Goal: Task Accomplishment & Management: Manage account settings

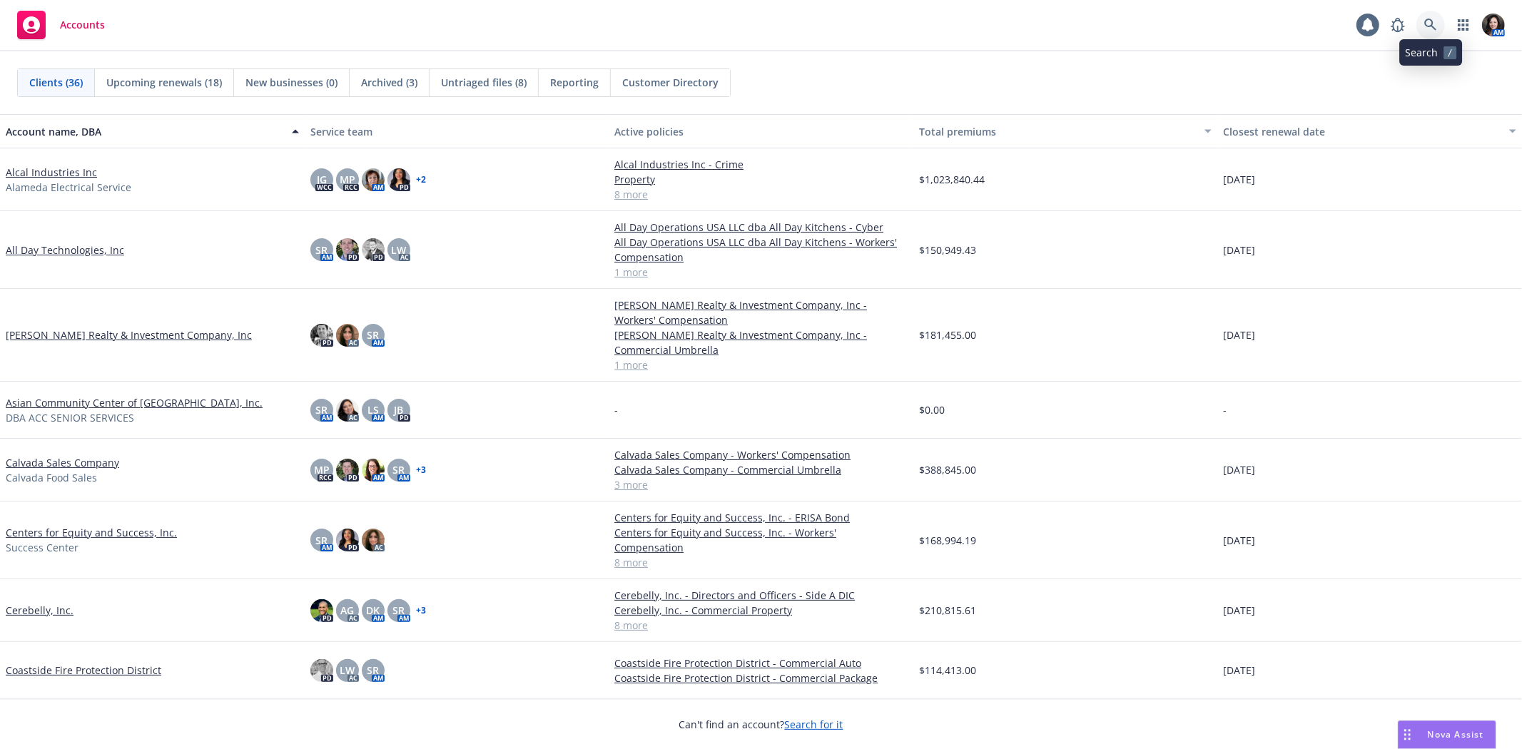
click at [1432, 24] on icon at bounding box center [1430, 25] width 12 height 12
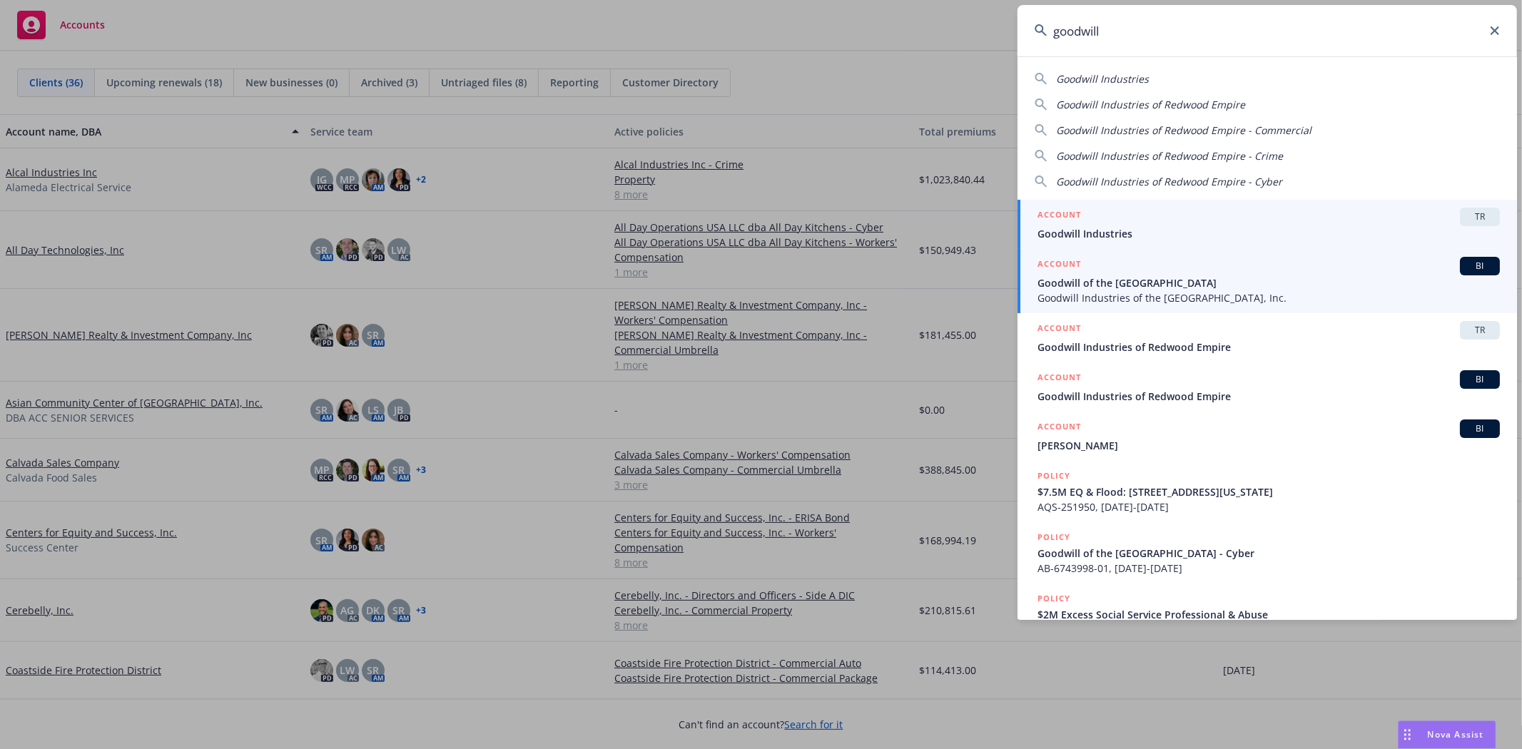
type input "goodwill"
click at [1144, 285] on span "Goodwill of the [GEOGRAPHIC_DATA]" at bounding box center [1268, 282] width 462 height 15
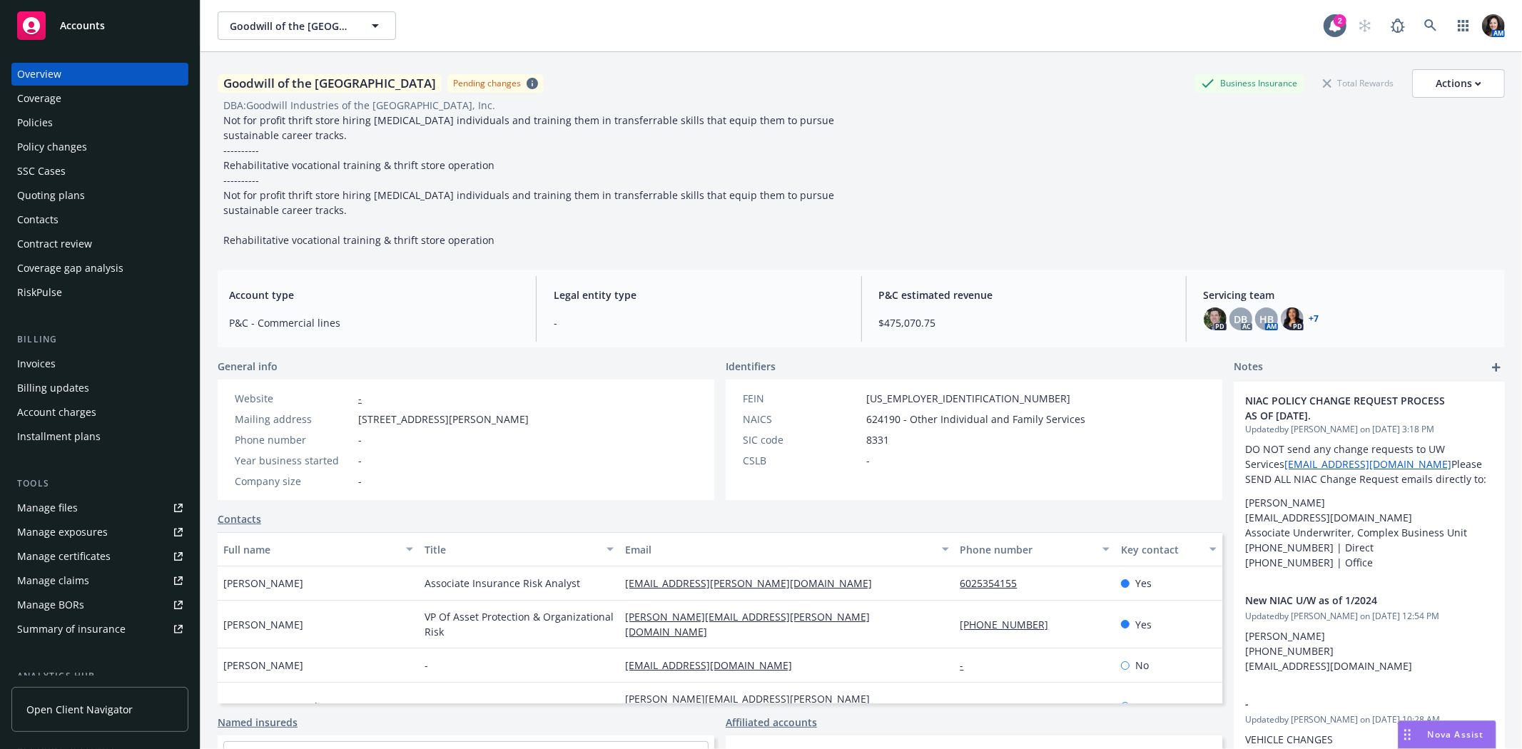
click at [31, 362] on div "Invoices" at bounding box center [36, 363] width 39 height 23
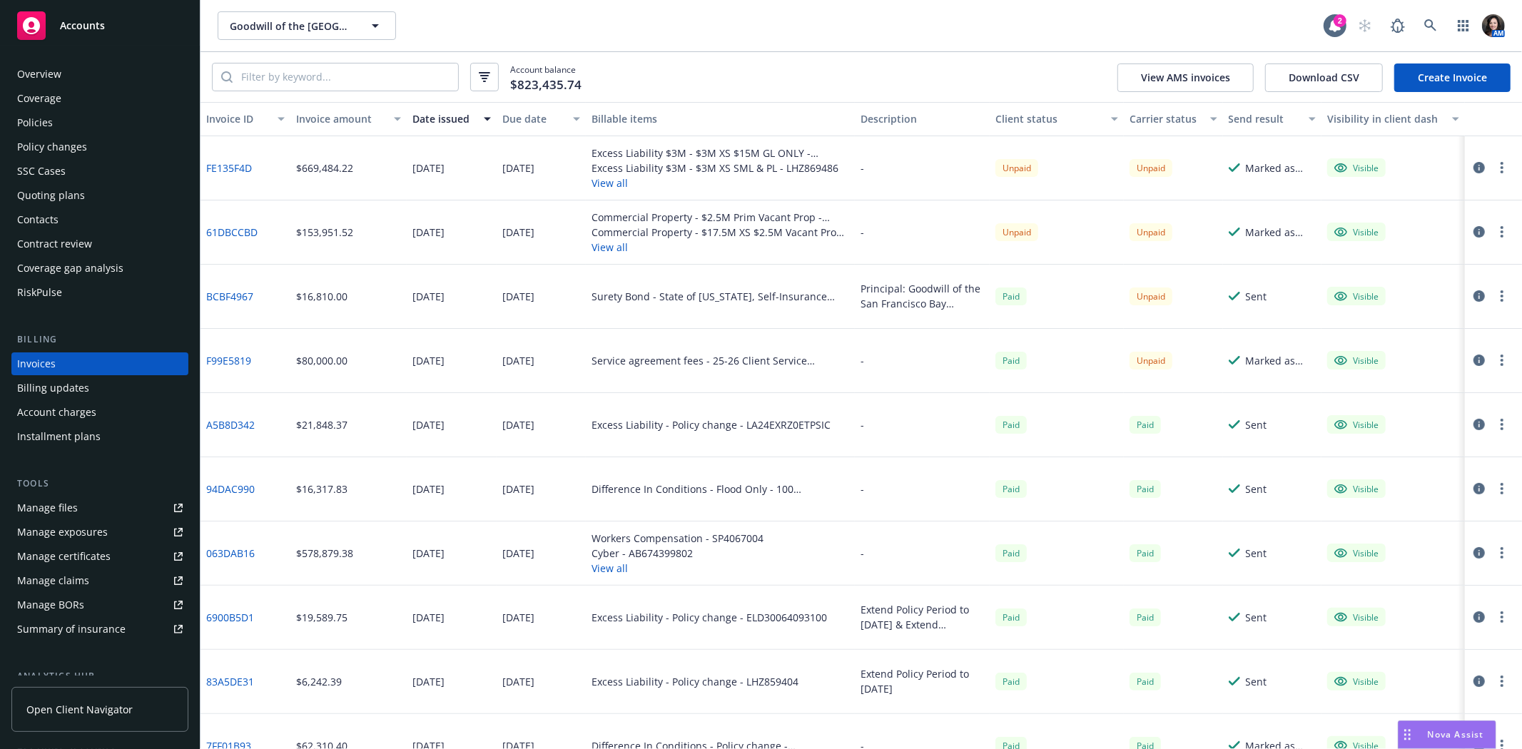
click at [591, 240] on button "View all" at bounding box center [720, 247] width 258 height 15
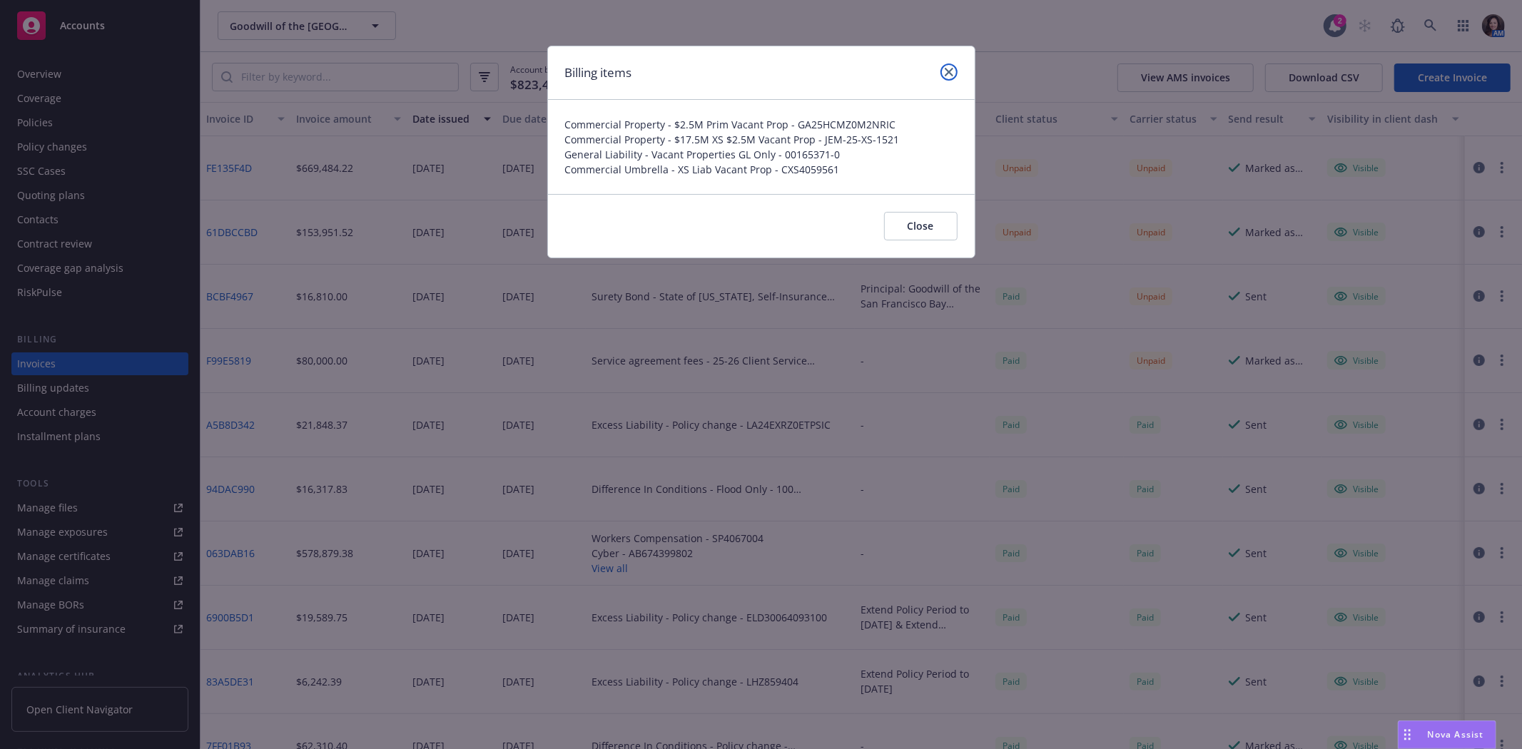
click at [943, 73] on link "close" at bounding box center [948, 71] width 17 height 17
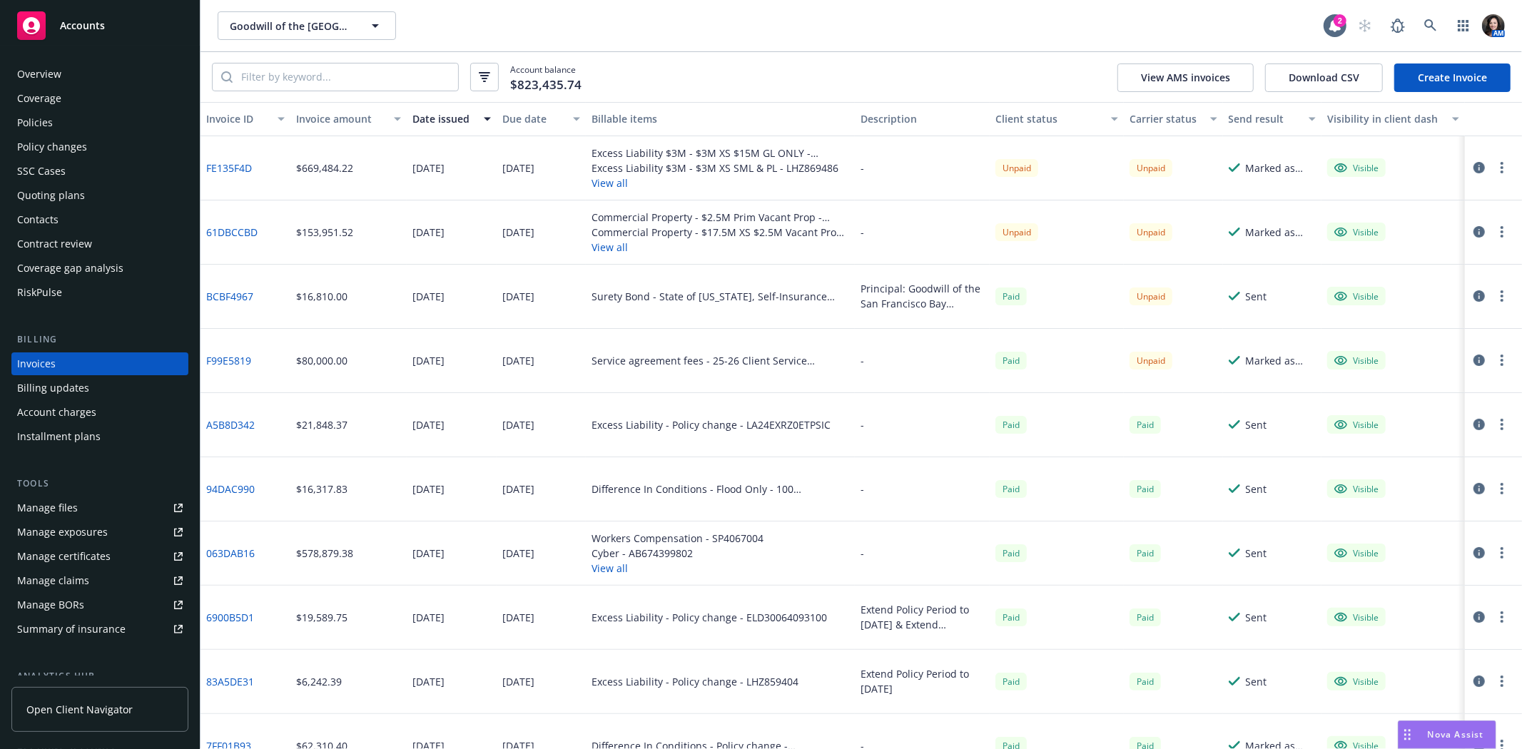
click at [610, 248] on button "View all" at bounding box center [720, 247] width 258 height 15
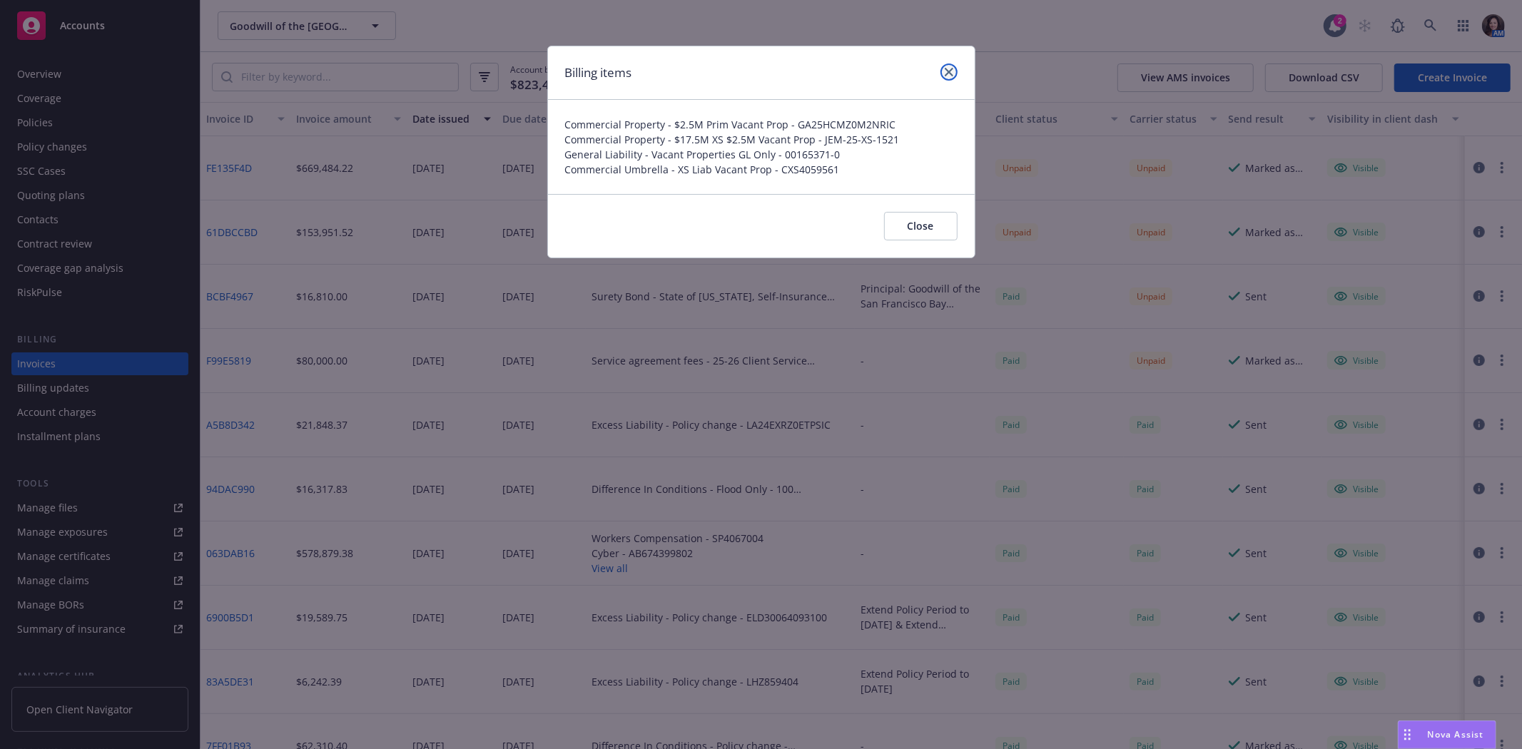
click at [951, 72] on icon "close" at bounding box center [949, 72] width 9 height 9
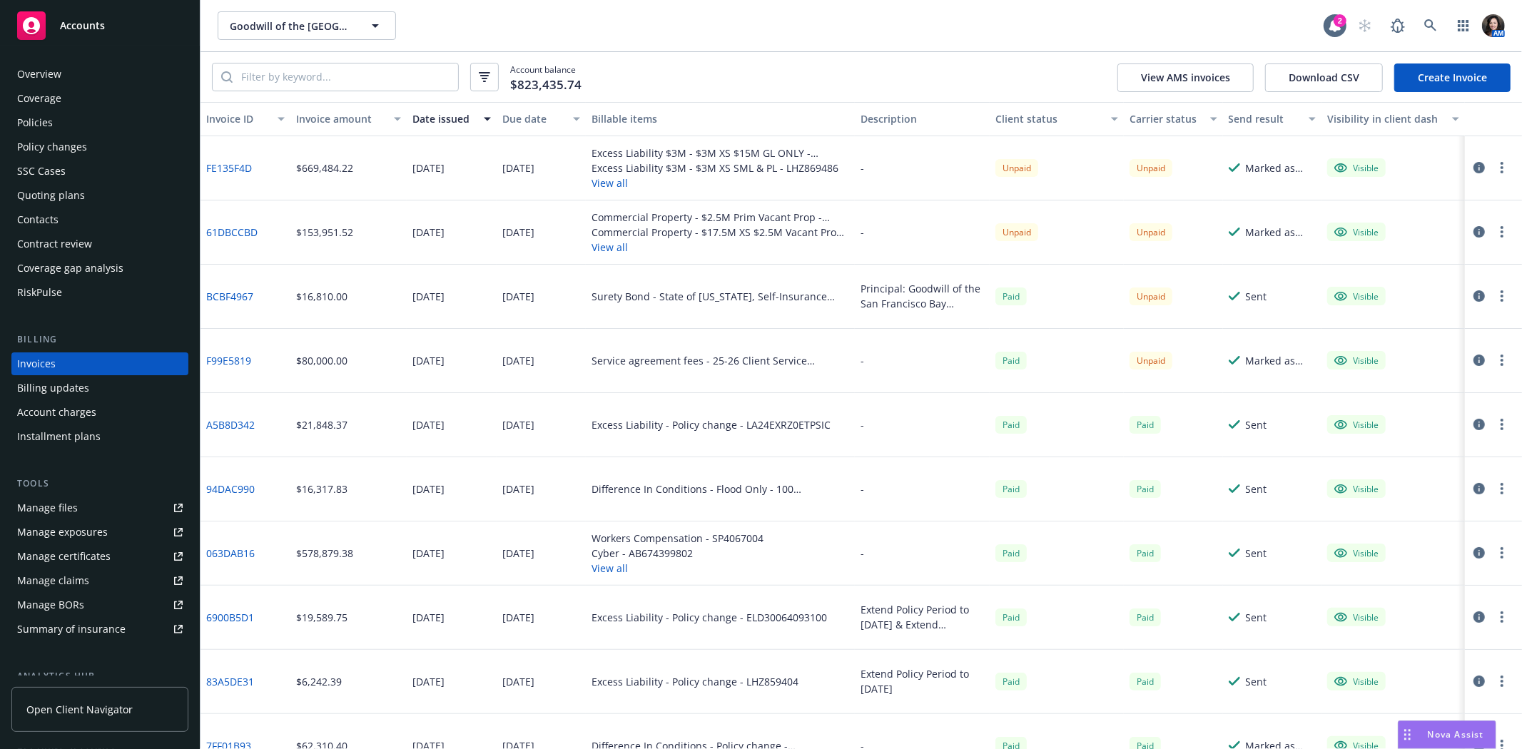
click at [232, 233] on link "61DBCCBD" at bounding box center [231, 232] width 51 height 15
click at [225, 230] on link "61DBCCBD" at bounding box center [231, 232] width 51 height 15
click at [1493, 230] on button "button" at bounding box center [1501, 231] width 17 height 17
click at [1396, 184] on div "Visible" at bounding box center [1392, 168] width 143 height 64
click at [1445, 29] on div "AM" at bounding box center [1428, 25] width 154 height 29
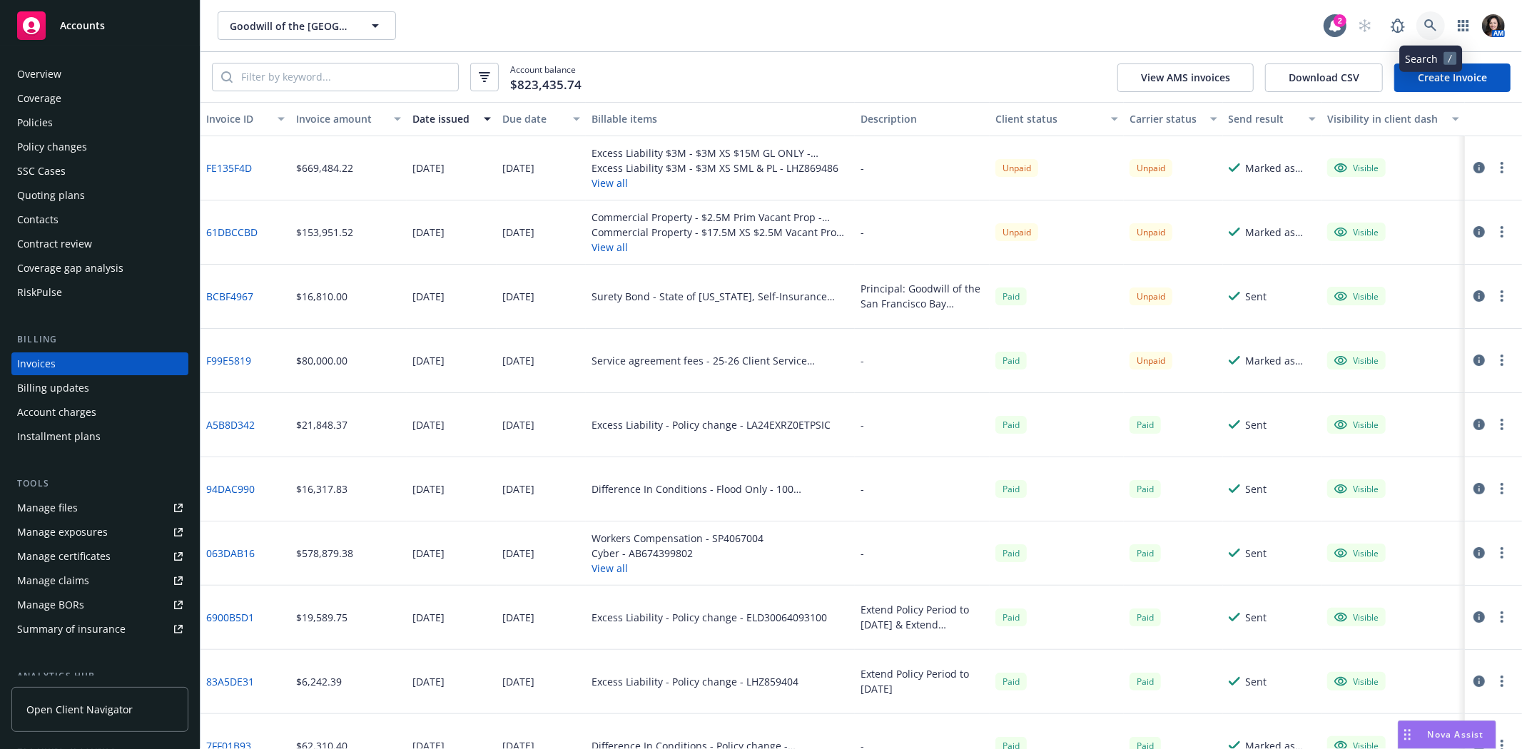
click at [1438, 29] on link at bounding box center [1430, 25] width 29 height 29
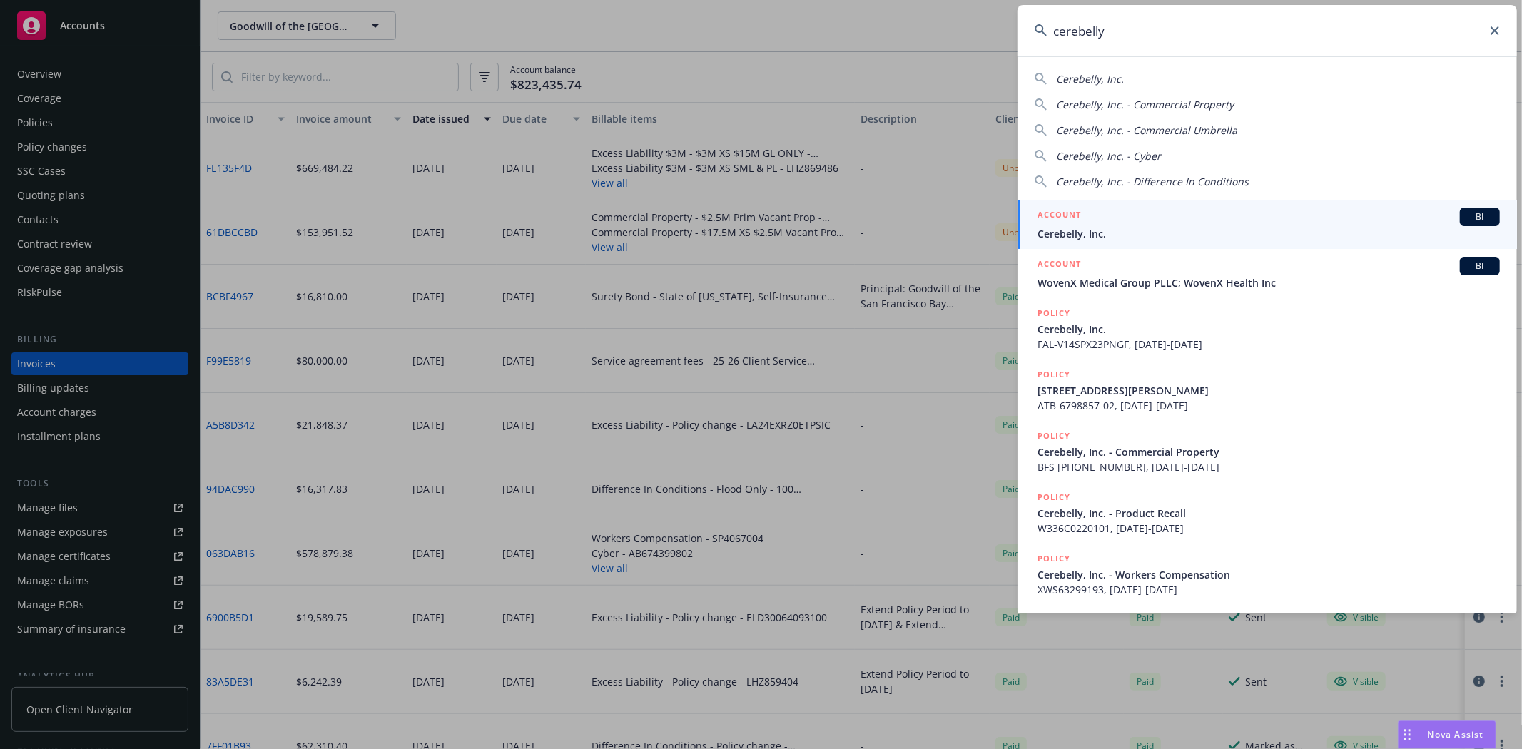
type input "cerebelly"
click at [1203, 226] on span "Cerebelly, Inc." at bounding box center [1268, 233] width 462 height 15
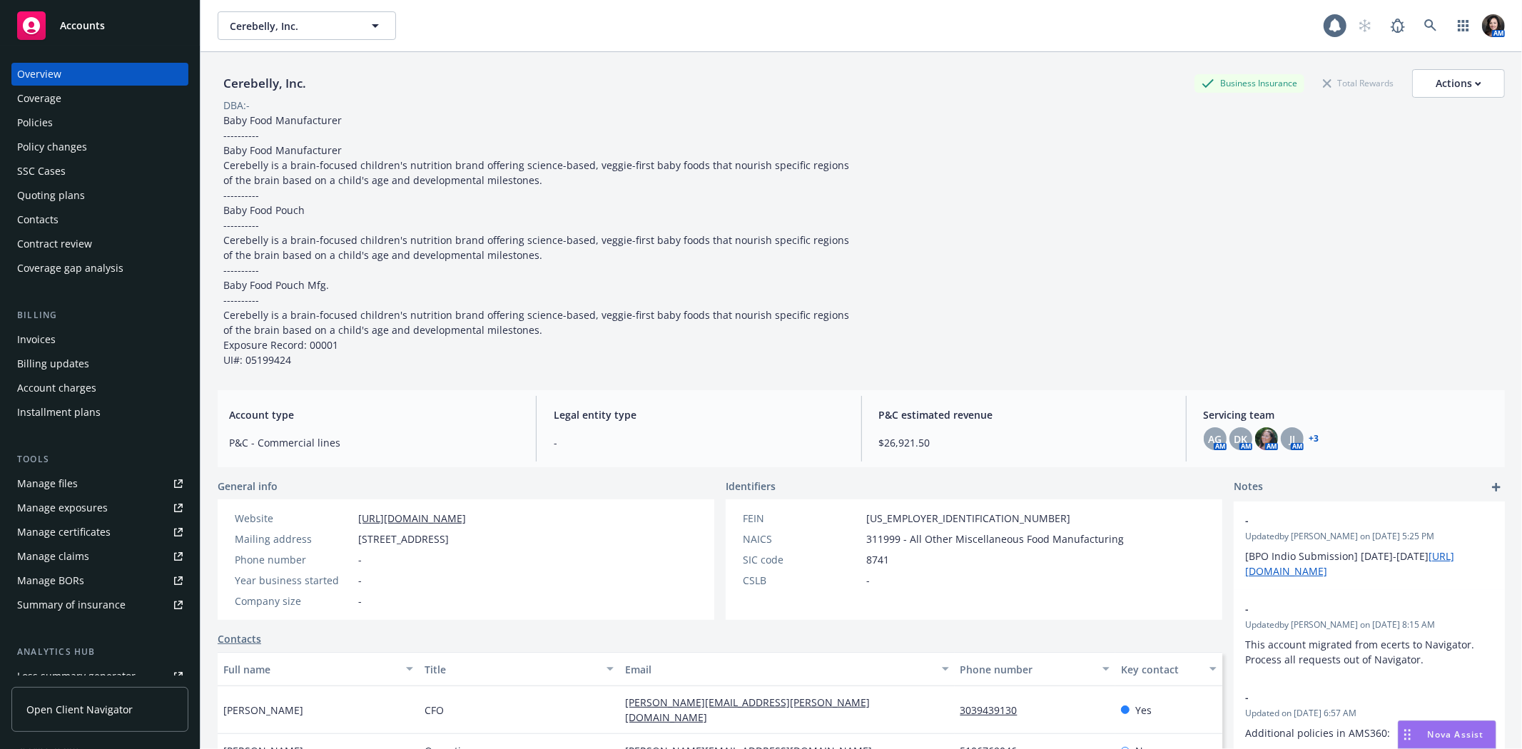
click at [46, 341] on div "Invoices" at bounding box center [36, 339] width 39 height 23
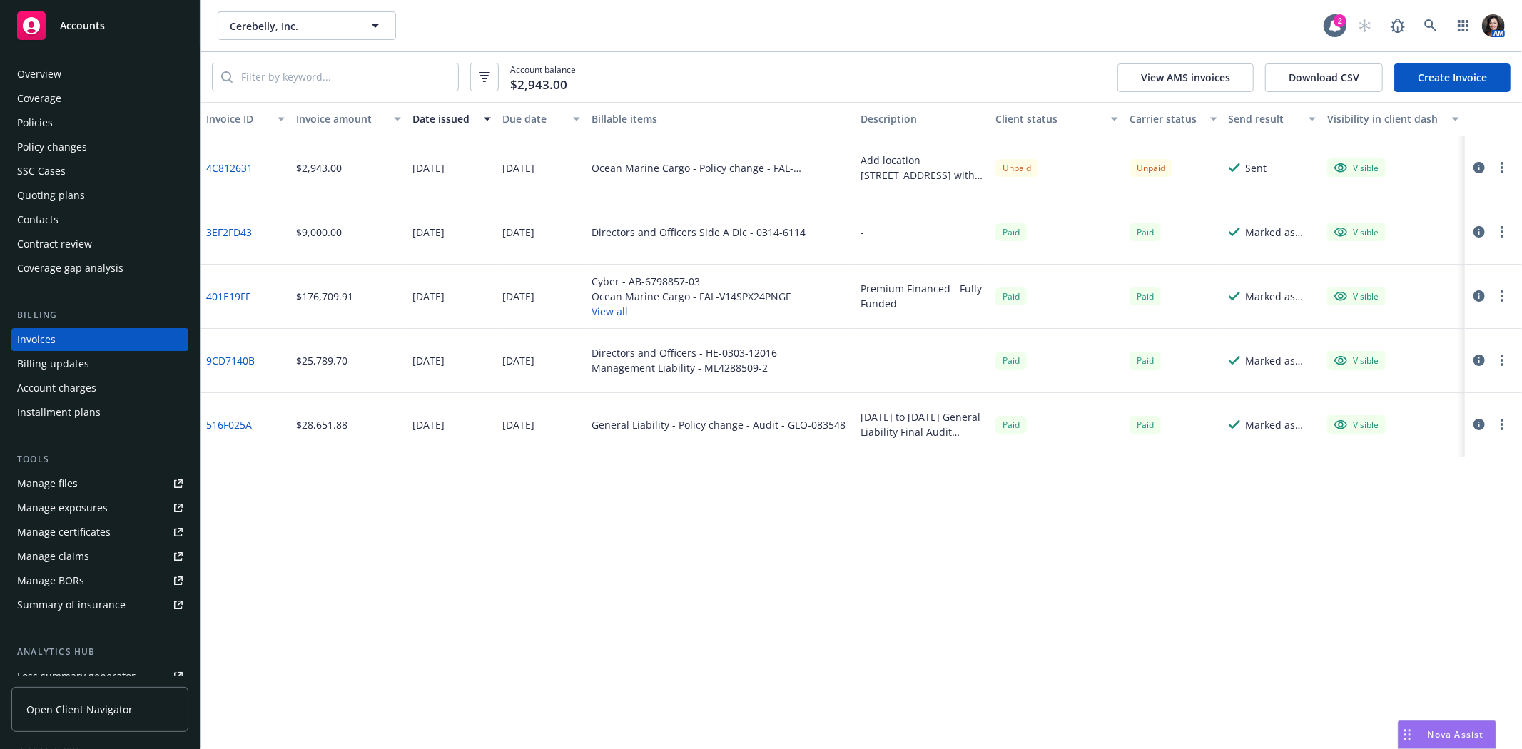
click at [1477, 164] on icon "button" at bounding box center [1478, 167] width 11 height 11
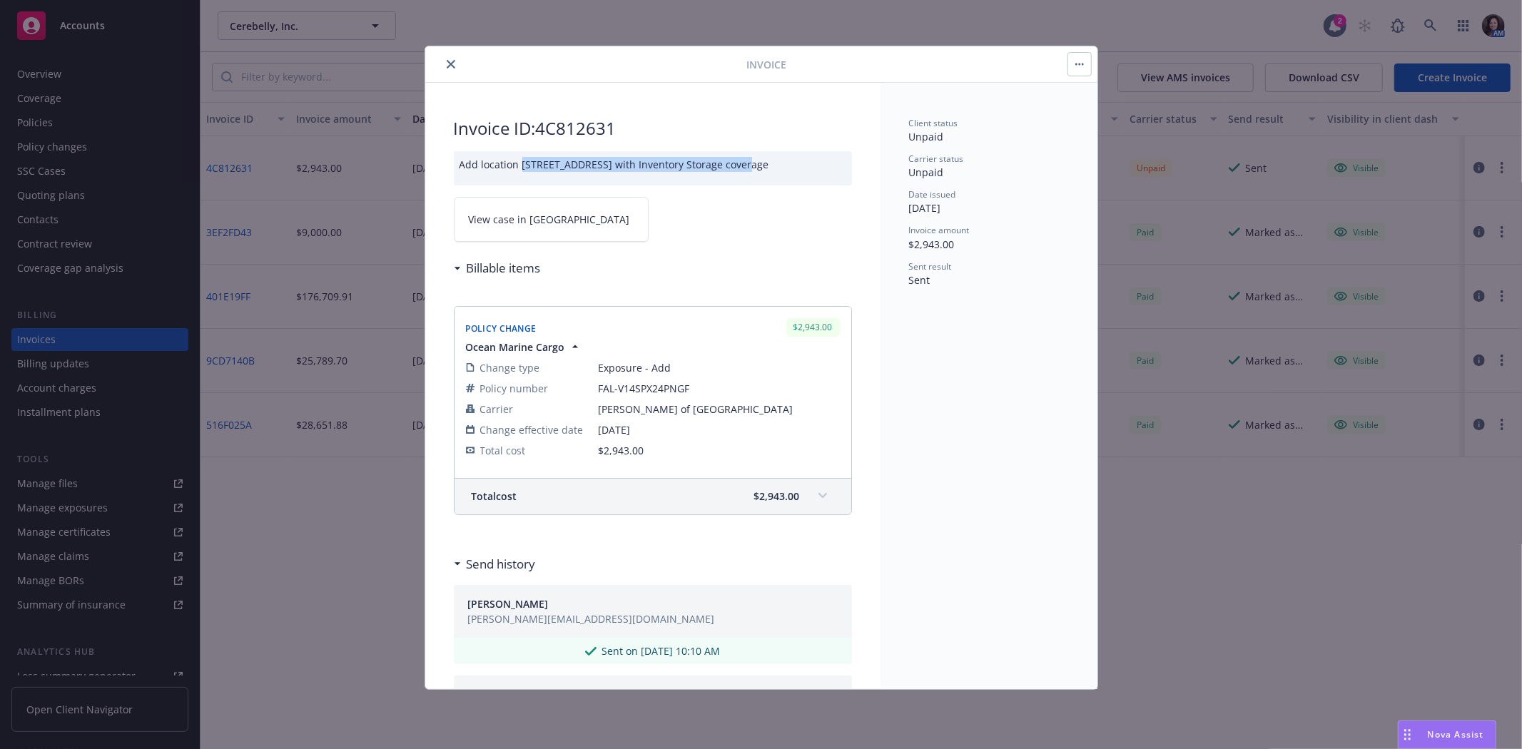
drag, startPoint x: 733, startPoint y: 164, endPoint x: 522, endPoint y: 168, distance: 211.9
click at [522, 168] on div "Add location 1150 West 115th Street, Bolingbrook, IL 60490 United States with I…" at bounding box center [653, 168] width 398 height 34
copy div "1150 West 115th Street, Bolingbrook, IL 60490"
click at [447, 68] on icon "close" at bounding box center [451, 64] width 9 height 9
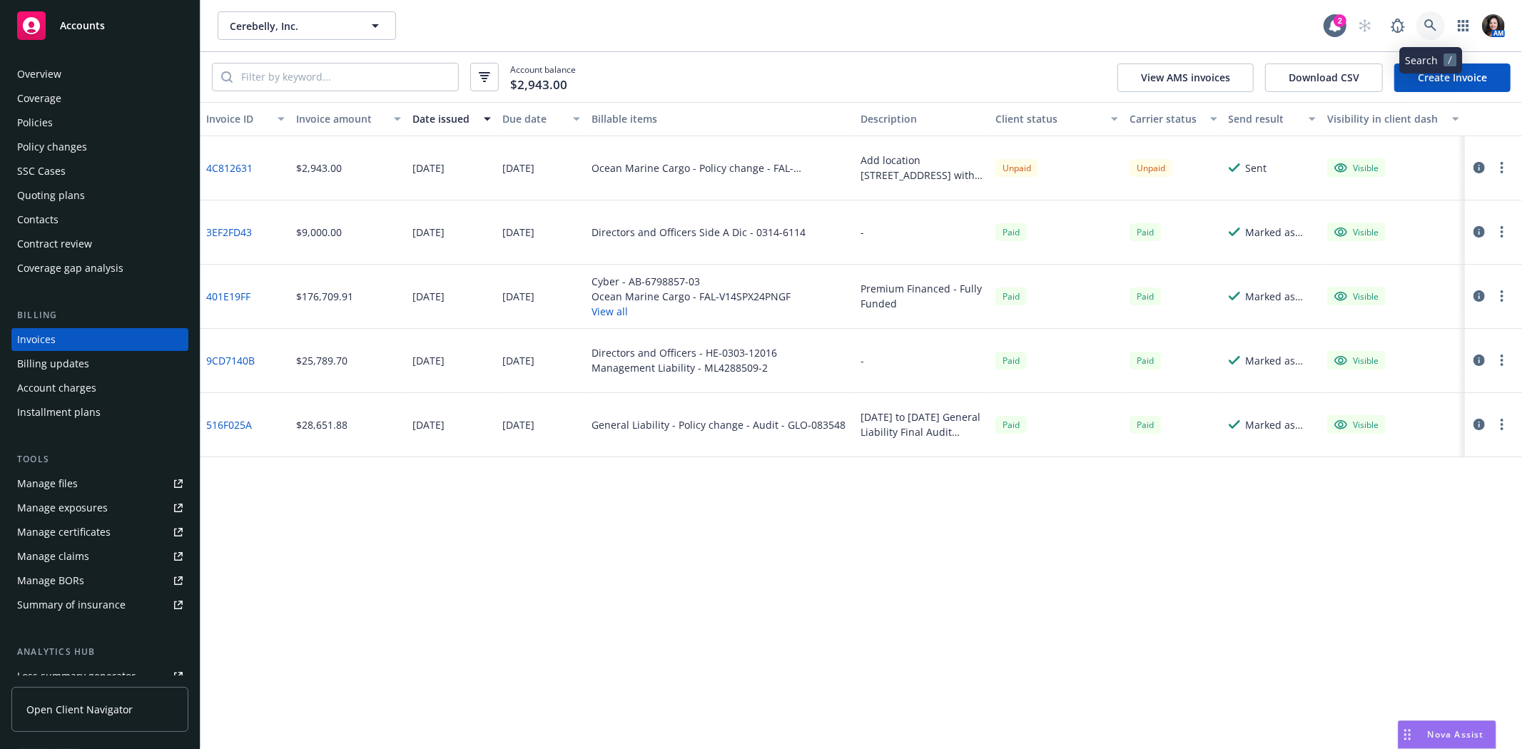
click at [1431, 25] on icon at bounding box center [1430, 25] width 12 height 12
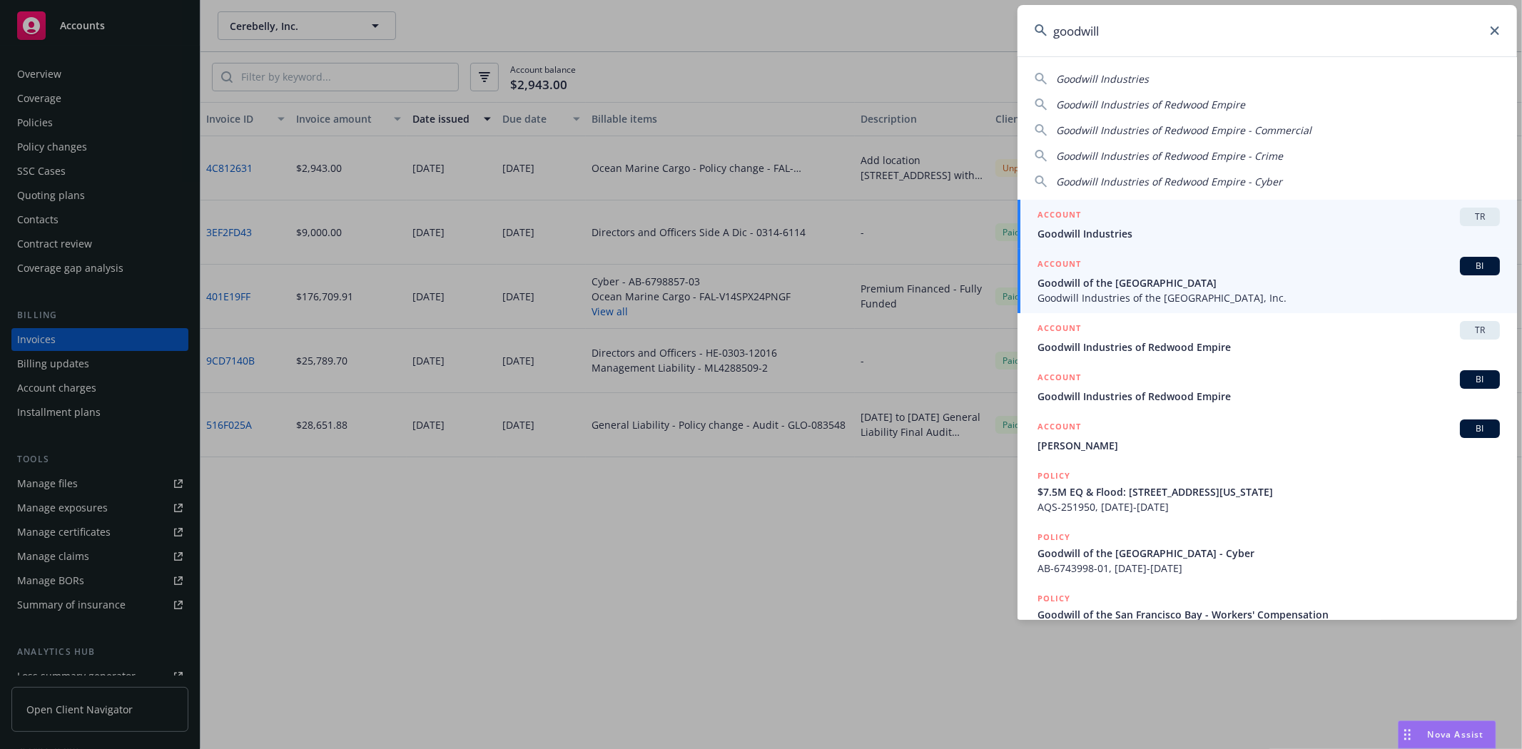
type input "goodwill"
click at [1202, 295] on span "Goodwill Industries of the Greater East Bay, Inc." at bounding box center [1268, 297] width 462 height 15
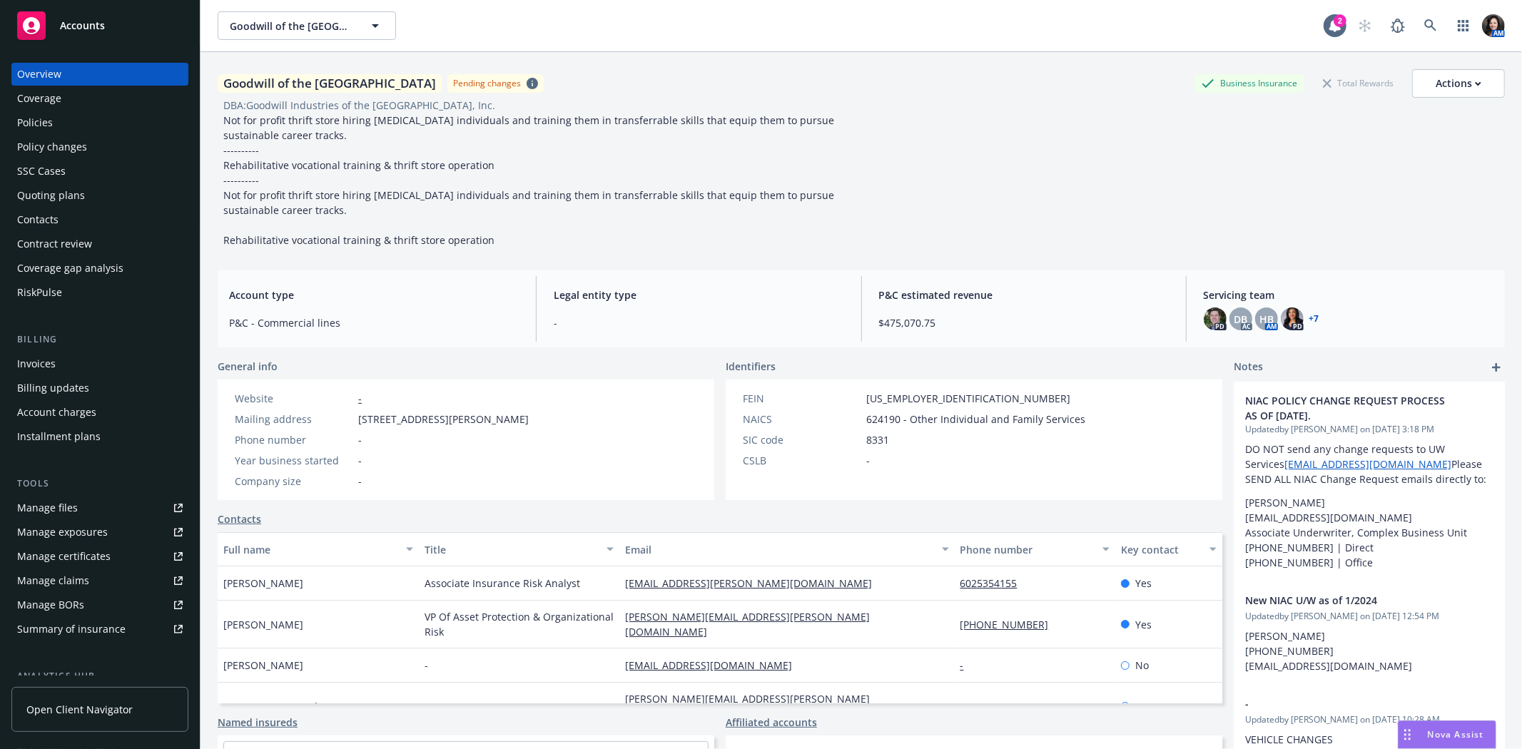
click at [95, 126] on div "Policies" at bounding box center [100, 122] width 166 height 23
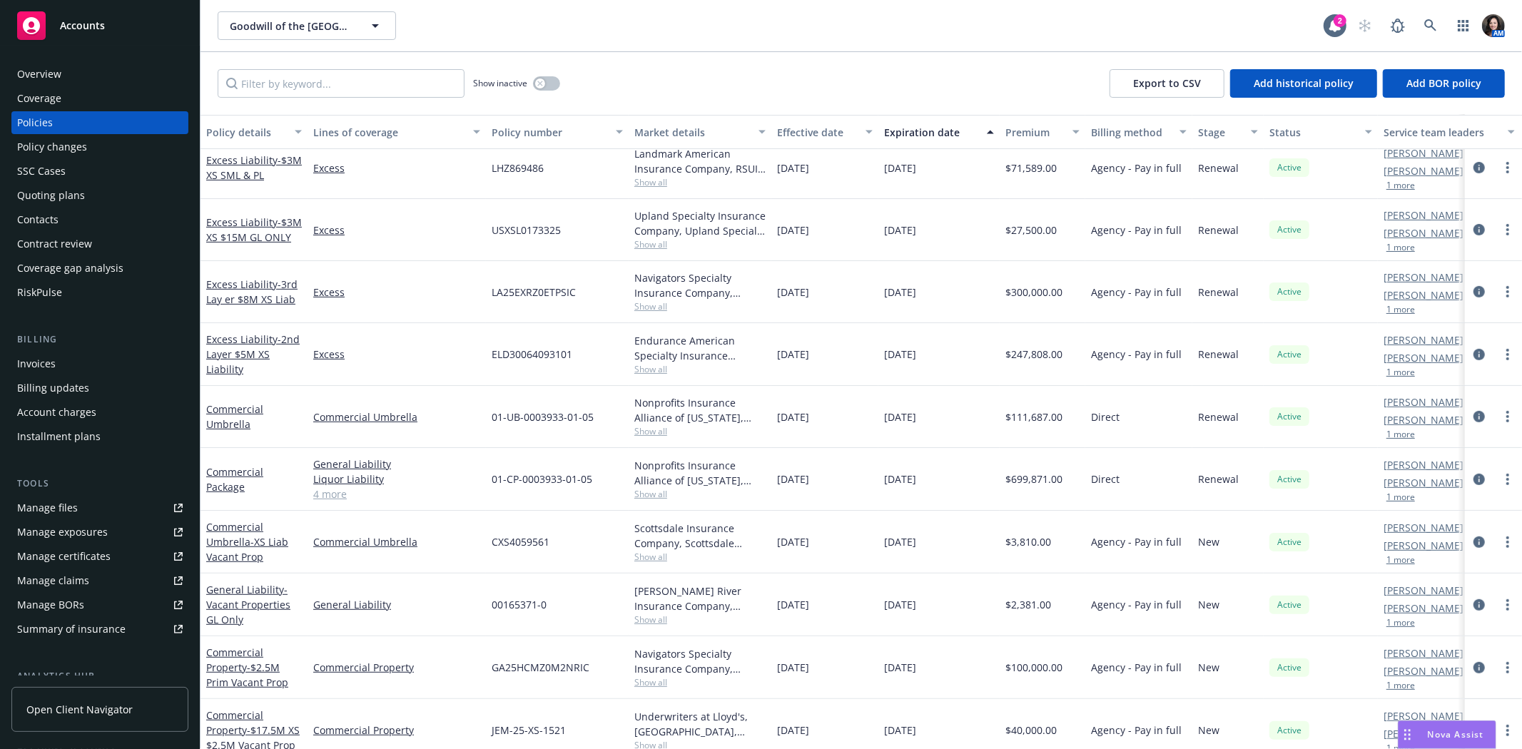
scroll to position [475, 0]
click at [223, 476] on link "Commercial Package" at bounding box center [234, 478] width 57 height 29
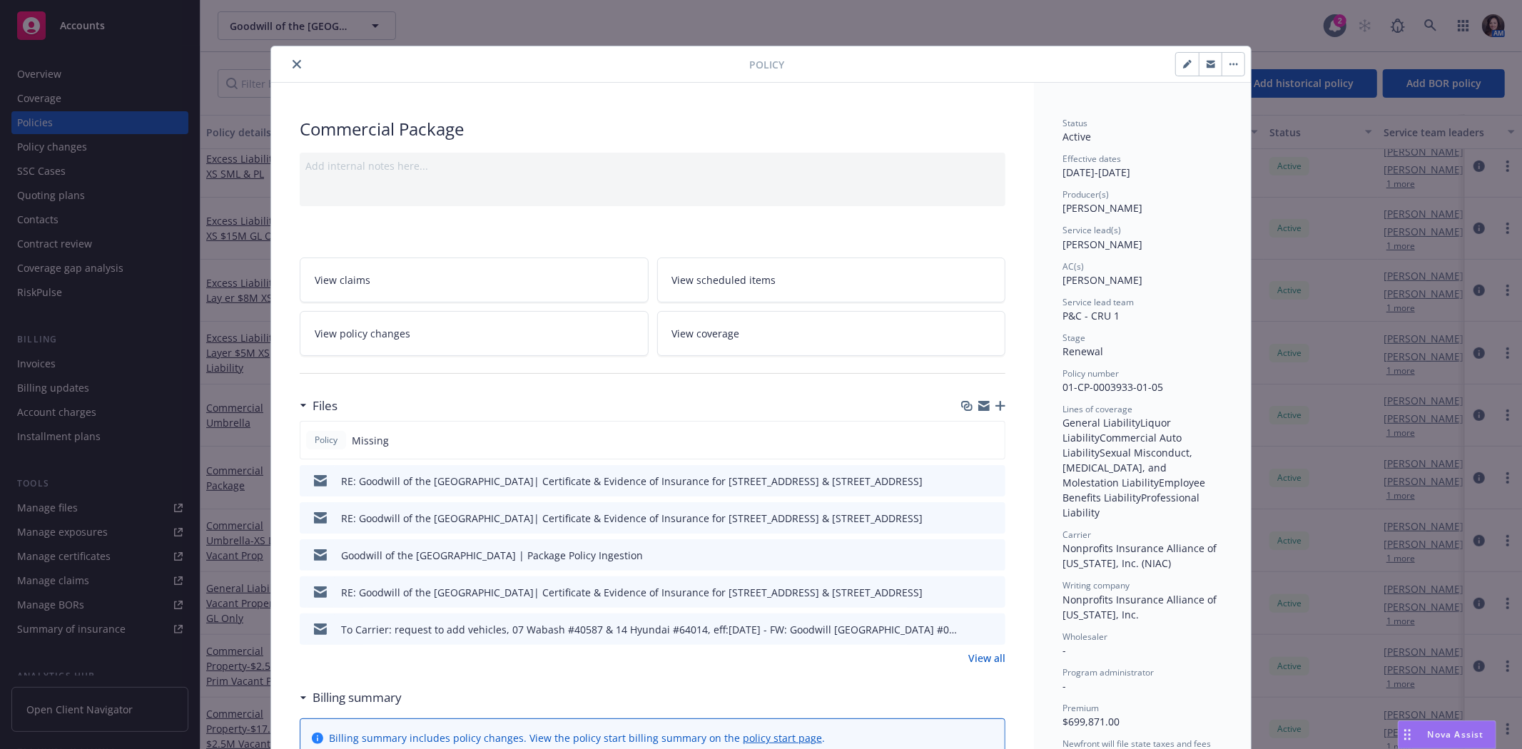
click at [293, 60] on icon "close" at bounding box center [297, 64] width 9 height 9
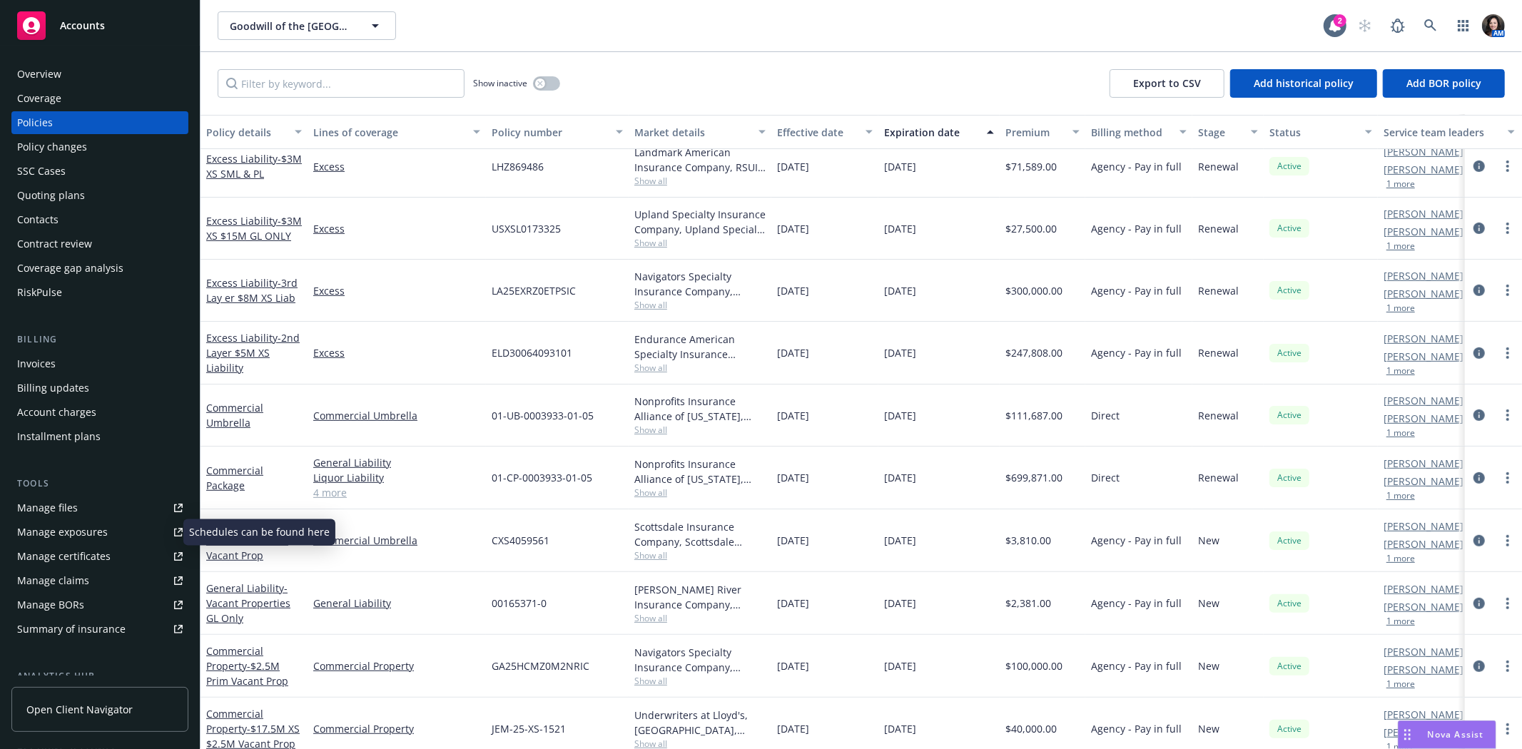
click at [134, 526] on link "Manage exposures" at bounding box center [99, 532] width 177 height 23
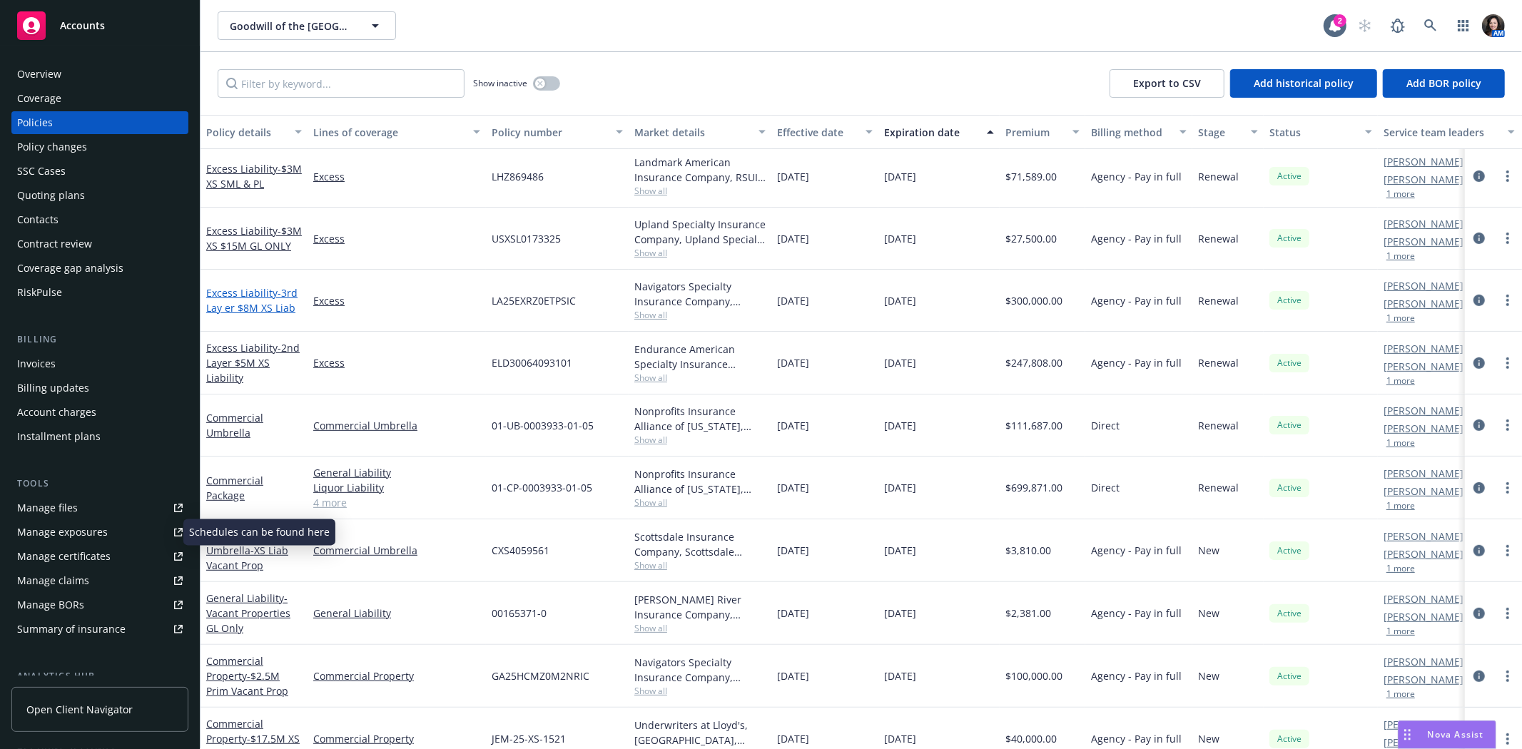
scroll to position [539, 0]
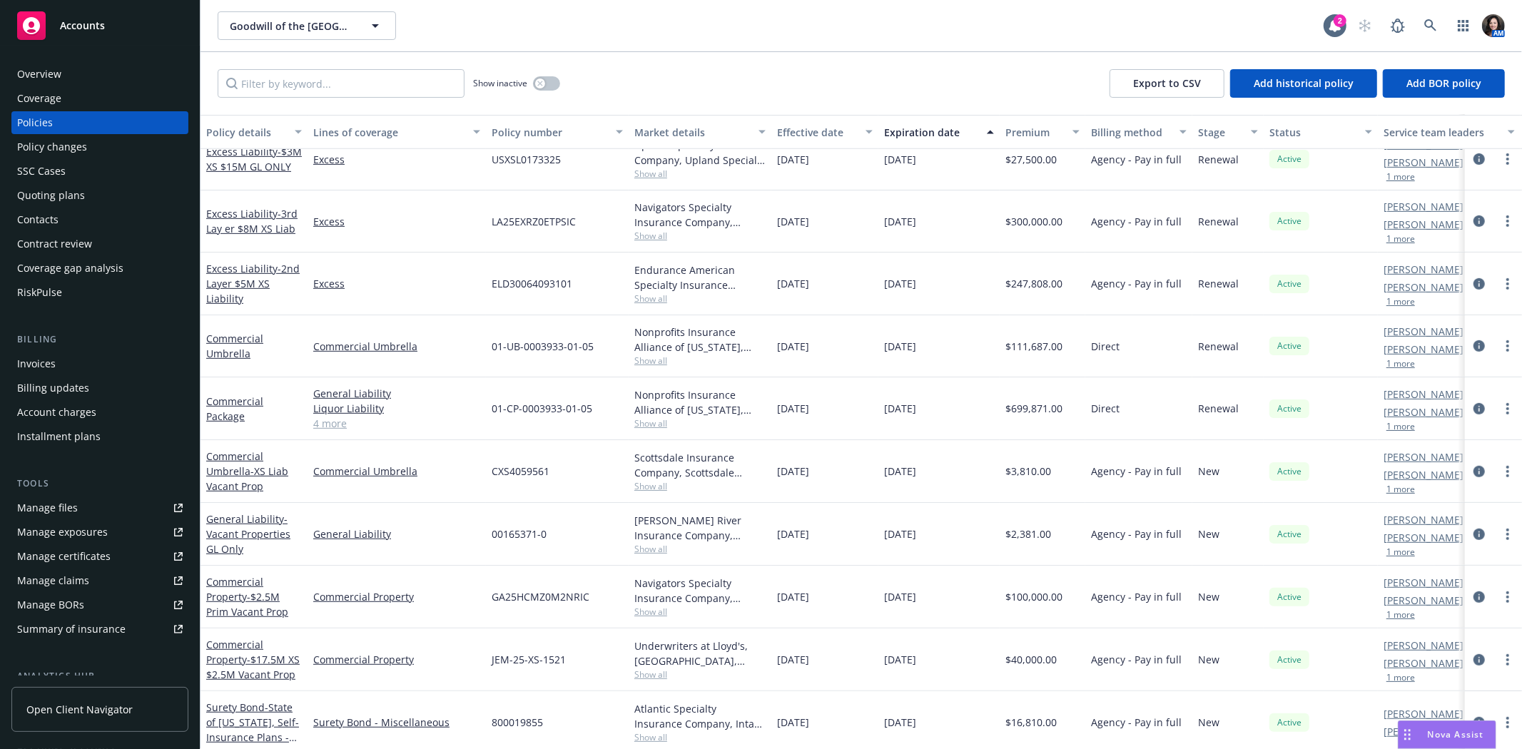
click at [334, 420] on link "4 more" at bounding box center [396, 423] width 167 height 15
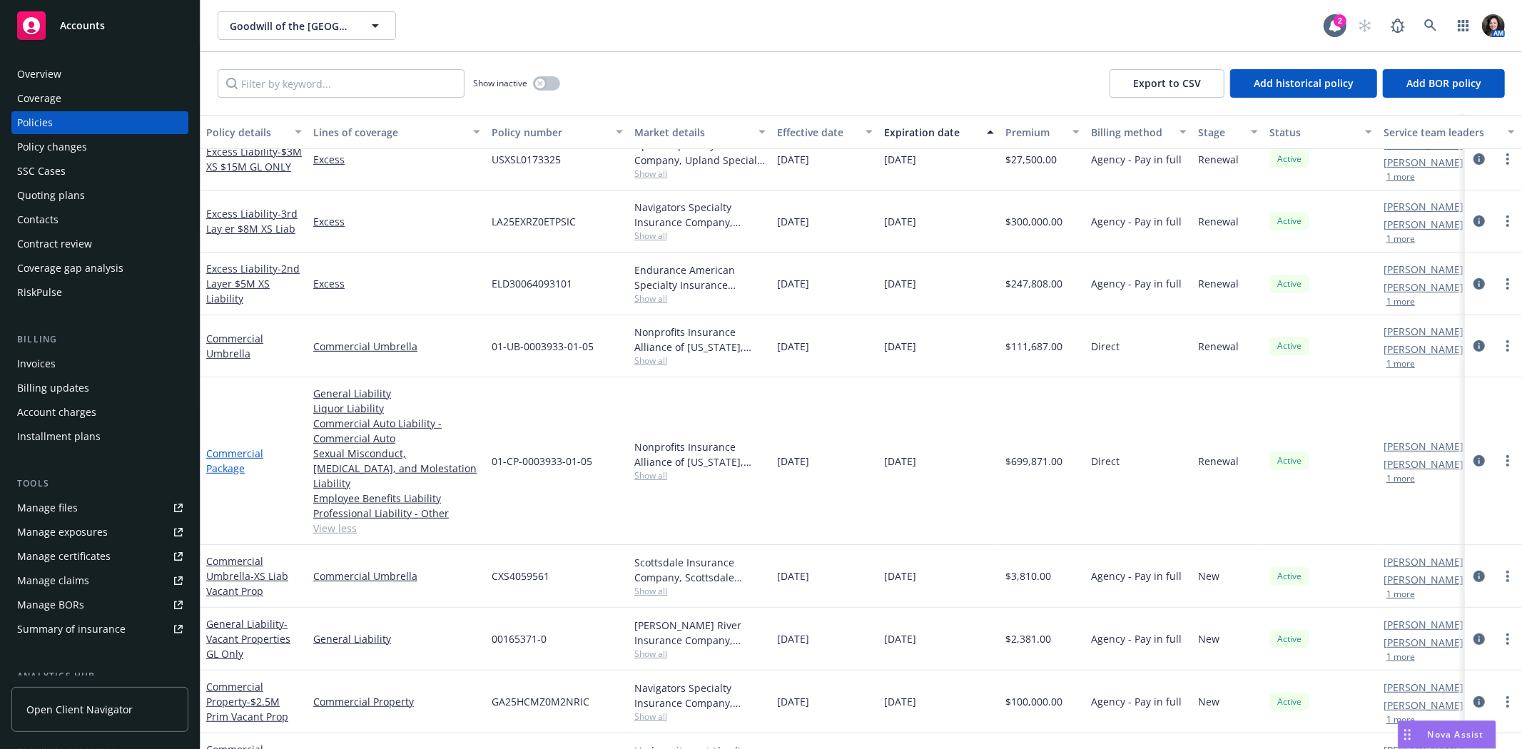
click at [221, 457] on link "Commercial Package" at bounding box center [234, 461] width 57 height 29
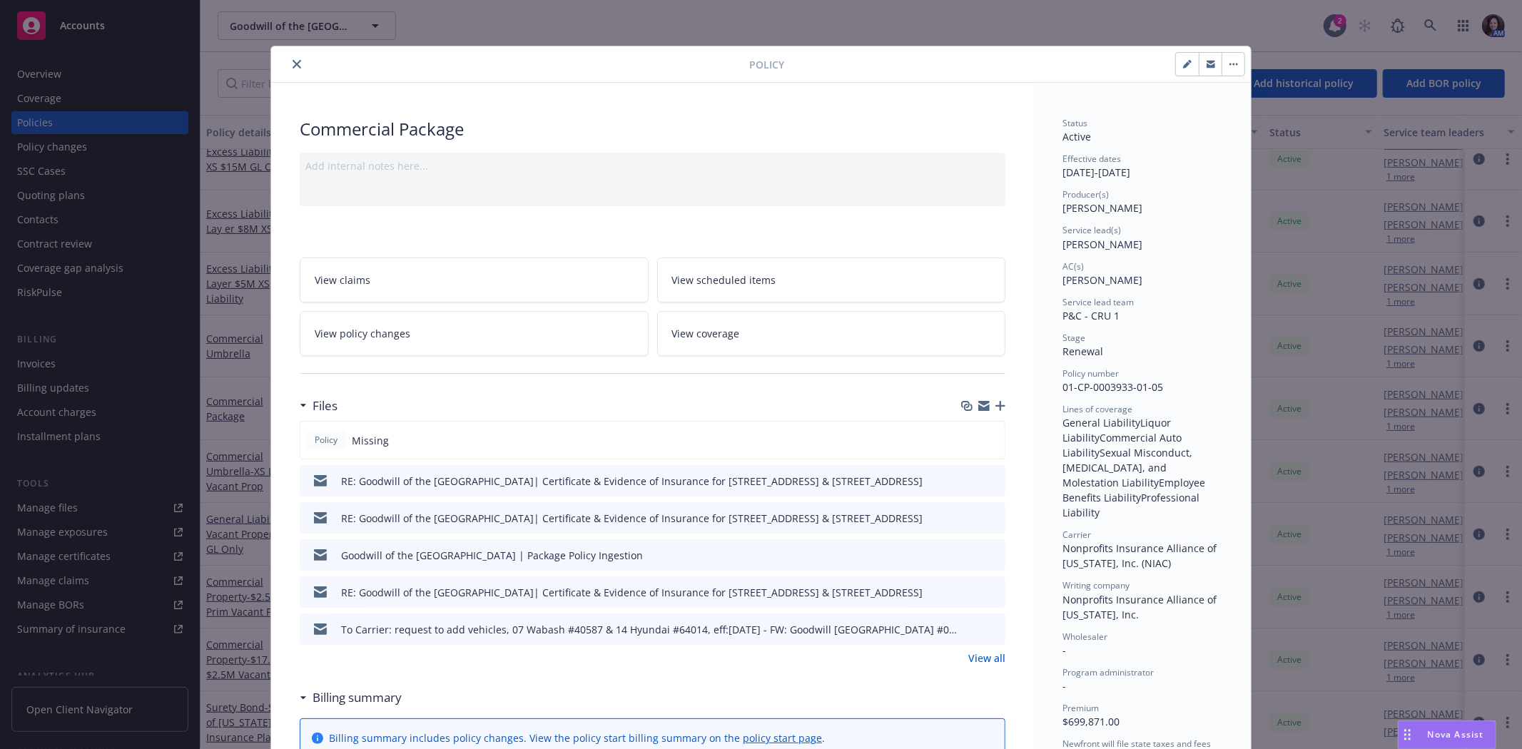
click at [758, 268] on link "View scheduled items" at bounding box center [831, 280] width 349 height 45
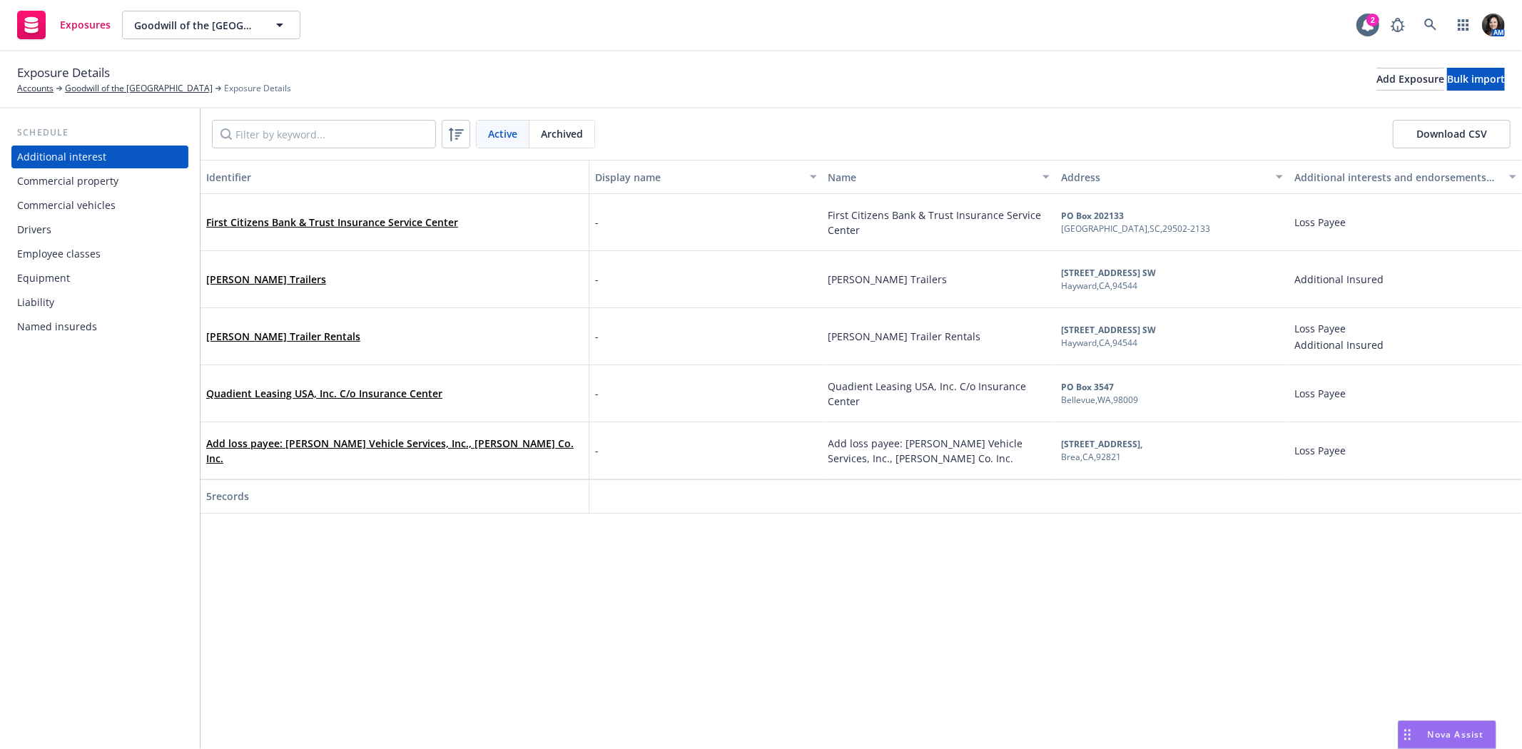
click at [75, 178] on div "Commercial property" at bounding box center [67, 181] width 101 height 23
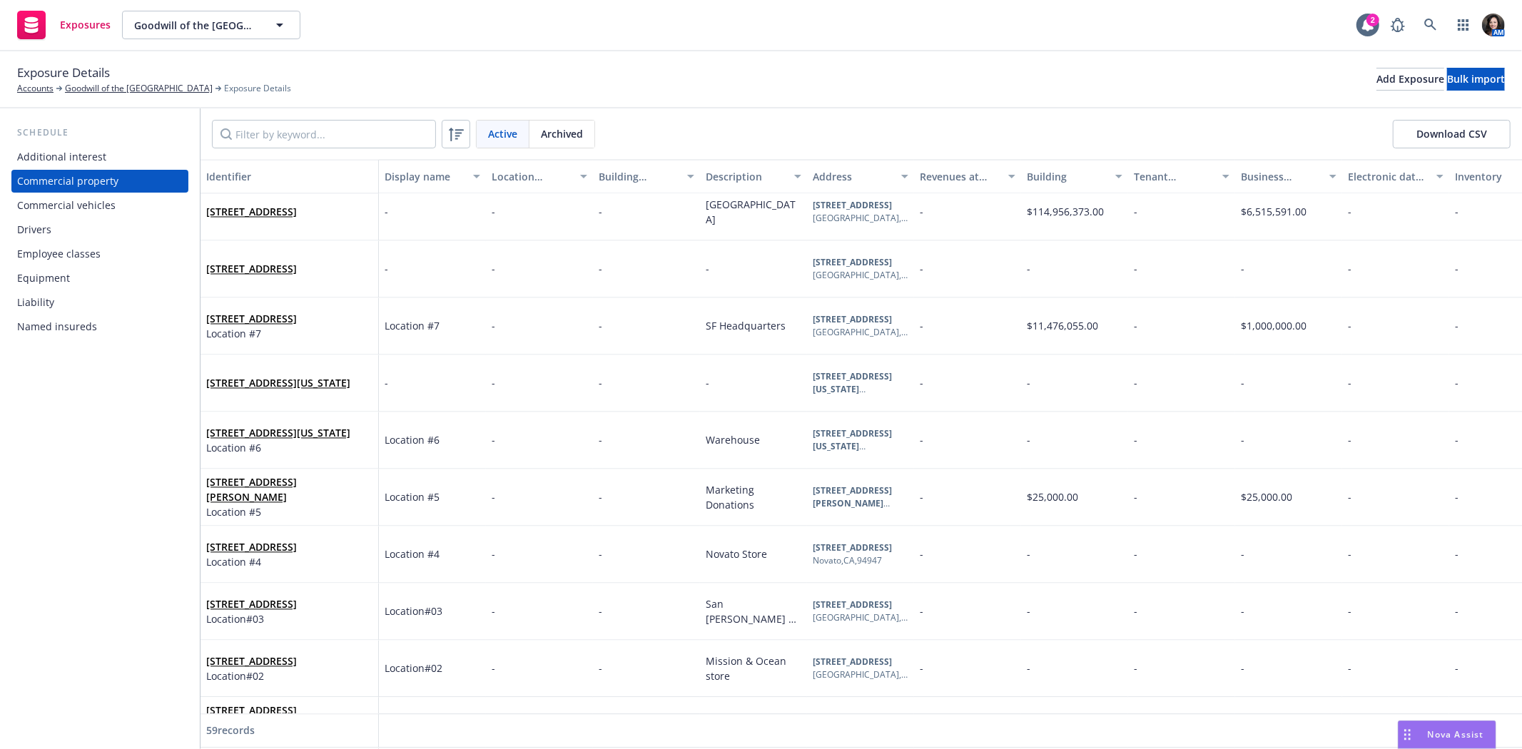
scroll to position [2378, 0]
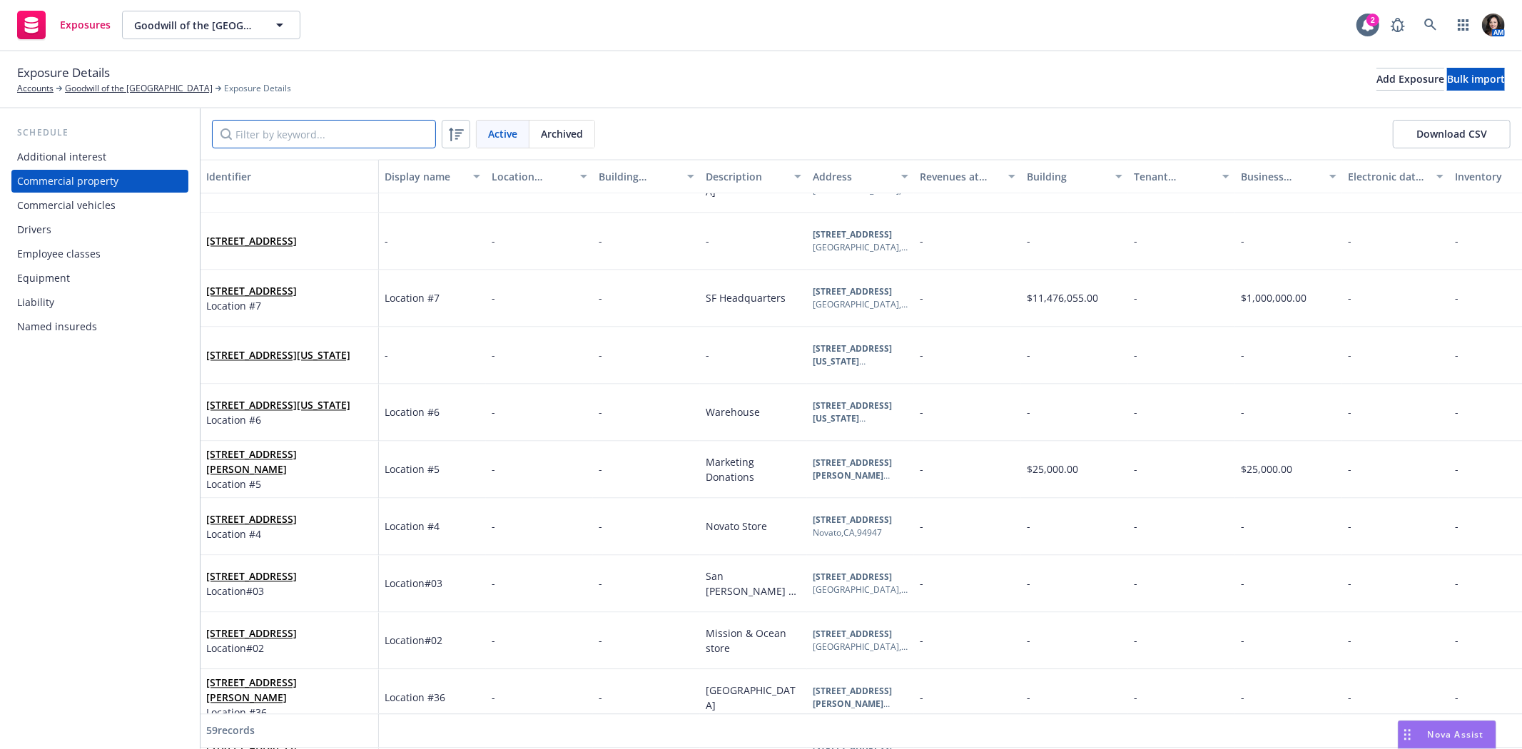
click at [255, 131] on input "Filter by keyword..." at bounding box center [324, 134] width 224 height 29
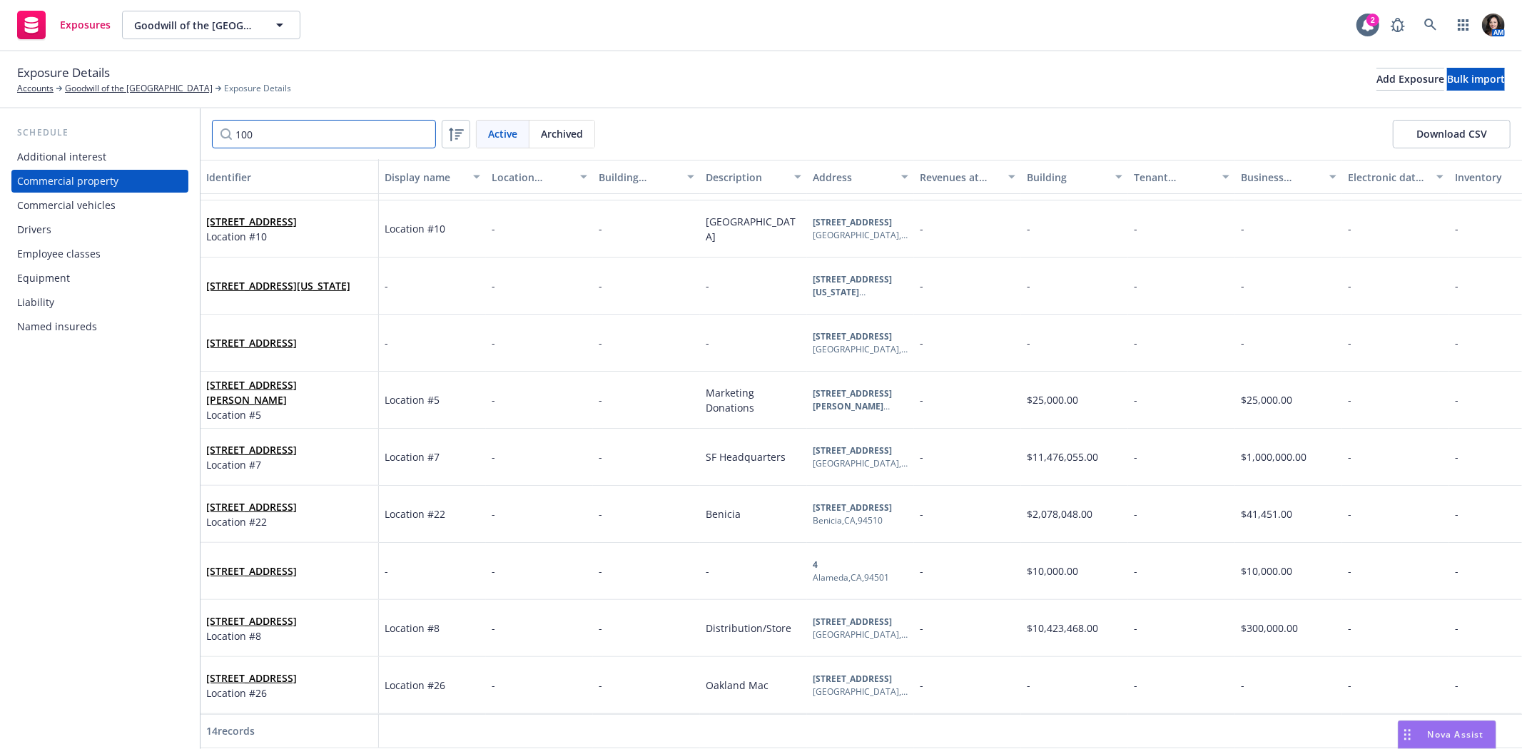
scroll to position [0, 0]
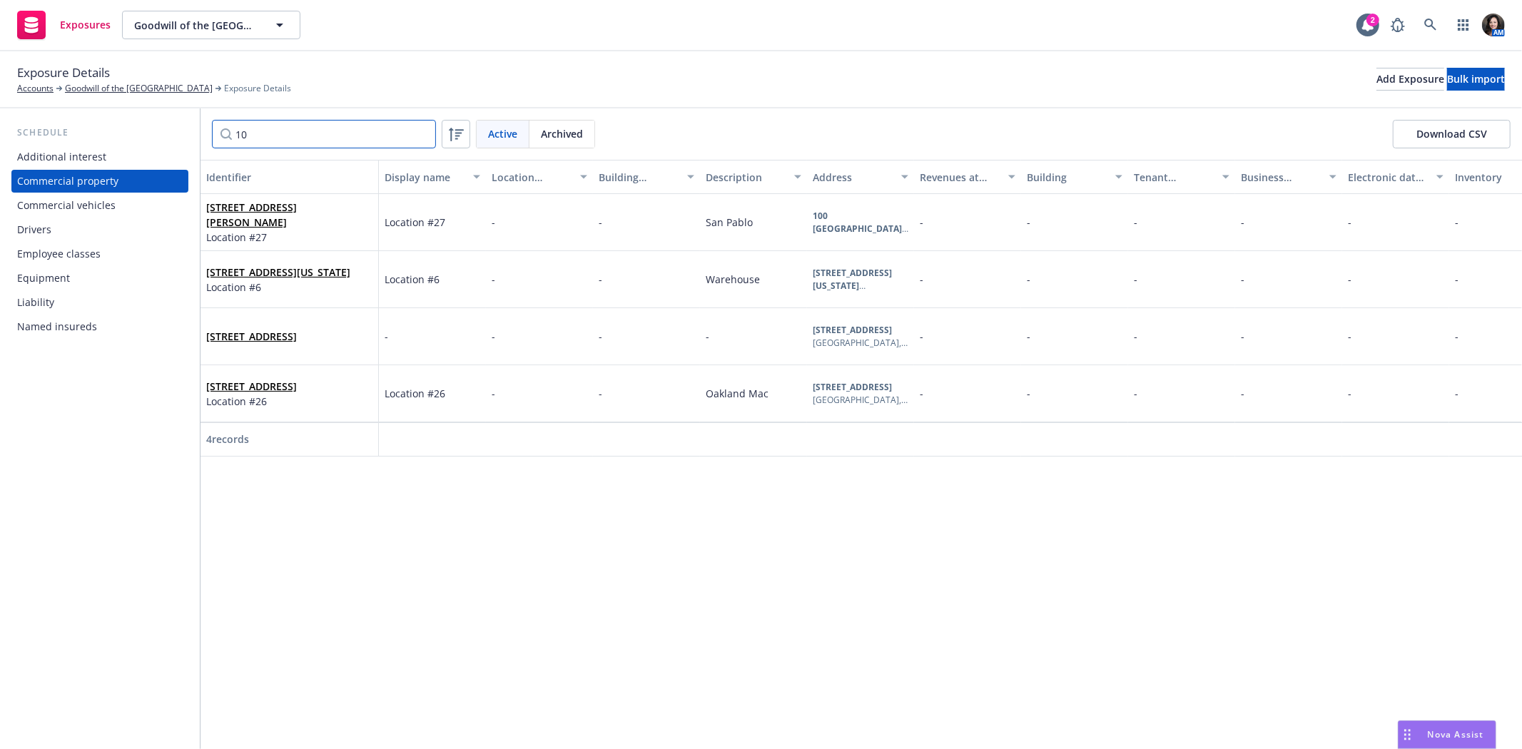
type input "1"
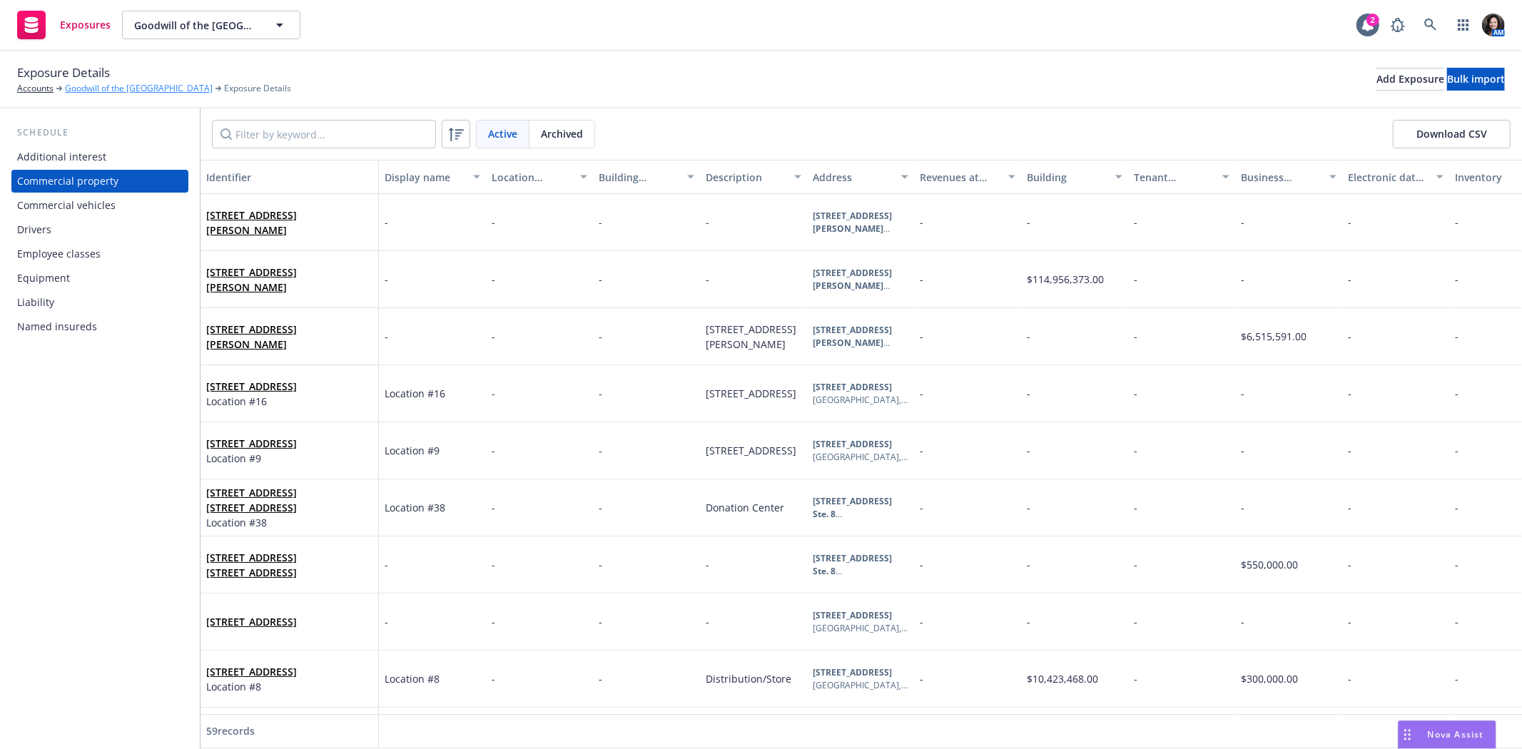
click at [156, 89] on link "Goodwill of the [GEOGRAPHIC_DATA]" at bounding box center [139, 88] width 148 height 13
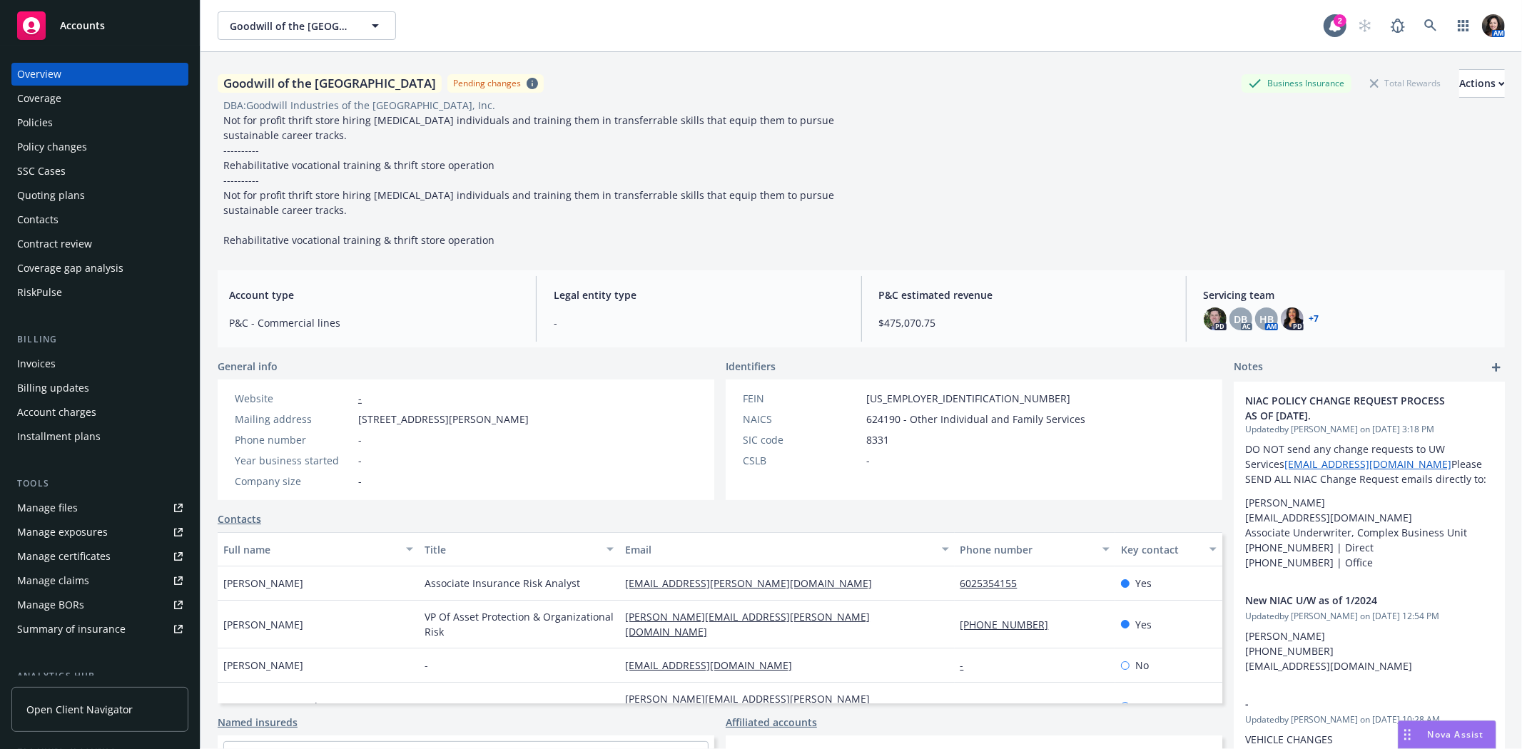
click at [23, 116] on div "Policies" at bounding box center [35, 122] width 36 height 23
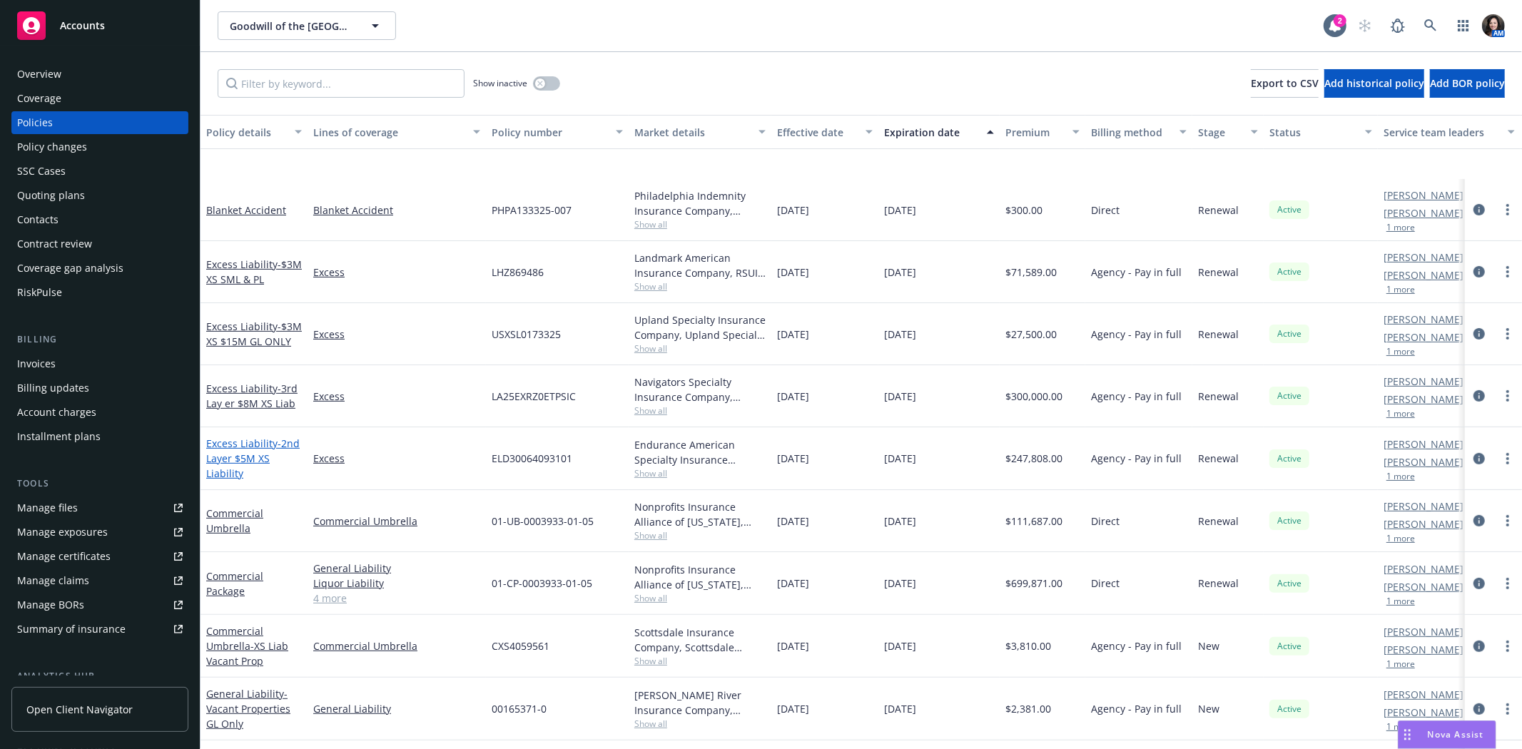
scroll to position [475, 0]
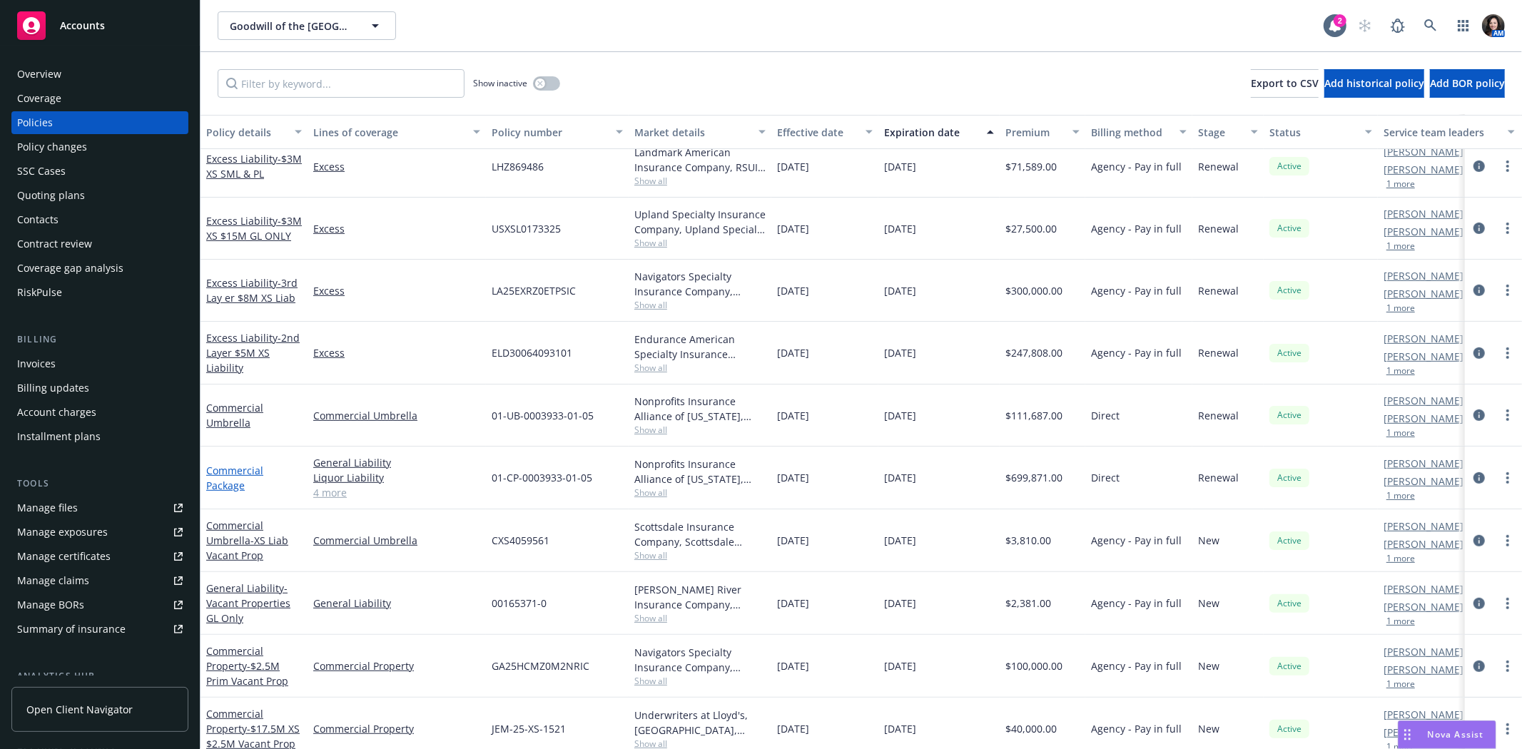
click at [225, 472] on link "Commercial Package" at bounding box center [234, 478] width 57 height 29
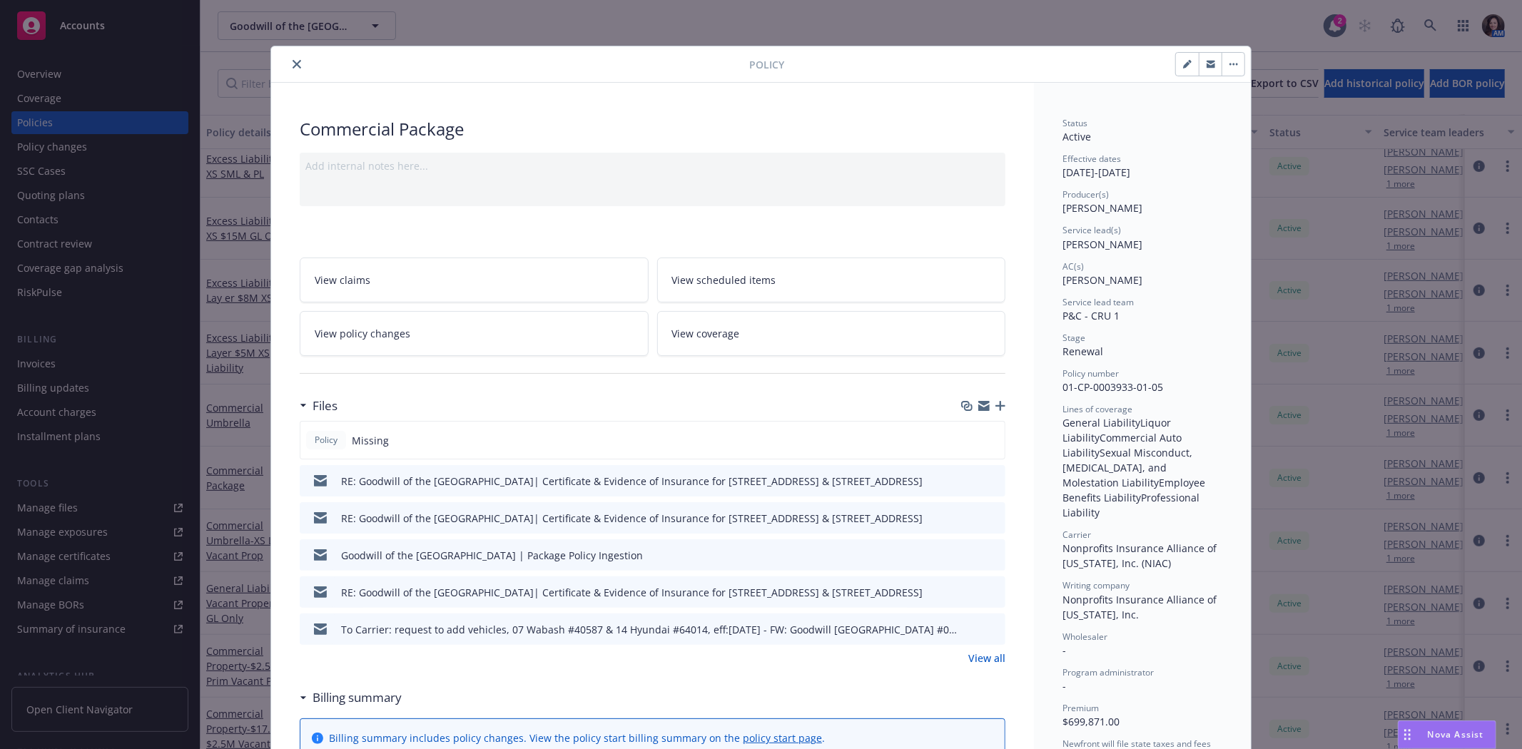
click at [765, 278] on span "View scheduled items" at bounding box center [724, 280] width 104 height 15
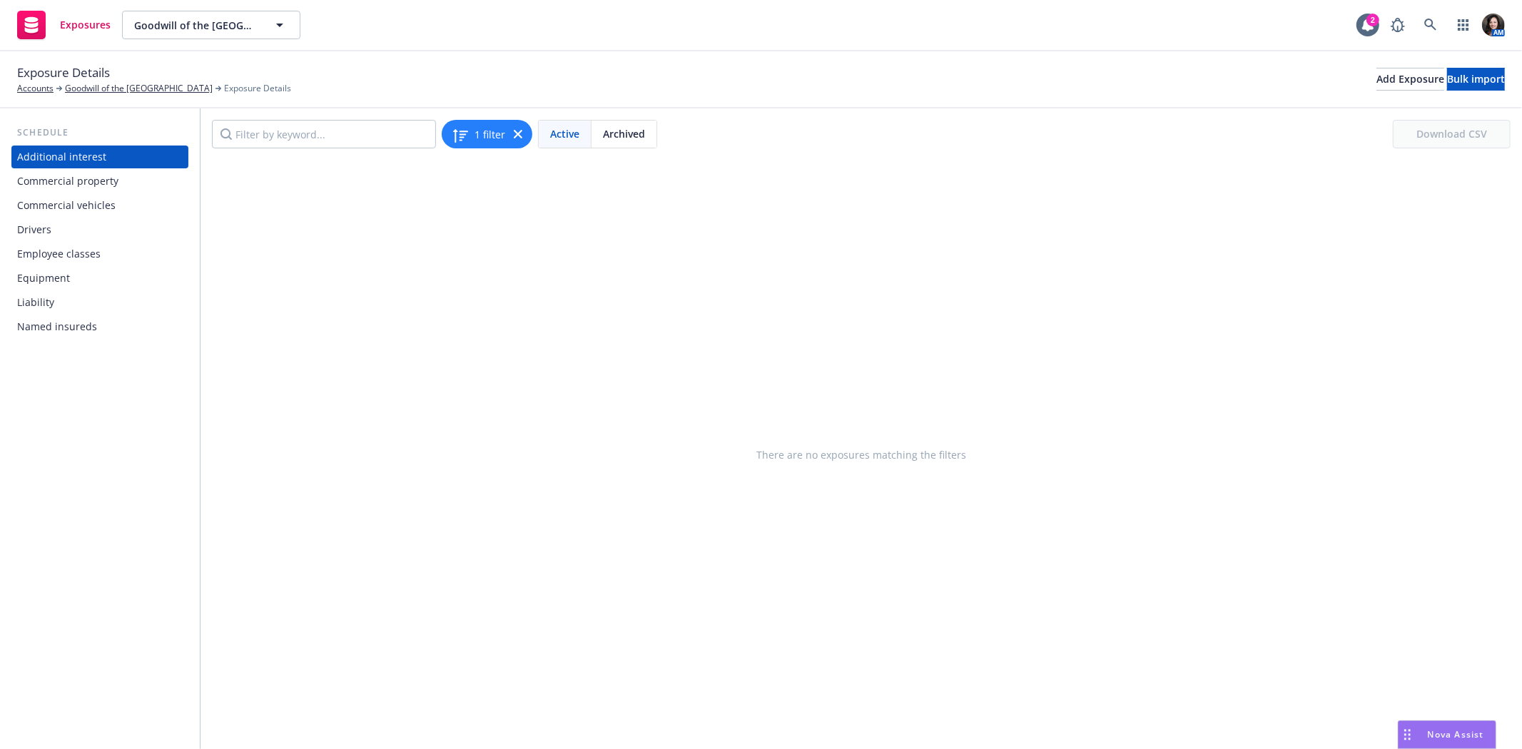
click at [53, 303] on div "Liability" at bounding box center [100, 302] width 166 height 23
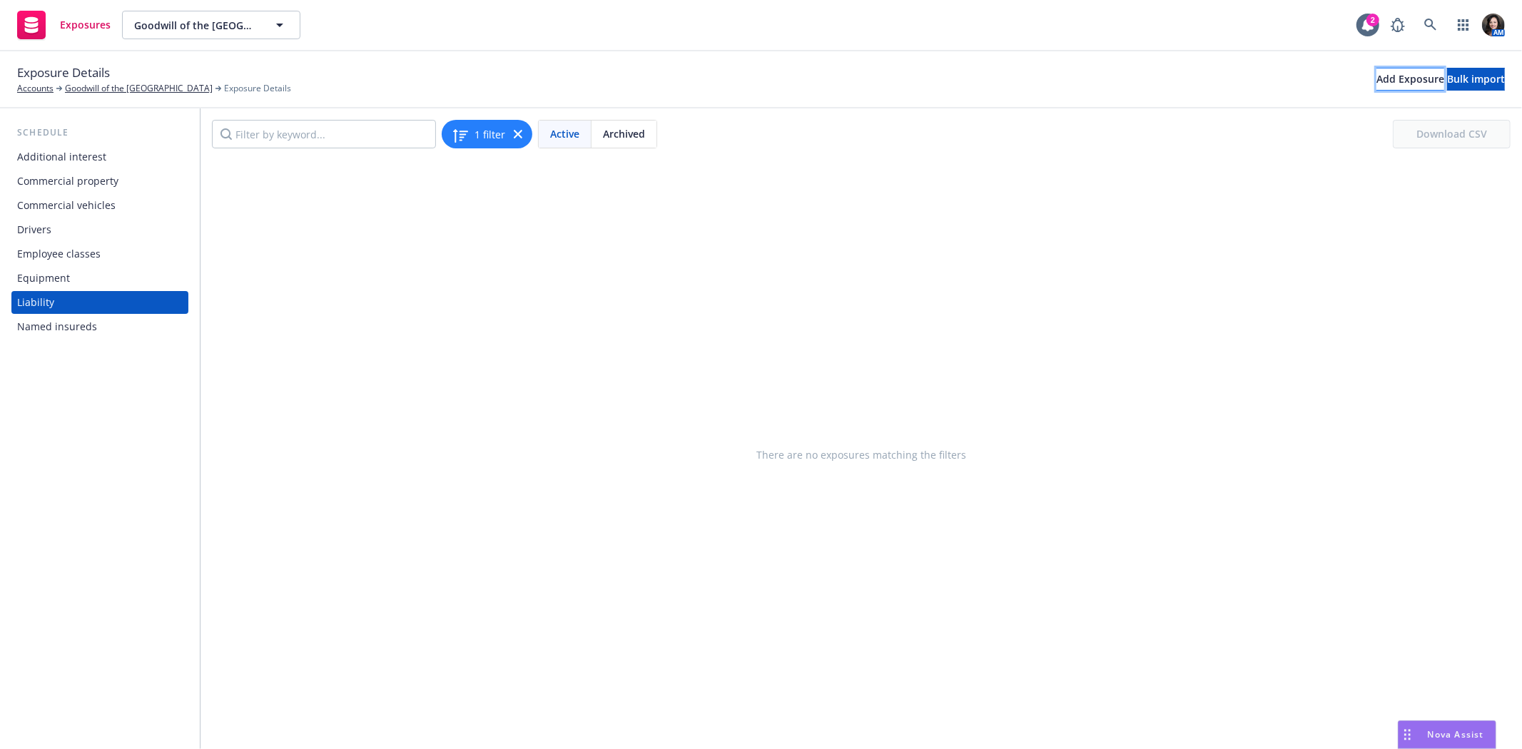
click at [1383, 79] on button "Add Exposure" at bounding box center [1410, 79] width 68 height 23
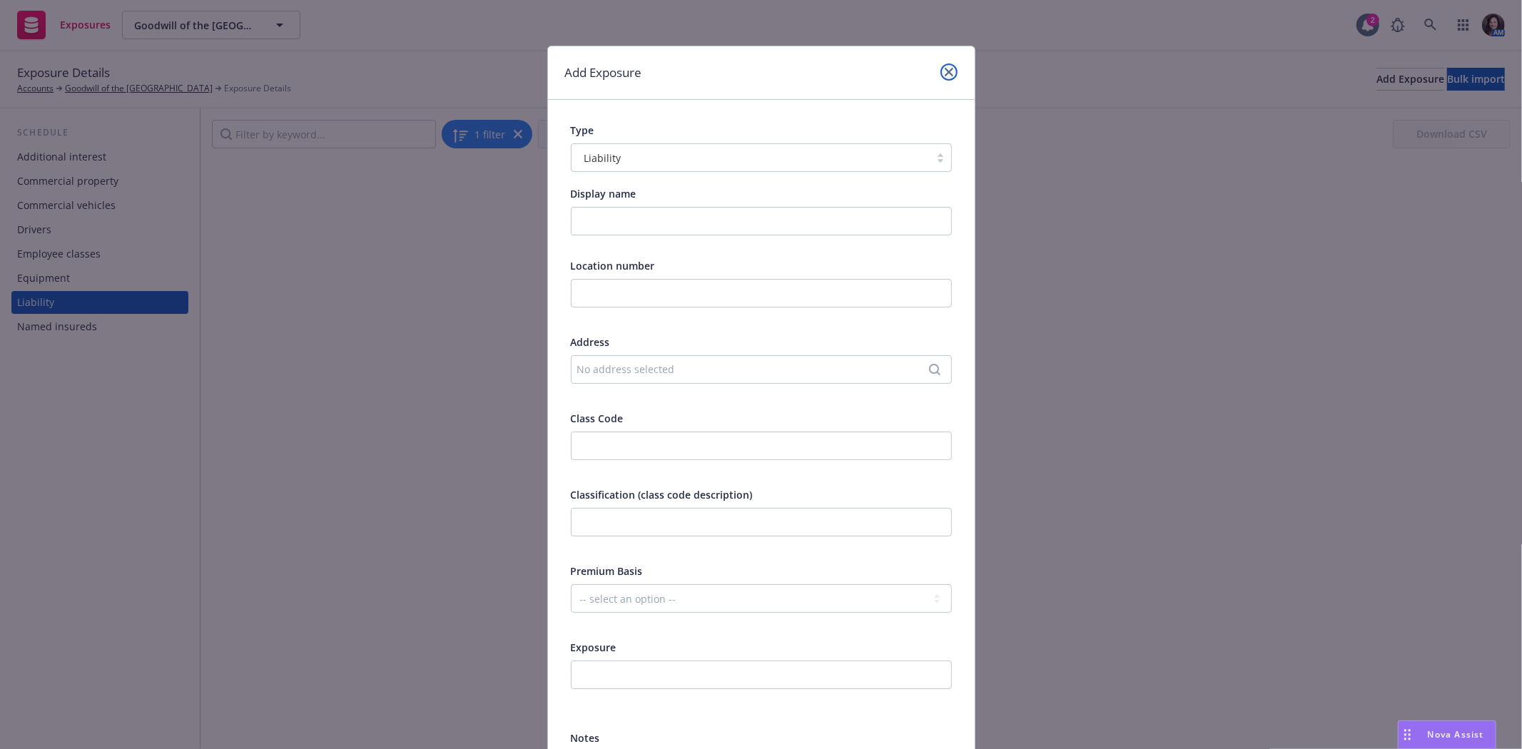
click at [949, 74] on link "close" at bounding box center [948, 71] width 17 height 17
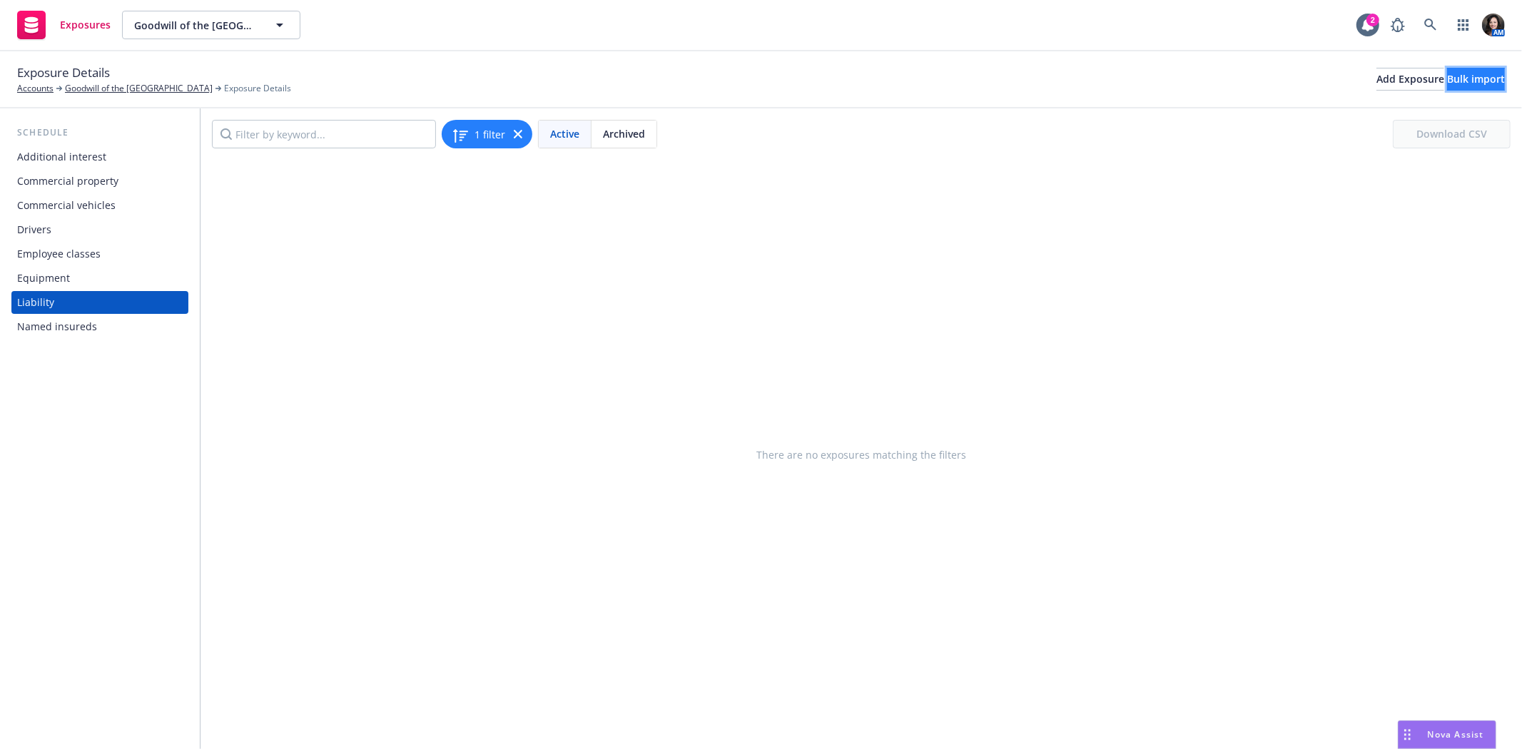
click at [1460, 75] on div "Bulk import" at bounding box center [1476, 78] width 58 height 21
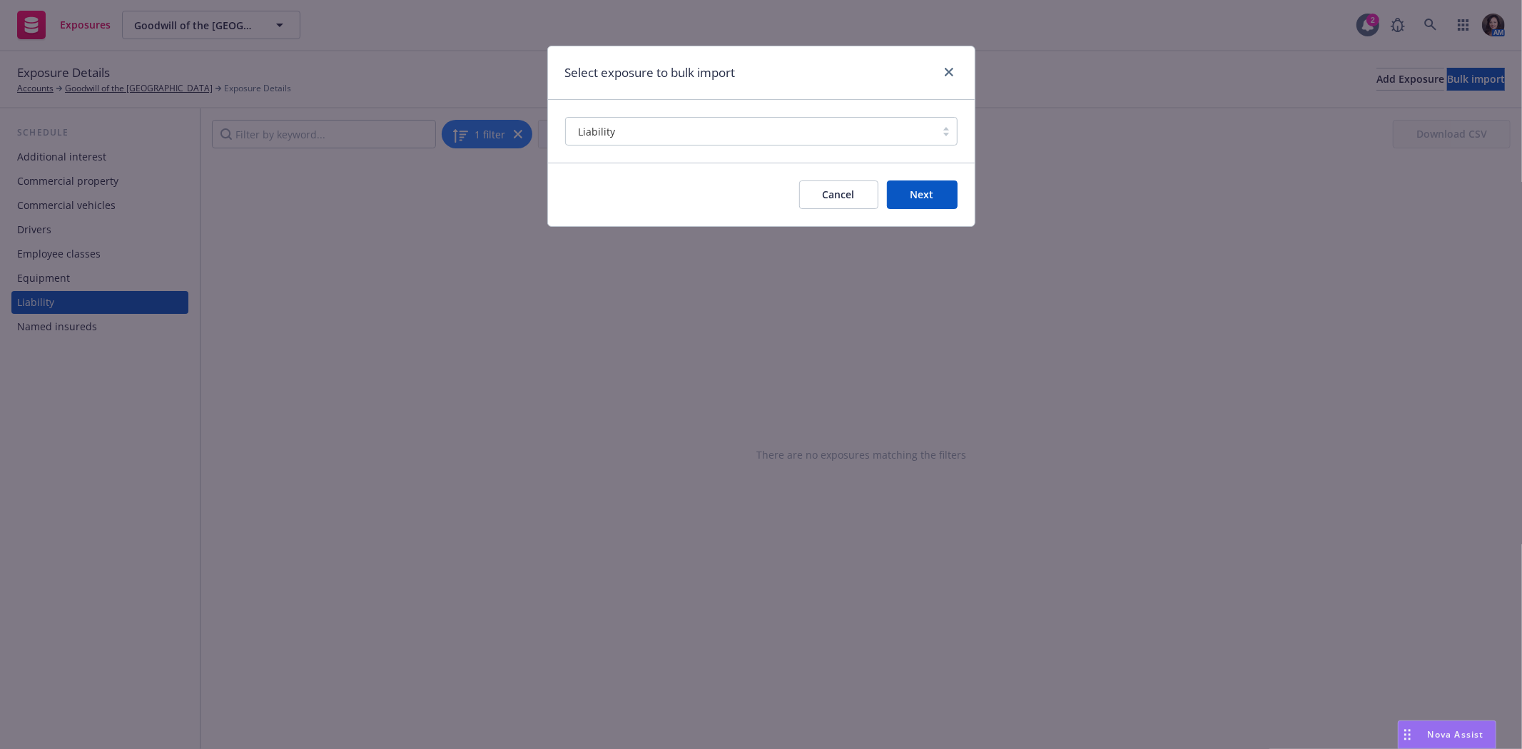
click at [953, 64] on div at bounding box center [946, 72] width 23 height 19
click at [945, 76] on link "close" at bounding box center [948, 71] width 17 height 17
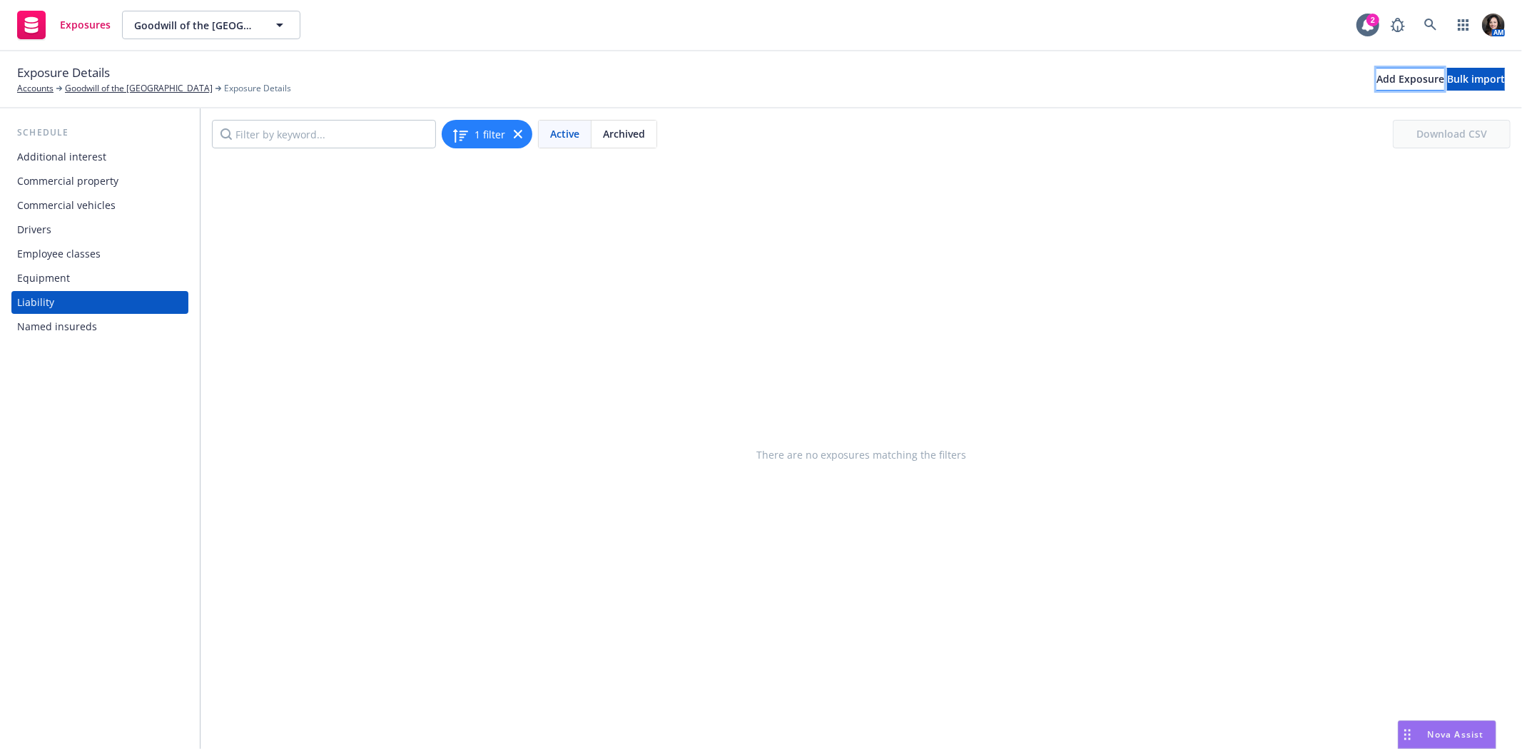
click at [1376, 76] on div "Add Exposure" at bounding box center [1410, 78] width 68 height 21
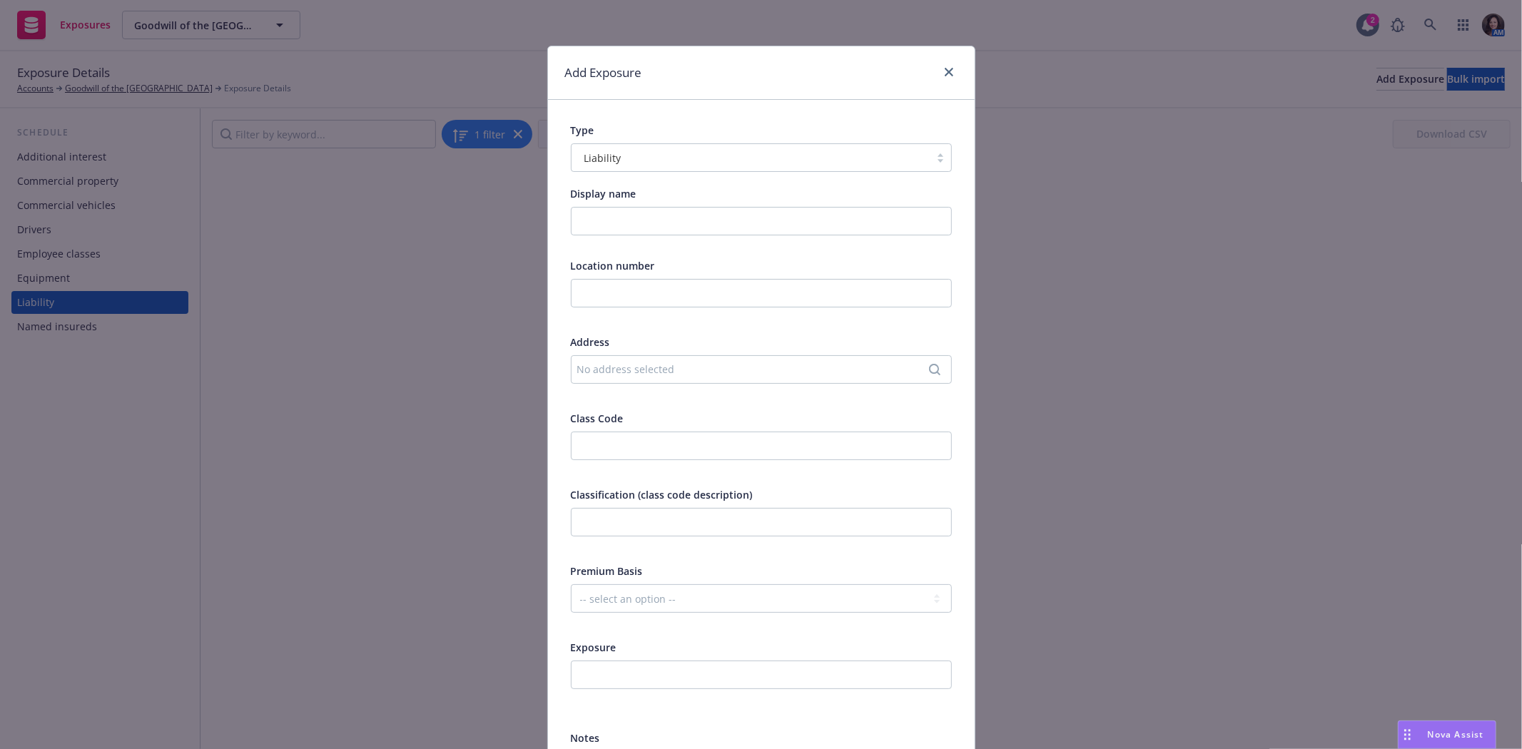
click at [929, 366] on icon "Search" at bounding box center [934, 369] width 11 height 11
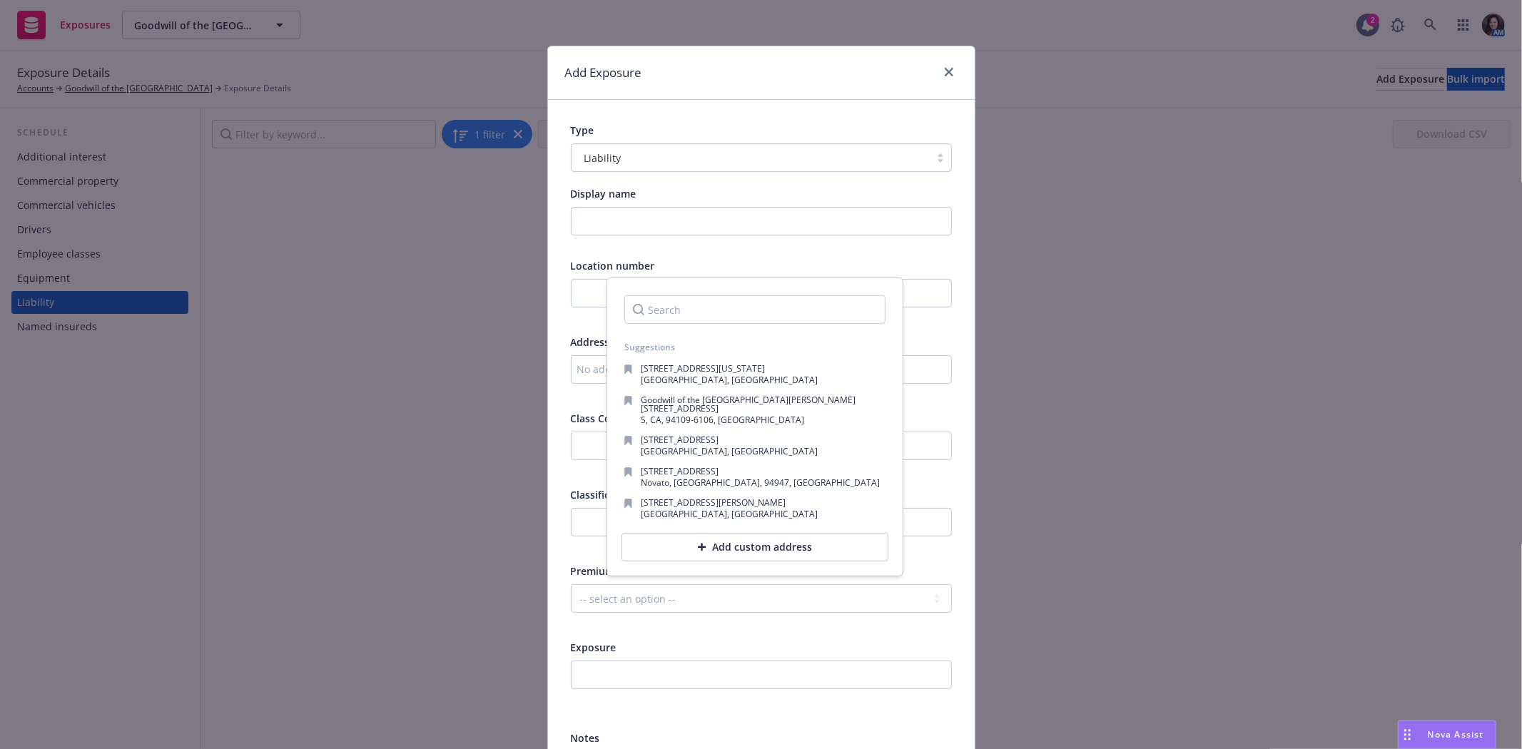
click at [736, 544] on div "Add custom address" at bounding box center [754, 547] width 267 height 29
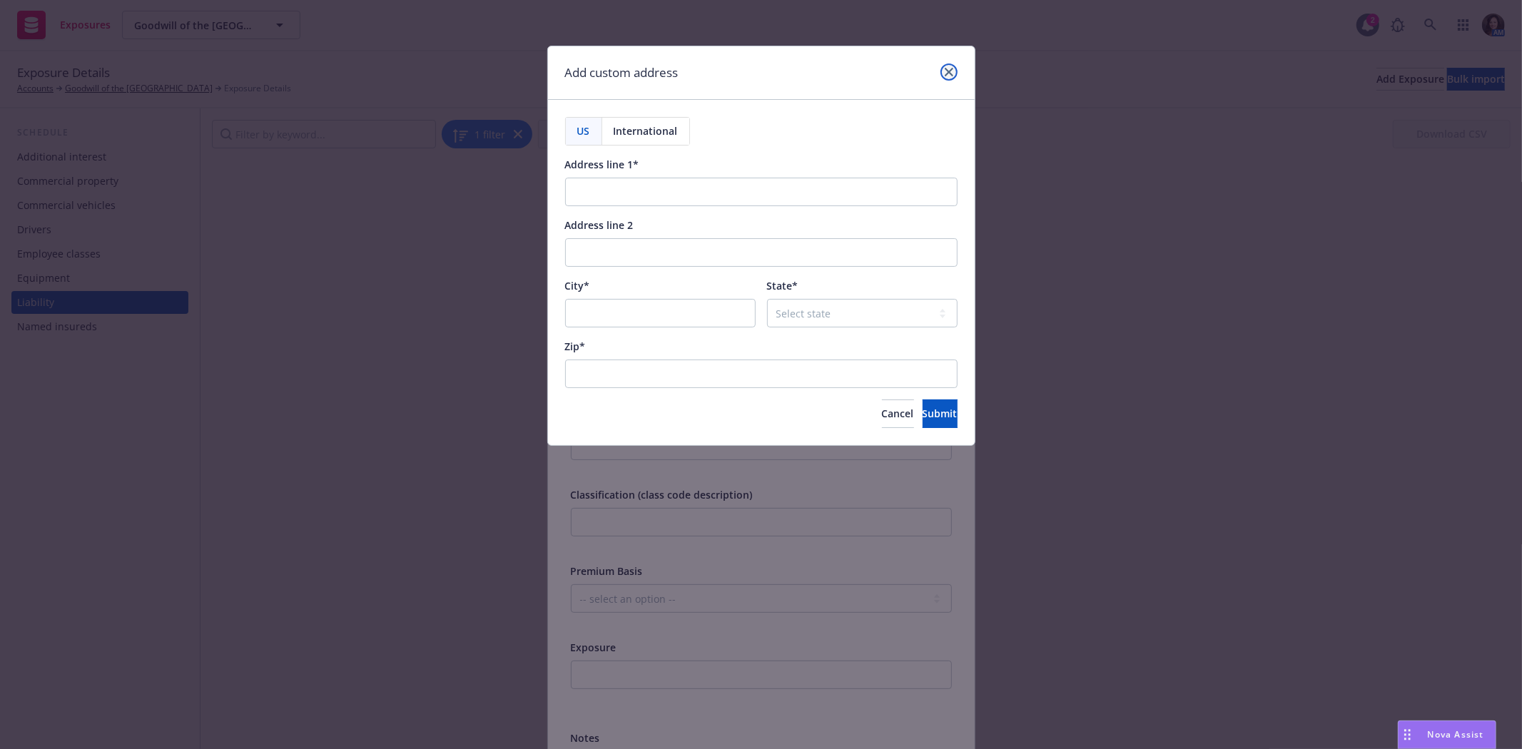
click at [950, 68] on icon "close" at bounding box center [949, 72] width 9 height 9
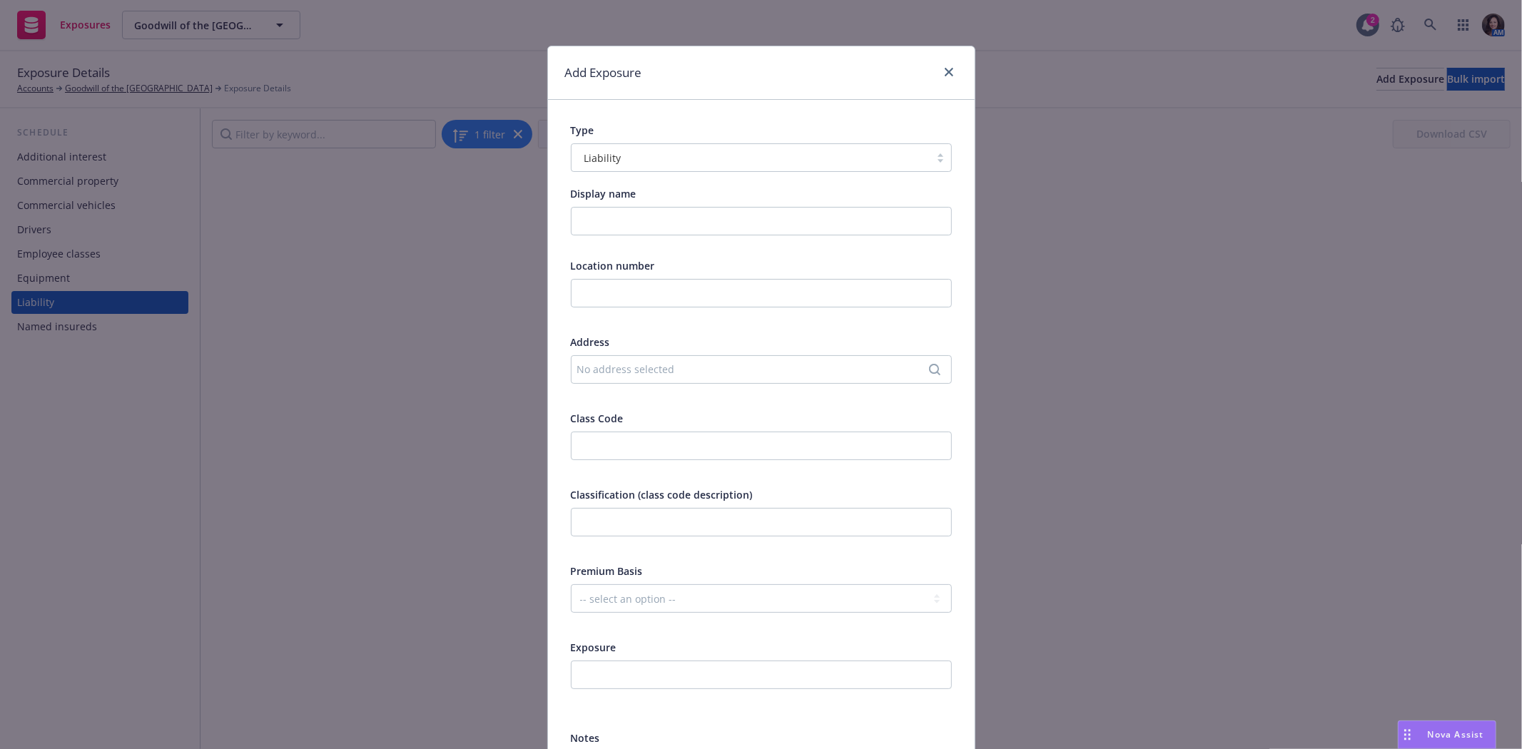
click at [683, 360] on div "No address selected" at bounding box center [761, 369] width 381 height 29
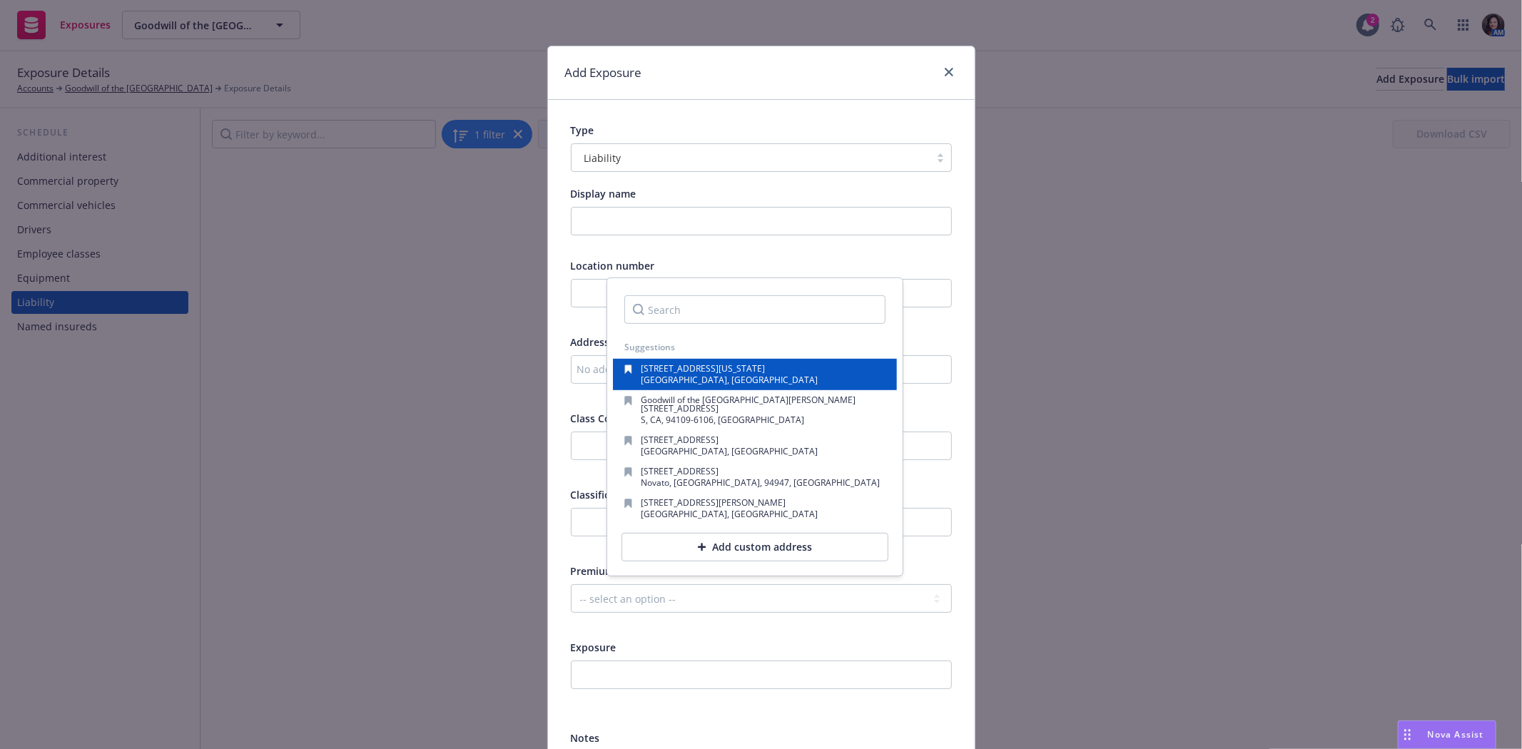
click at [631, 376] on div "button" at bounding box center [632, 375] width 16 height 20
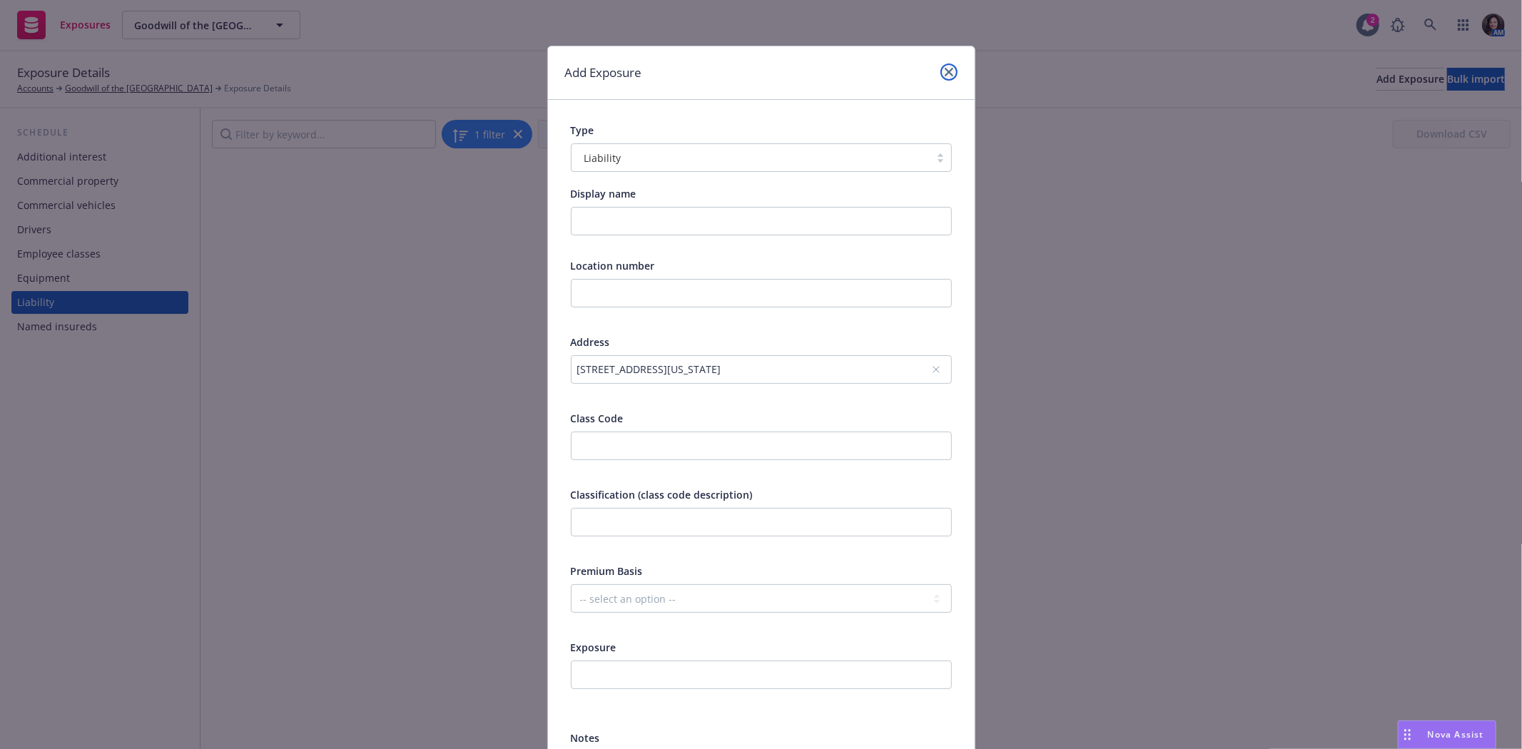
click at [945, 70] on icon "close" at bounding box center [949, 72] width 9 height 9
click at [945, 70] on div "Exposure Details Accounts Goodwill of the San Francisco Bay Exposure Details Ad…" at bounding box center [761, 78] width 1488 height 31
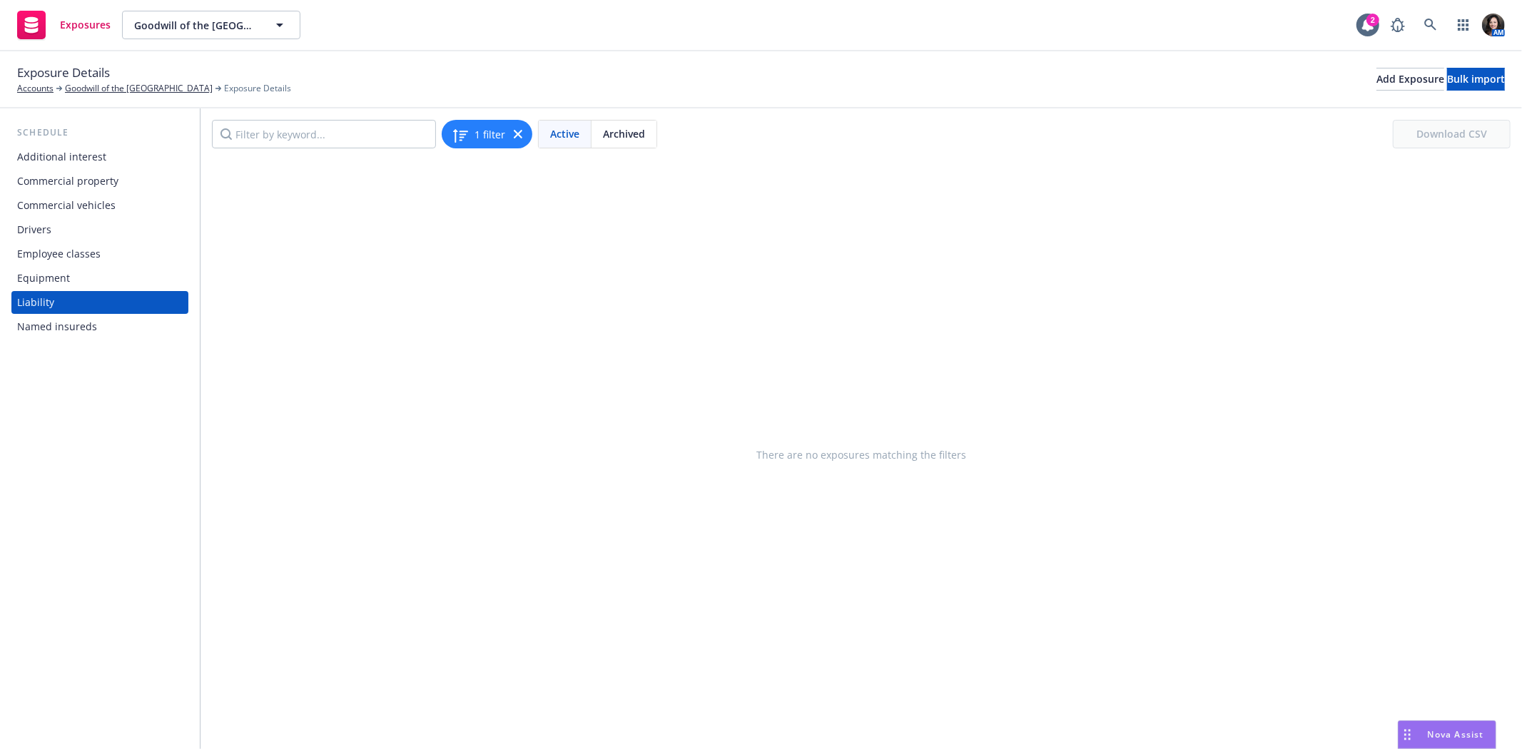
click at [986, 215] on div "There are no exposures matching the filters" at bounding box center [860, 454] width 1321 height 589
click at [1376, 83] on div "Add Exposure" at bounding box center [1410, 78] width 68 height 21
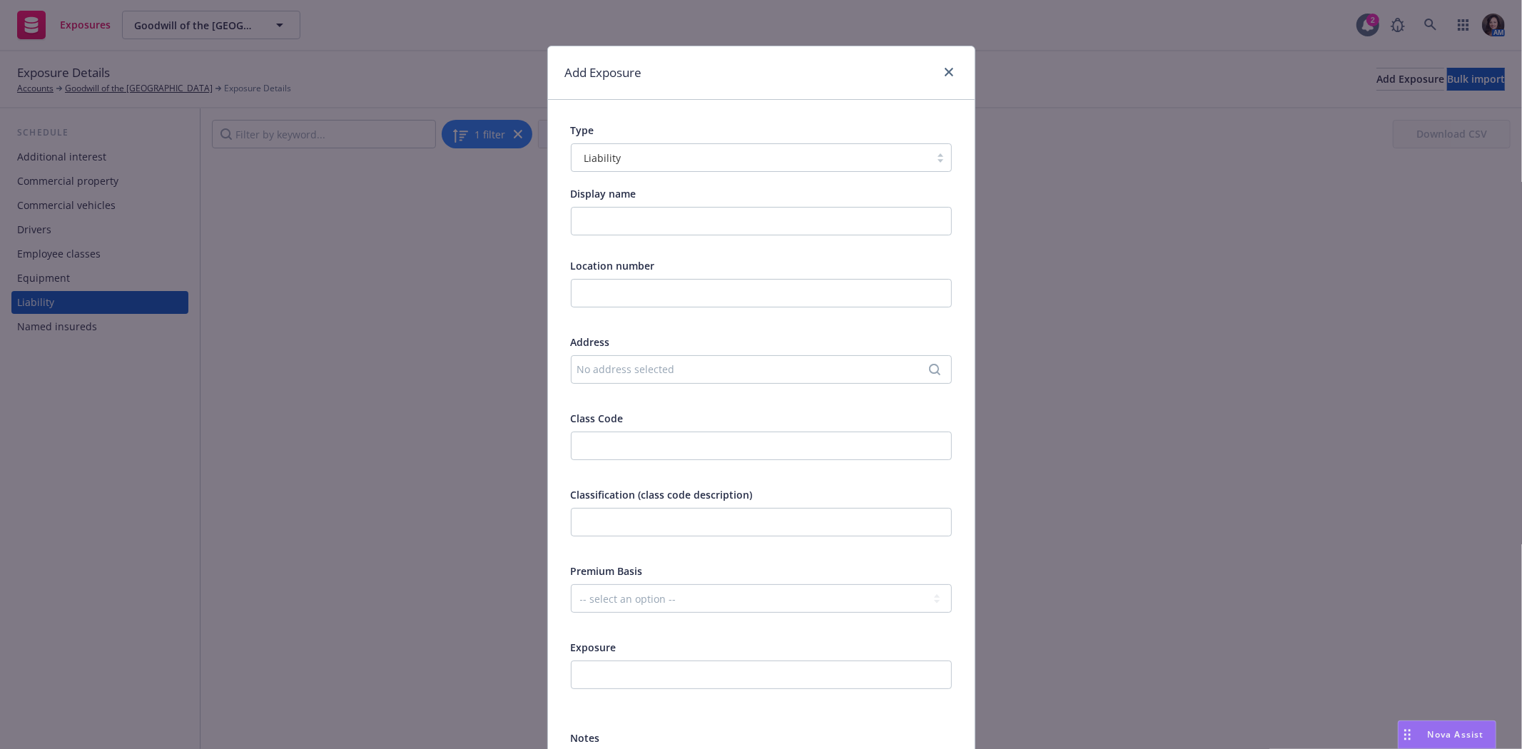
click at [895, 371] on div "No address selected" at bounding box center [754, 369] width 354 height 15
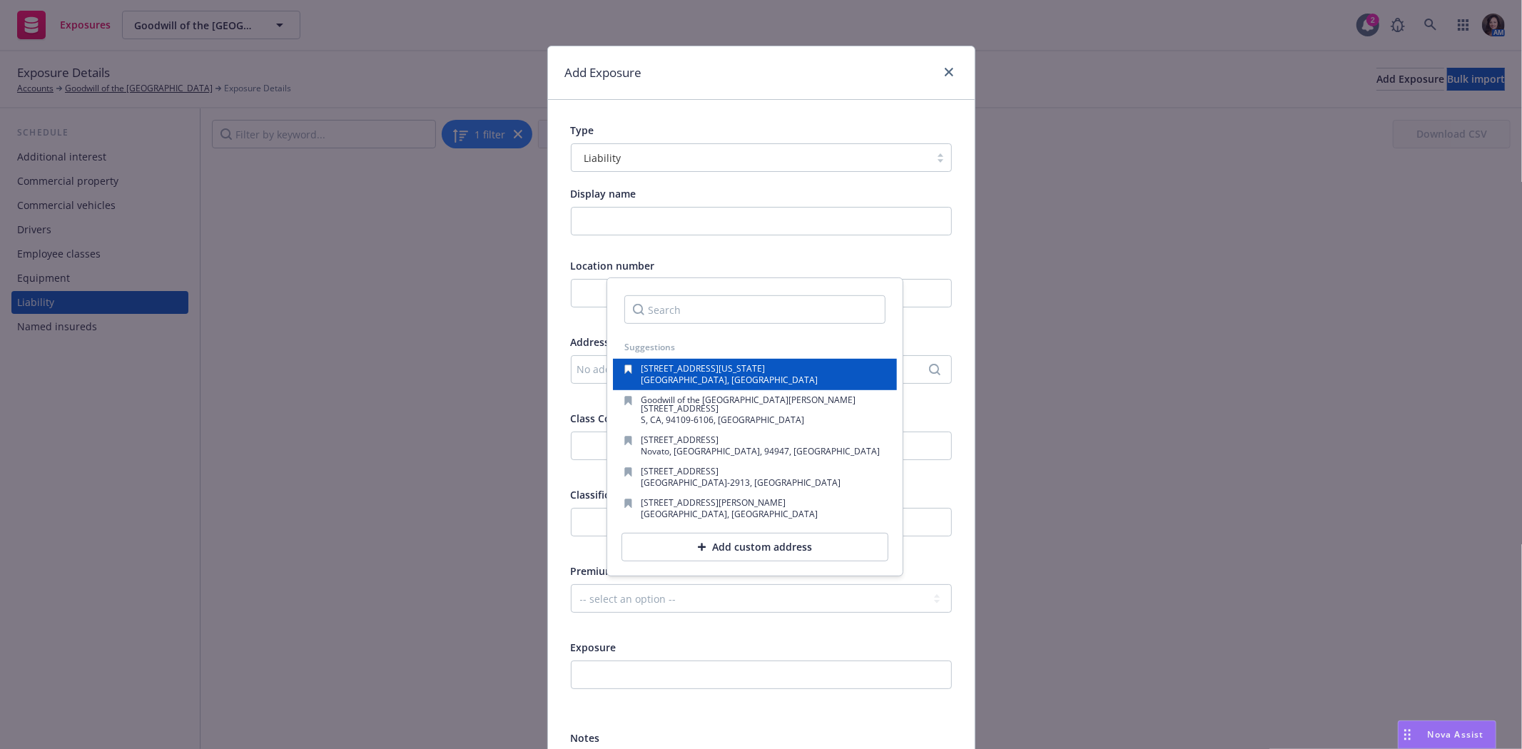
click at [745, 374] on span "S SAN FRANCISCO, CA, 94080, USA" at bounding box center [729, 380] width 177 height 12
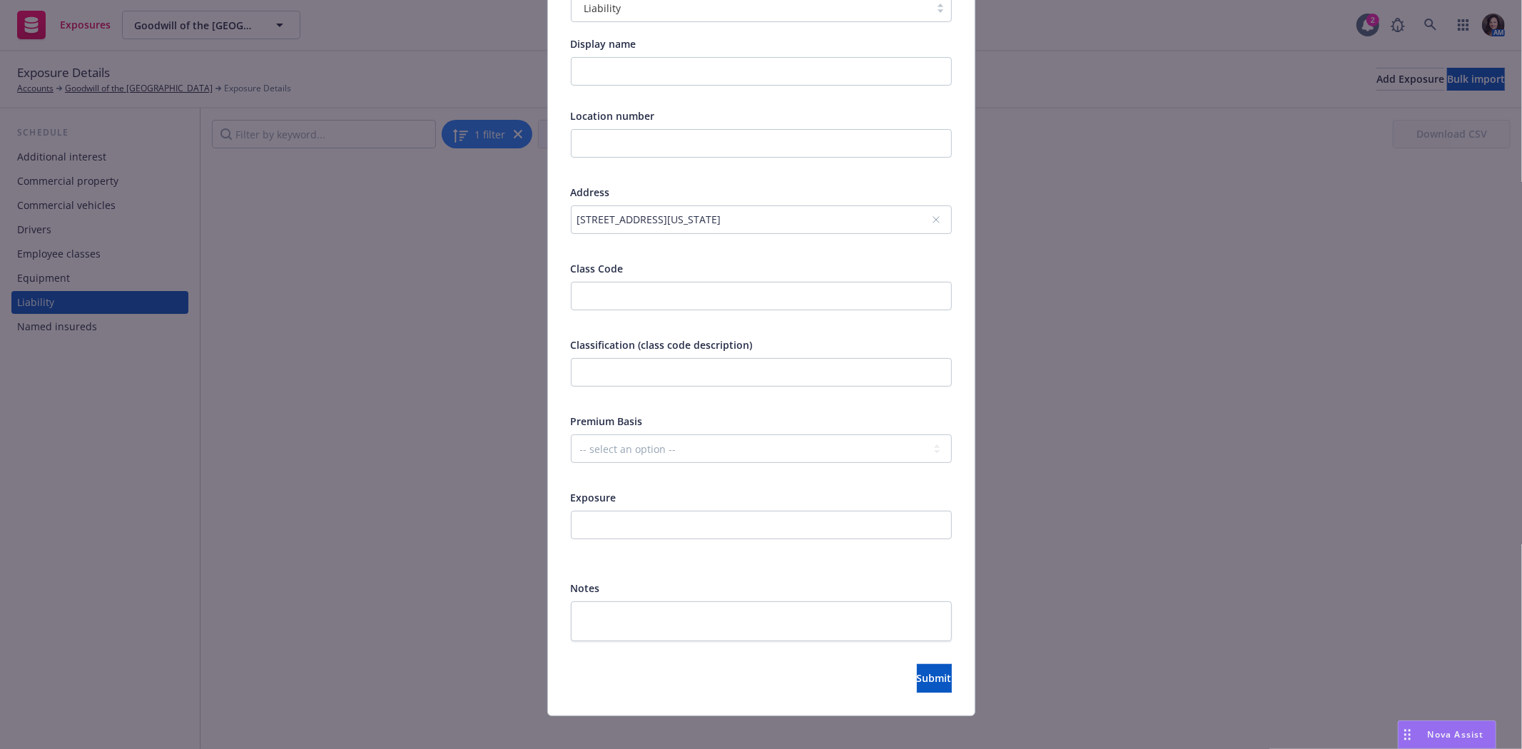
scroll to position [162, 0]
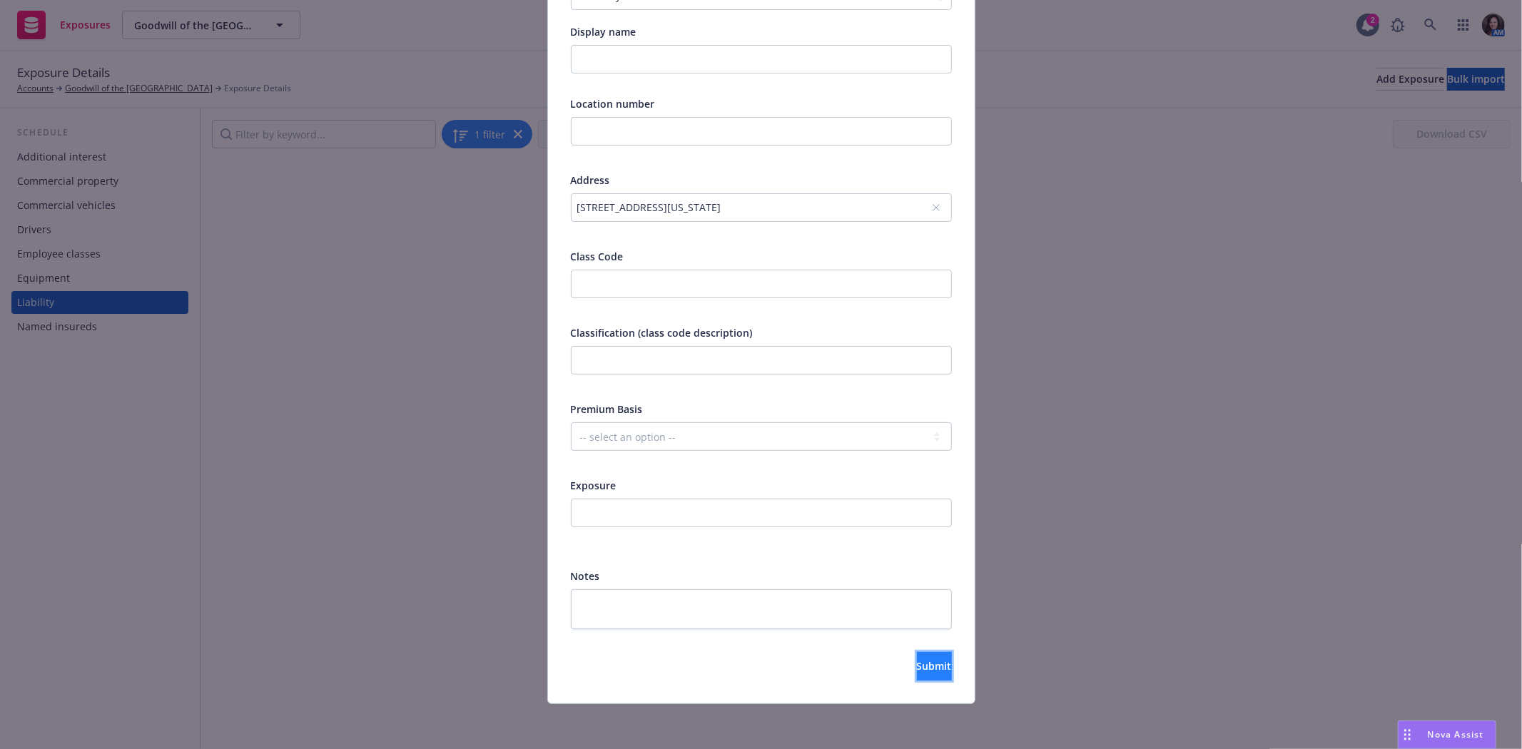
click at [917, 664] on span "Submit" at bounding box center [934, 666] width 35 height 14
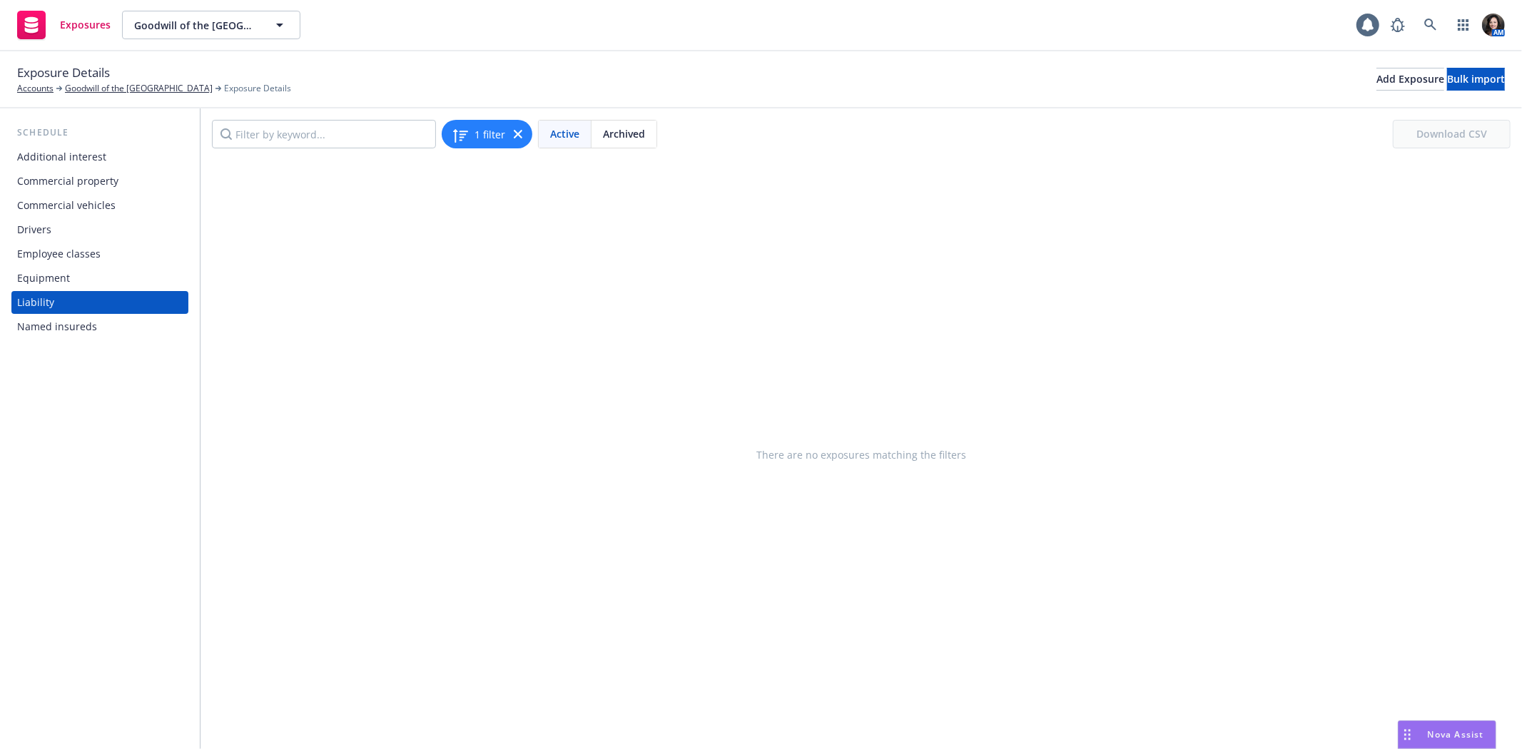
drag, startPoint x: 0, startPoint y: 0, endPoint x: 301, endPoint y: 298, distance: 423.3
click at [301, 298] on div "There are no exposures matching the filters" at bounding box center [860, 454] width 1321 height 589
click at [157, 288] on div "Equipment" at bounding box center [100, 278] width 166 height 23
click at [146, 296] on div "Liability" at bounding box center [100, 302] width 166 height 23
click at [1447, 78] on button "Bulk import" at bounding box center [1476, 79] width 58 height 23
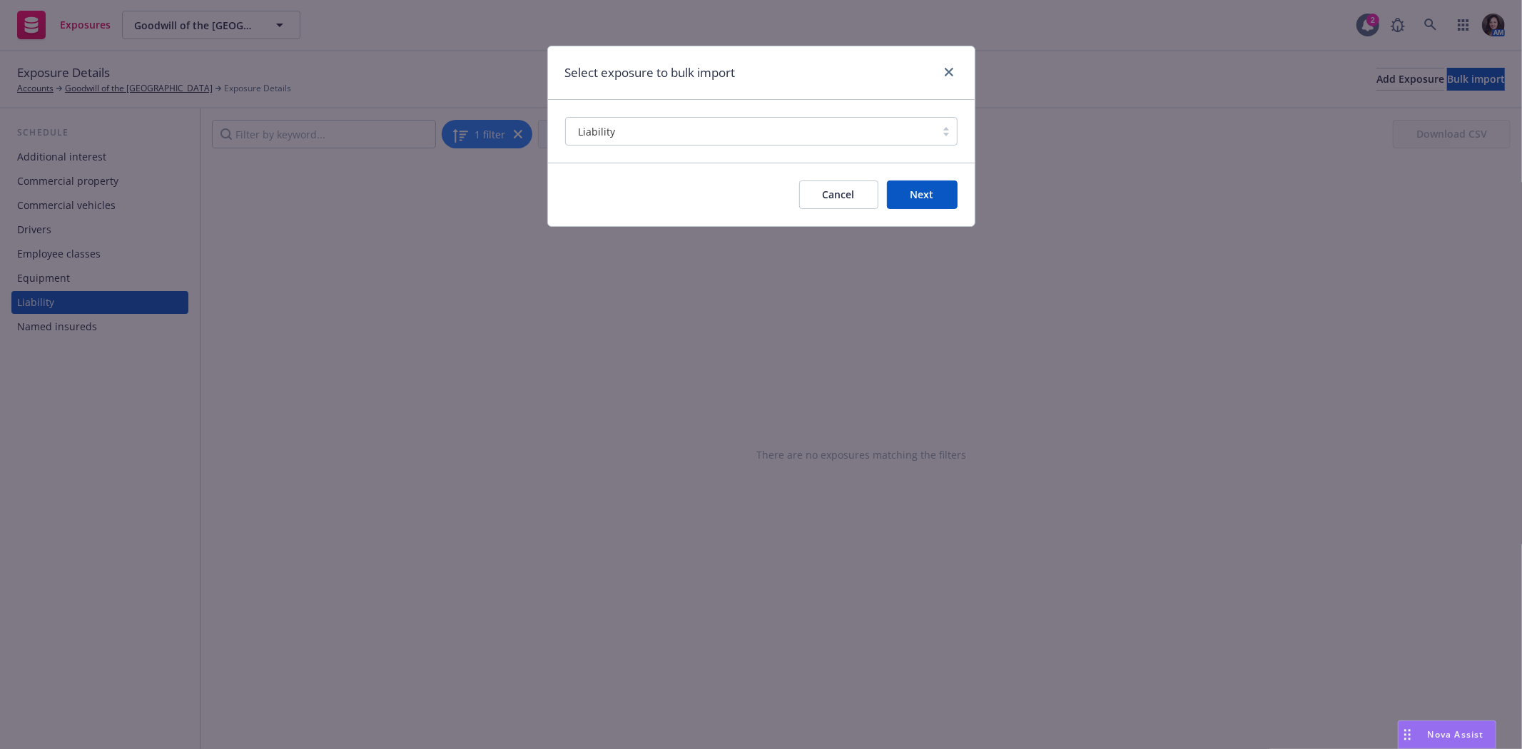
click at [930, 193] on button "Next" at bounding box center [922, 195] width 71 height 29
click at [909, 193] on button "Next" at bounding box center [922, 195] width 71 height 29
click at [691, 129] on div "Liability" at bounding box center [750, 131] width 355 height 15
click at [953, 66] on link "close" at bounding box center [948, 71] width 17 height 17
click at [953, 66] on div "Exposure Details Accounts Goodwill of the San Francisco Bay Exposure Details Ad…" at bounding box center [761, 78] width 1488 height 31
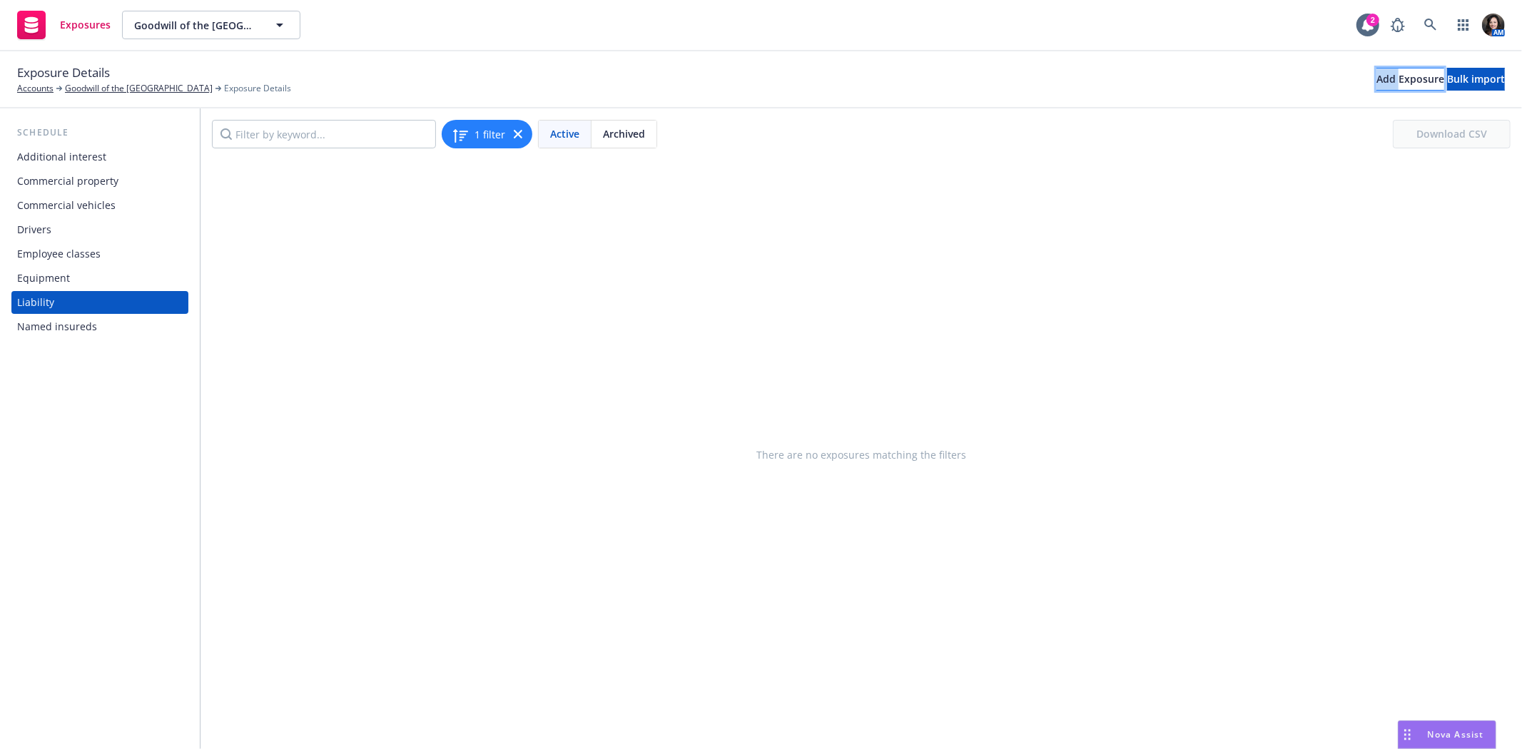
click at [1376, 80] on div "Add Exposure" at bounding box center [1410, 78] width 68 height 21
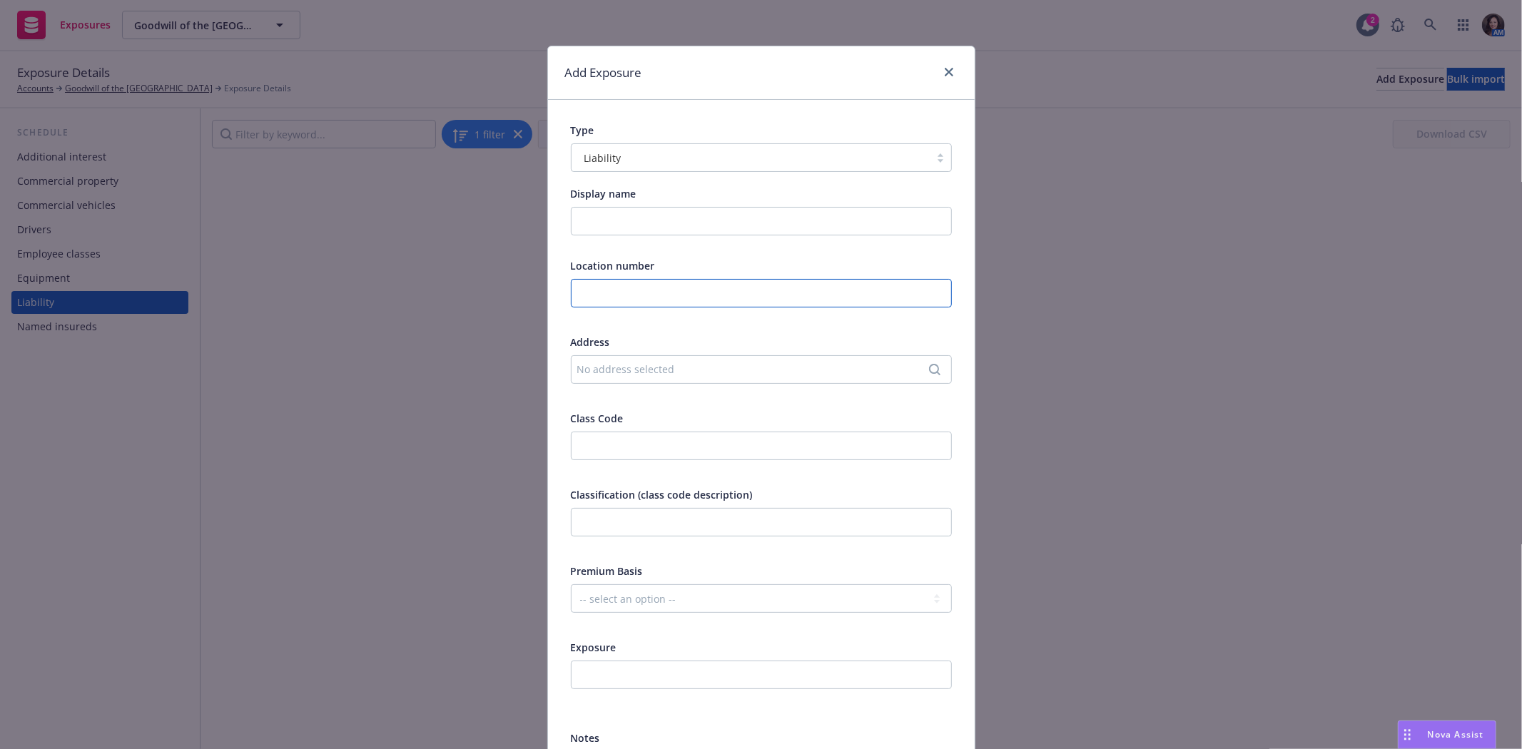
click at [636, 294] on input "text" at bounding box center [761, 293] width 381 height 29
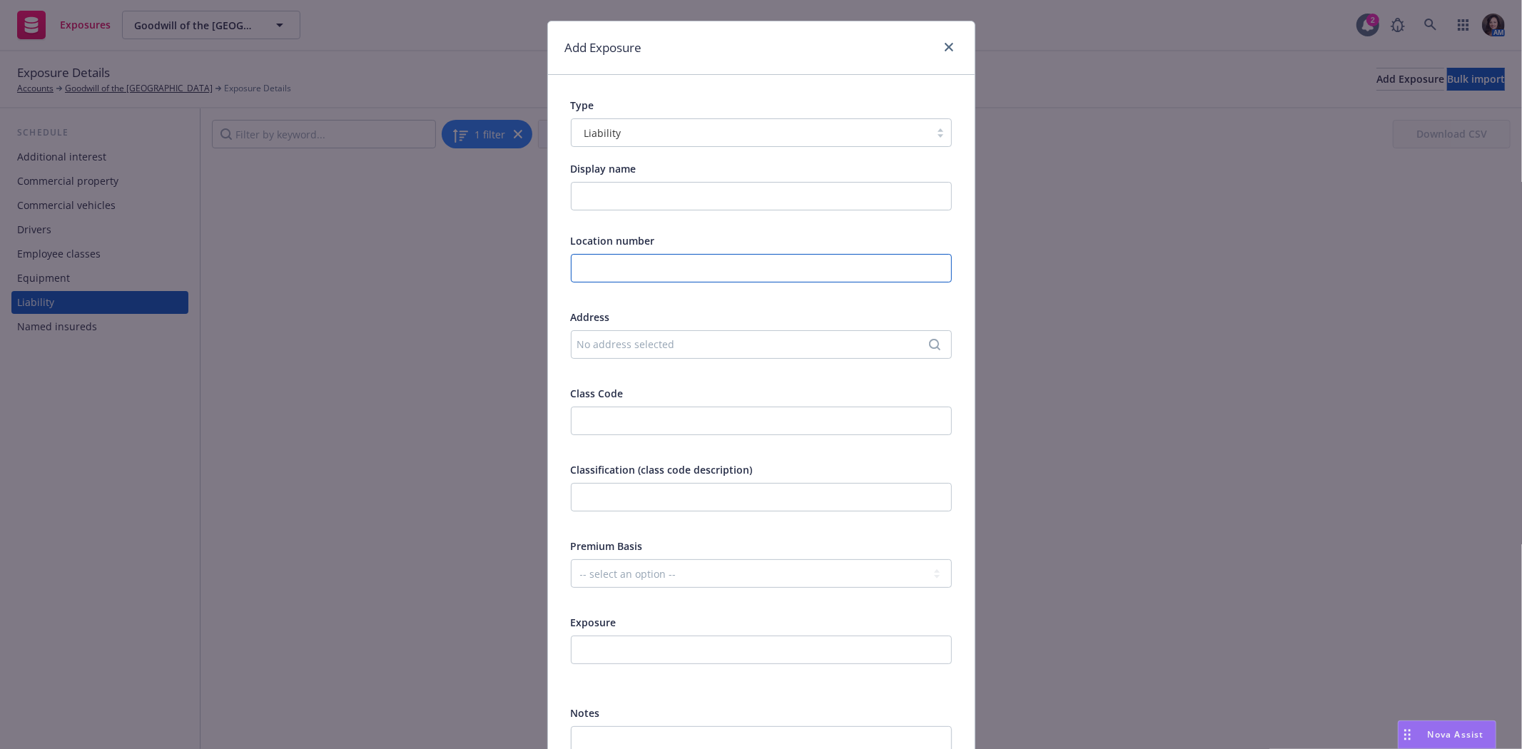
scroll to position [4, 0]
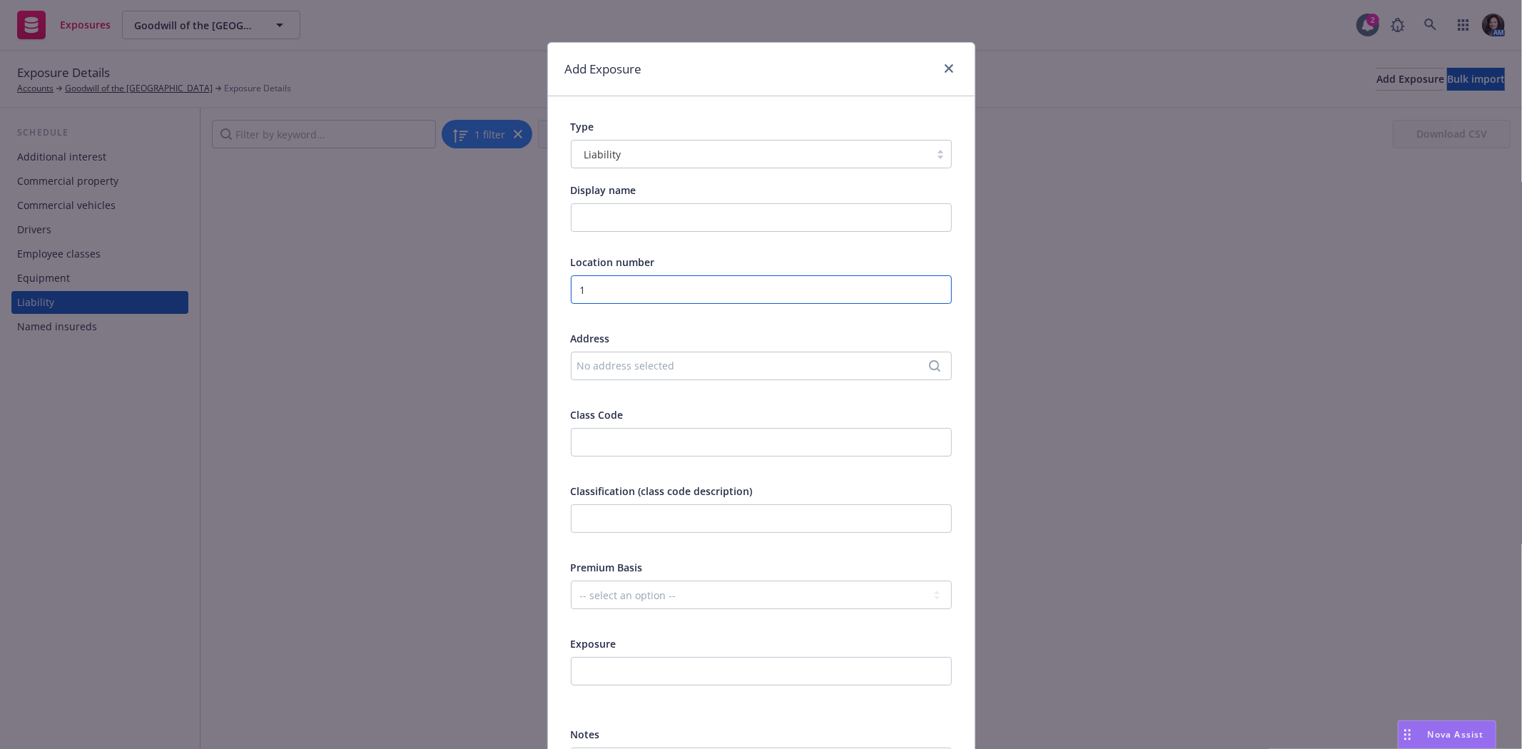
type input "1"
click at [644, 355] on div "No address selected" at bounding box center [761, 366] width 381 height 29
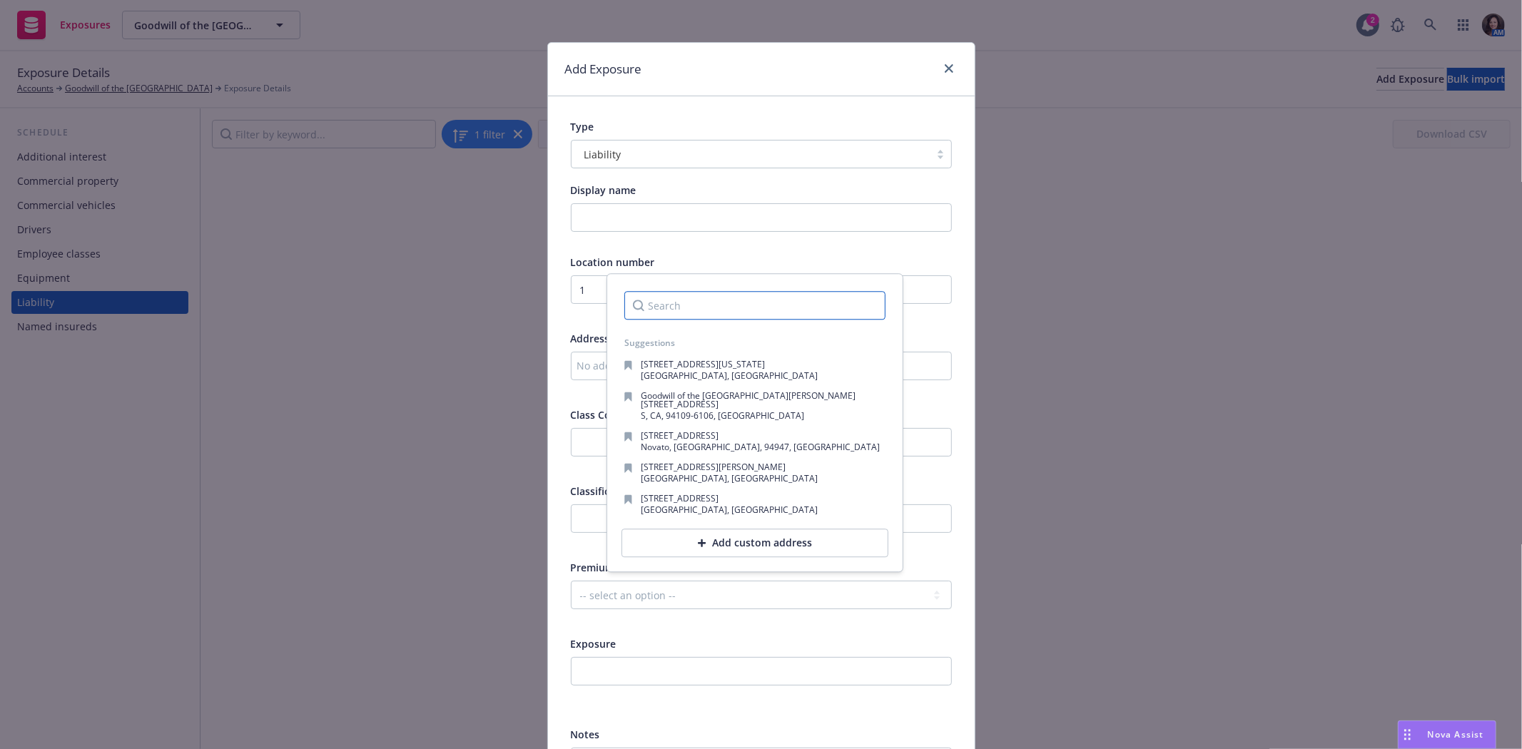
click at [686, 310] on input "Search" at bounding box center [754, 305] width 261 height 29
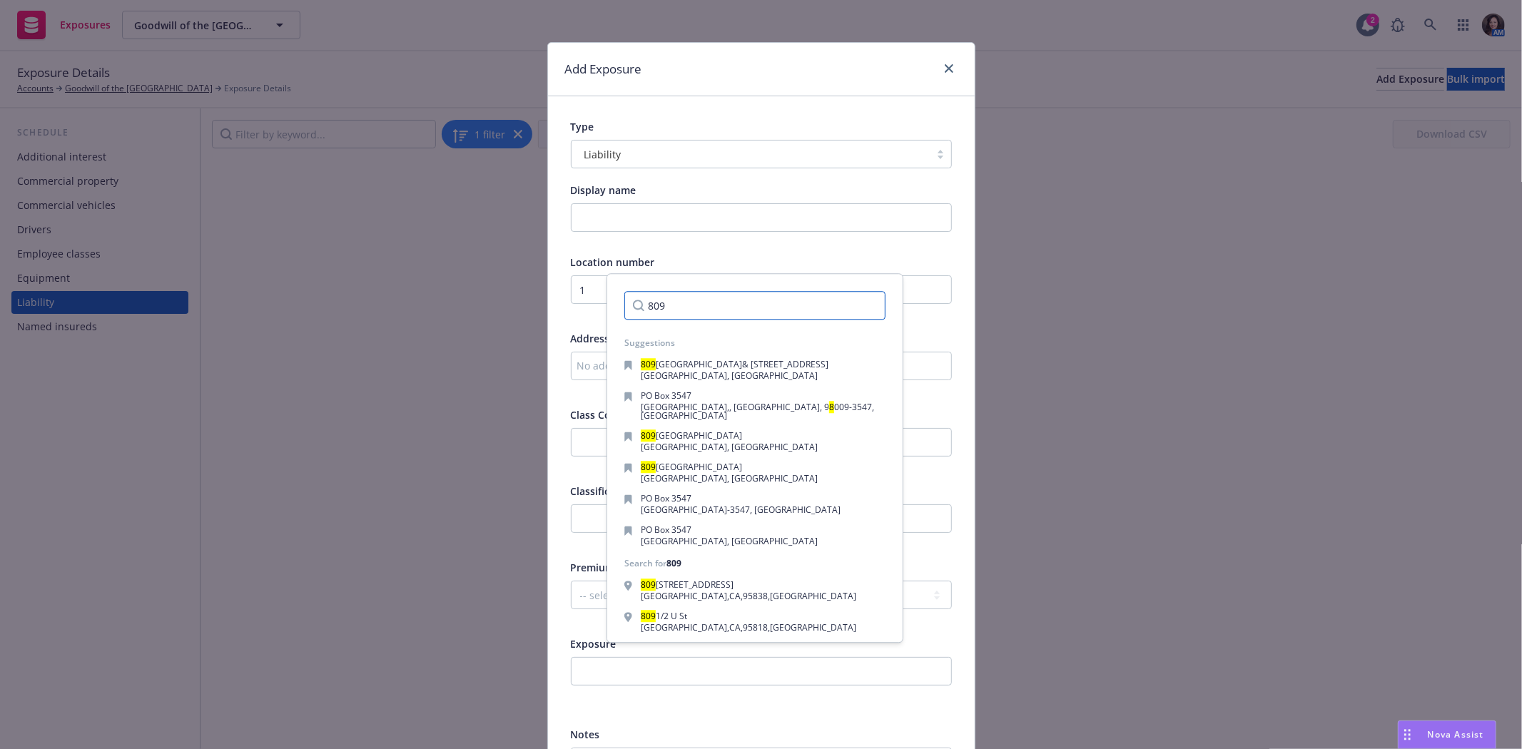
type input "809"
click at [935, 64] on div at bounding box center [946, 69] width 23 height 19
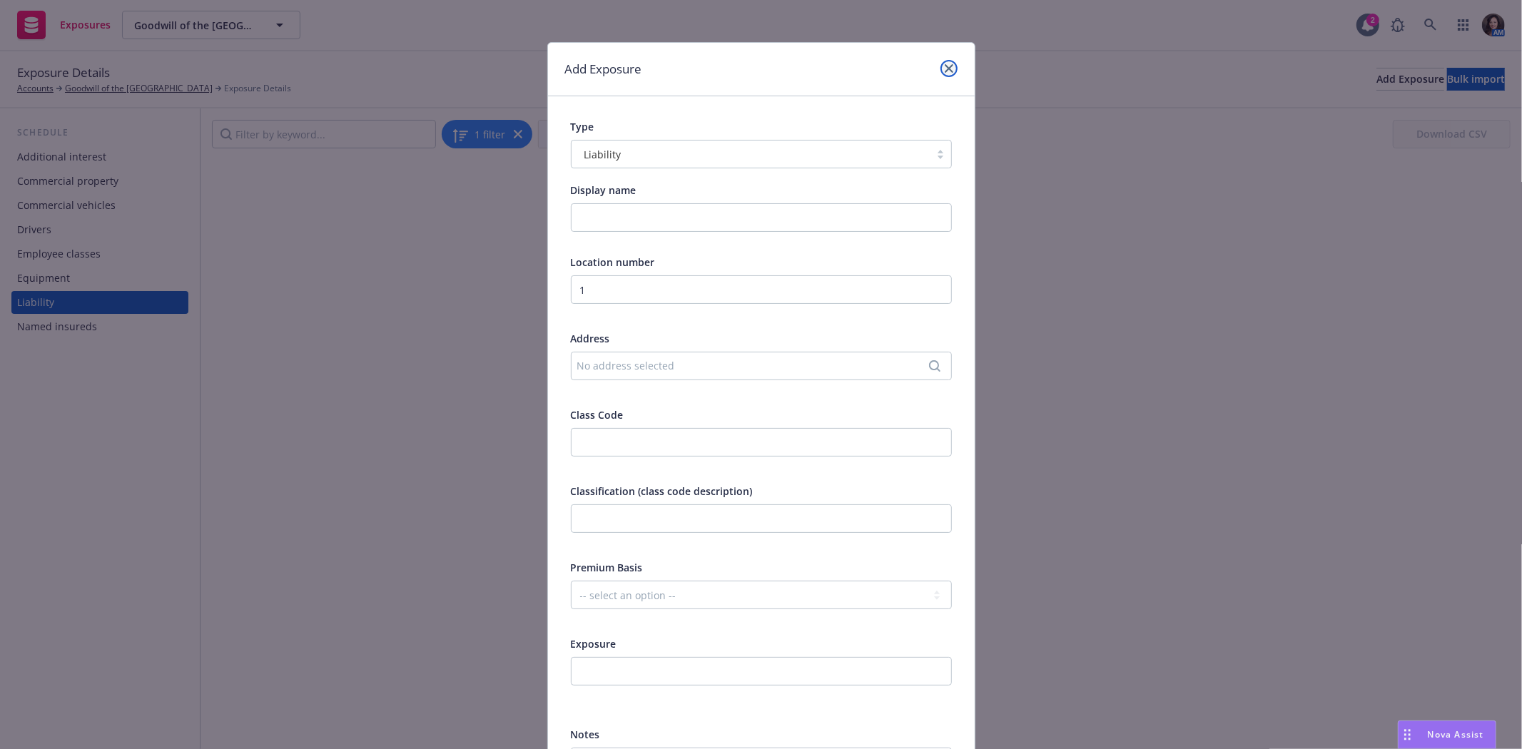
click at [945, 64] on icon "close" at bounding box center [949, 68] width 9 height 9
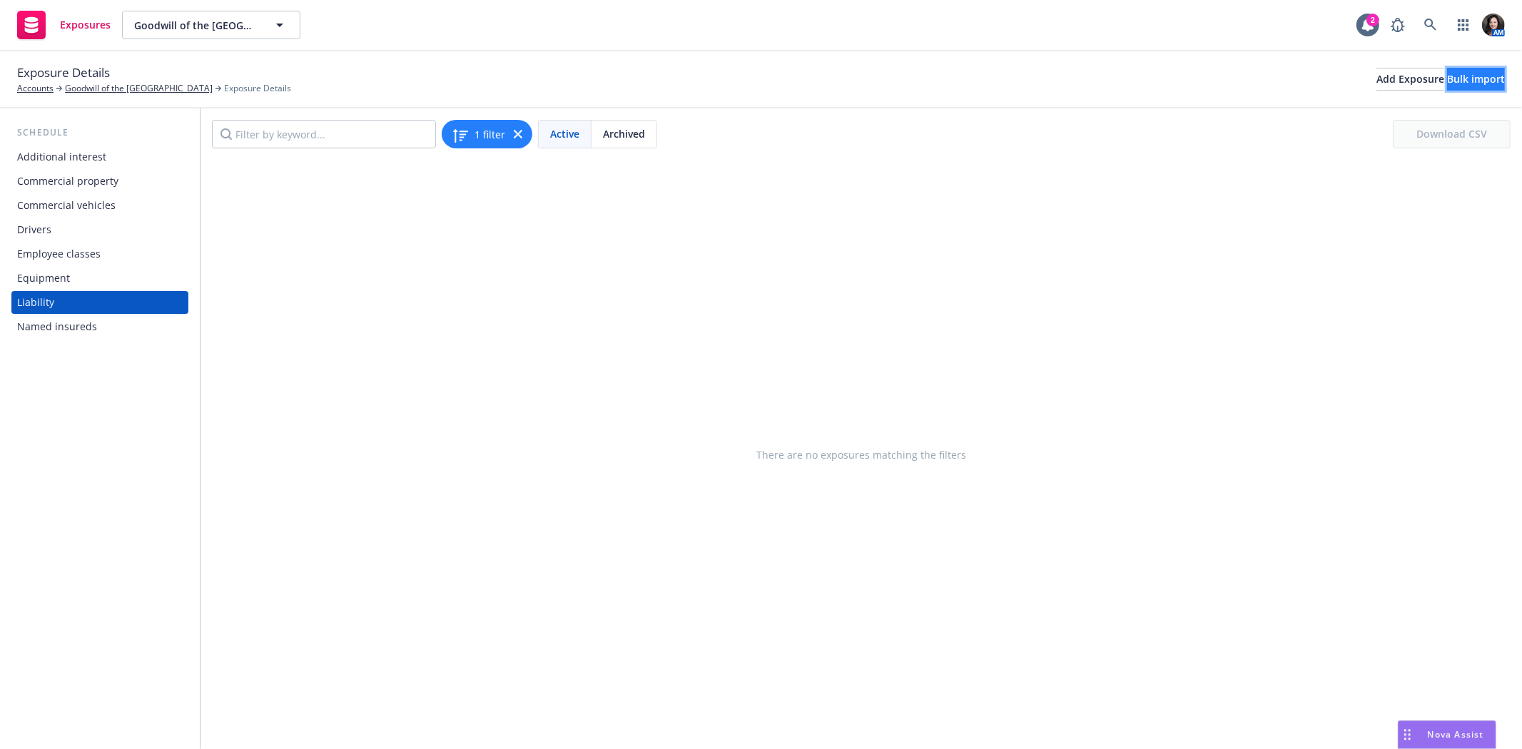
click at [1449, 77] on div "Bulk import" at bounding box center [1476, 78] width 58 height 21
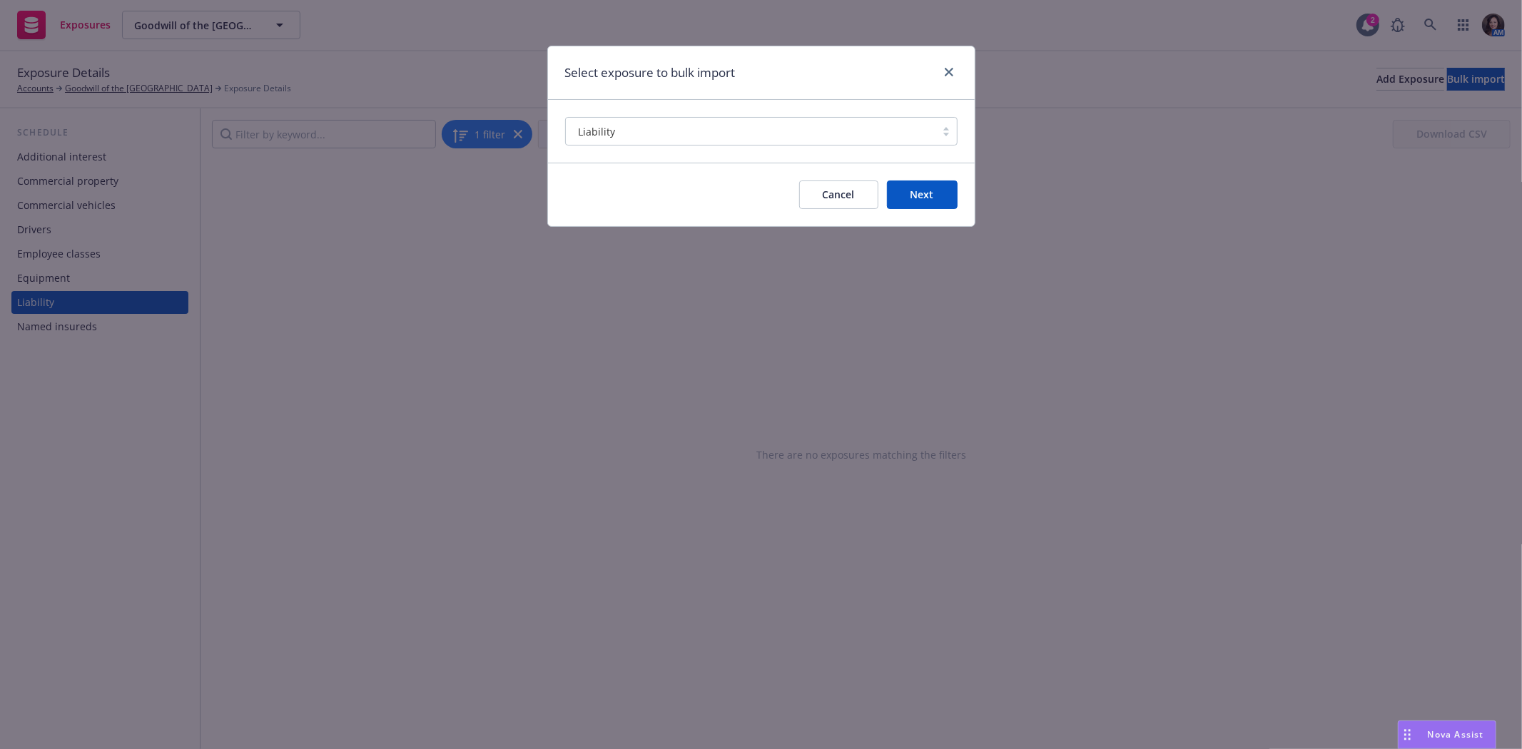
click at [926, 195] on button "Next" at bounding box center [922, 195] width 71 height 29
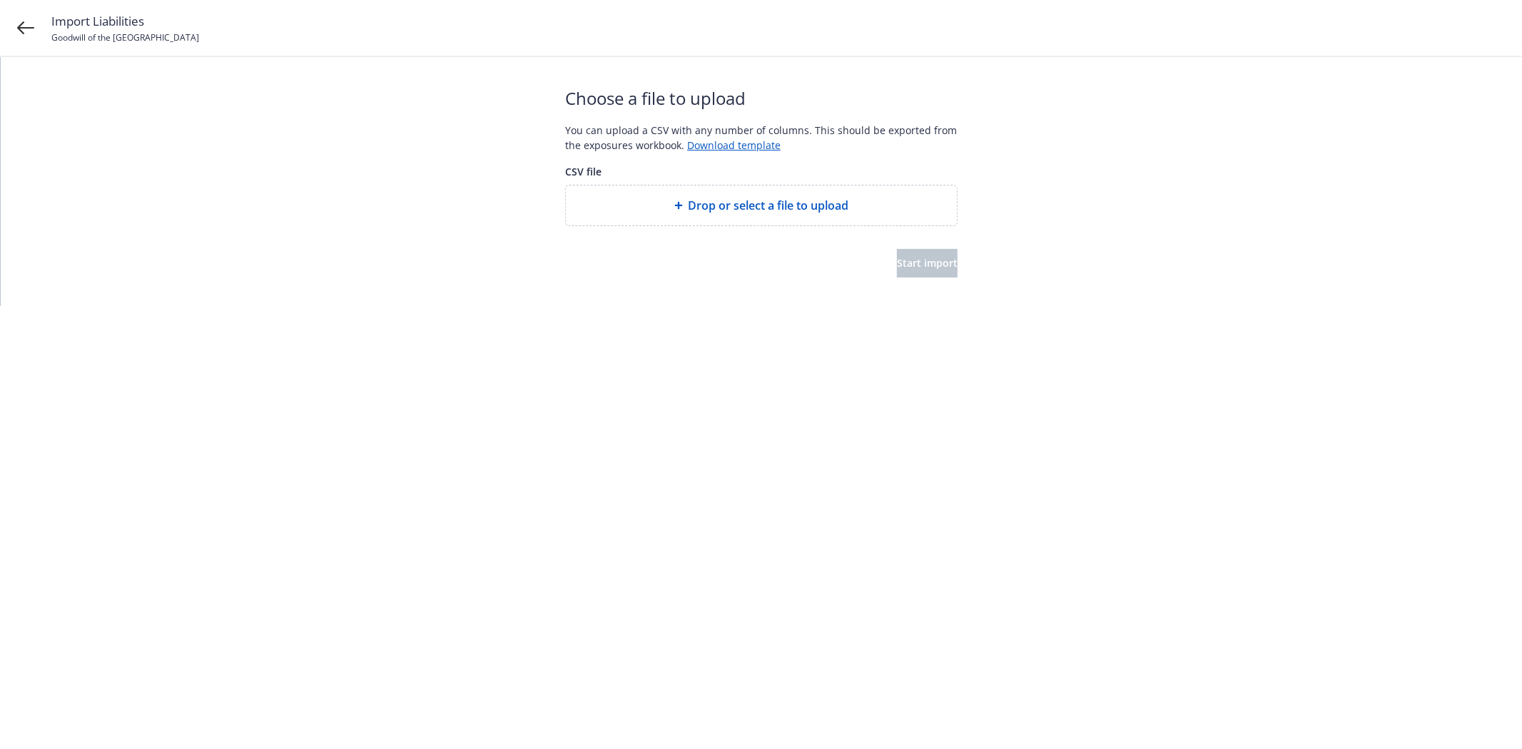
click at [930, 193] on div "Drop or select a file to upload" at bounding box center [761, 205] width 391 height 40
click at [728, 200] on span "Drop or select a file to upload" at bounding box center [768, 205] width 161 height 17
click at [916, 264] on span "Start import" at bounding box center [927, 263] width 61 height 14
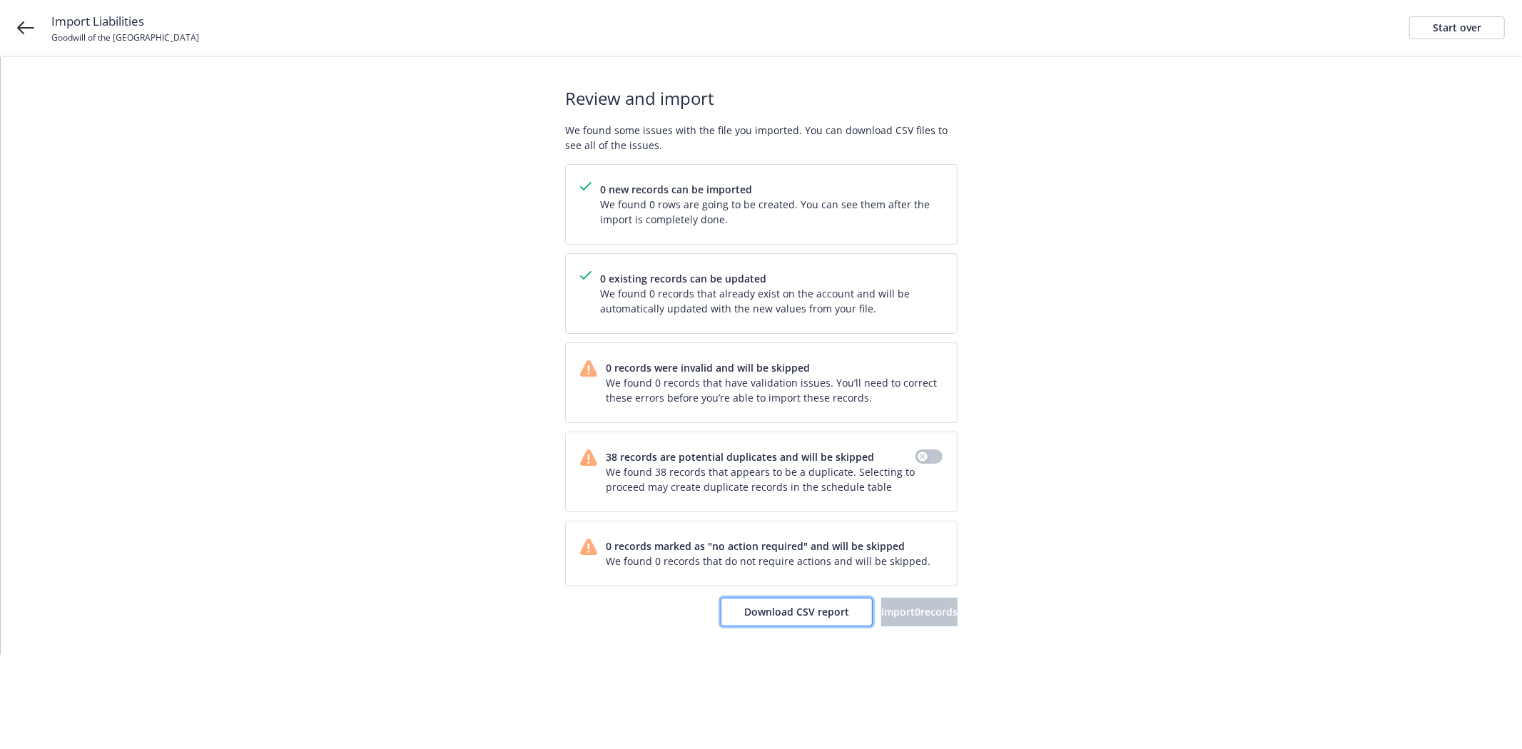
click at [758, 609] on span "Download CSV report" at bounding box center [796, 612] width 105 height 14
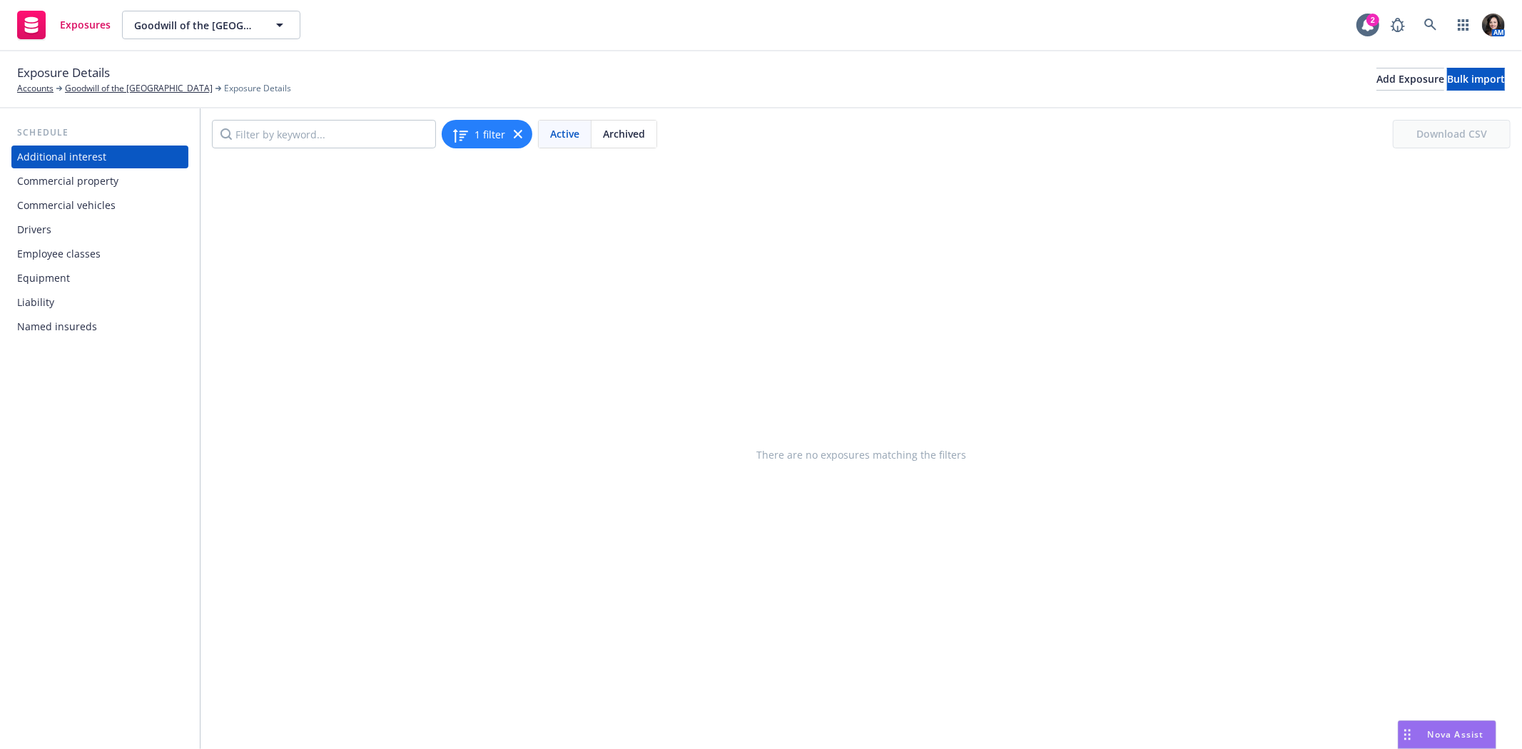
click at [98, 172] on div "Commercial property" at bounding box center [67, 181] width 101 height 23
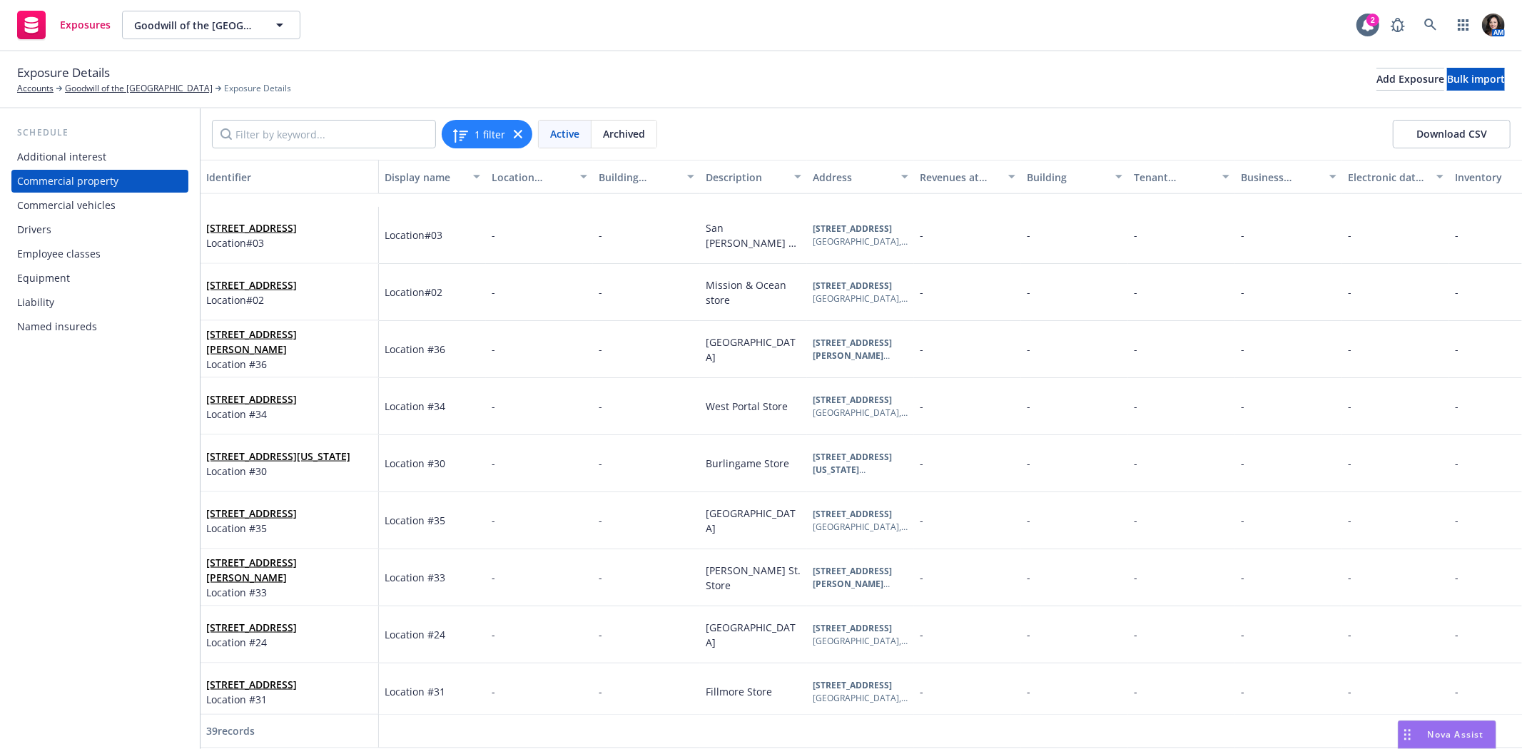
scroll to position [1717, 0]
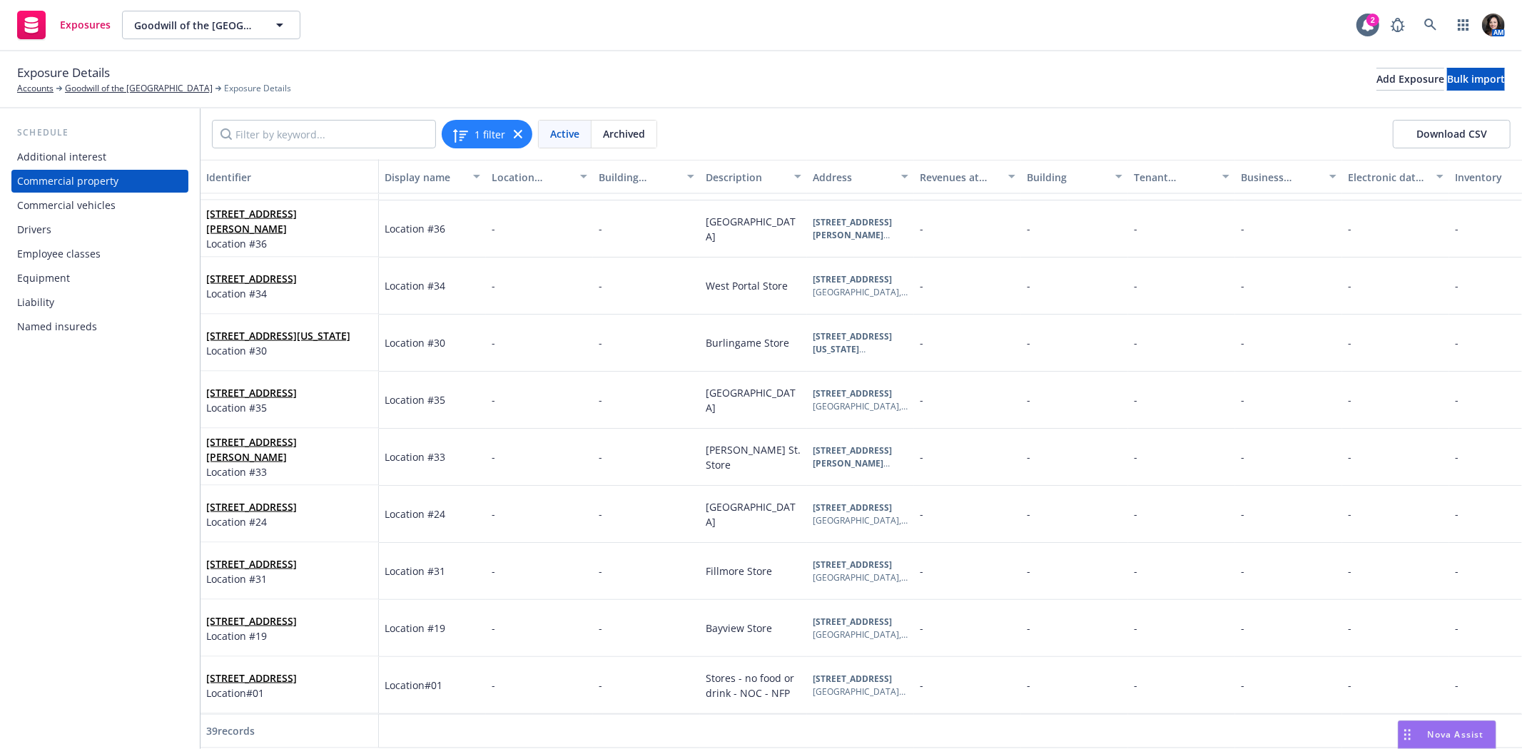
click at [76, 307] on div "Liability" at bounding box center [100, 302] width 166 height 23
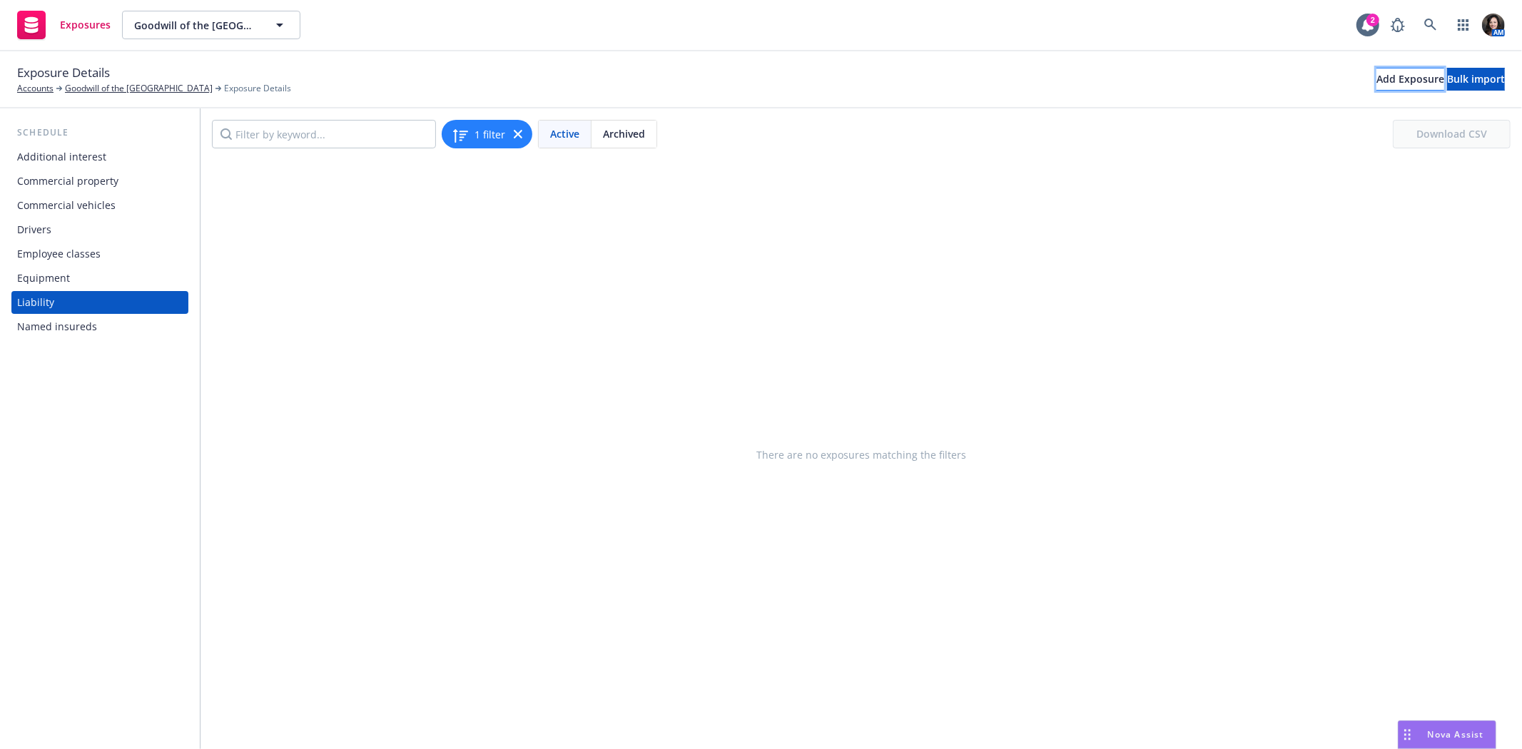
click at [1376, 73] on div "Add Exposure" at bounding box center [1410, 78] width 68 height 21
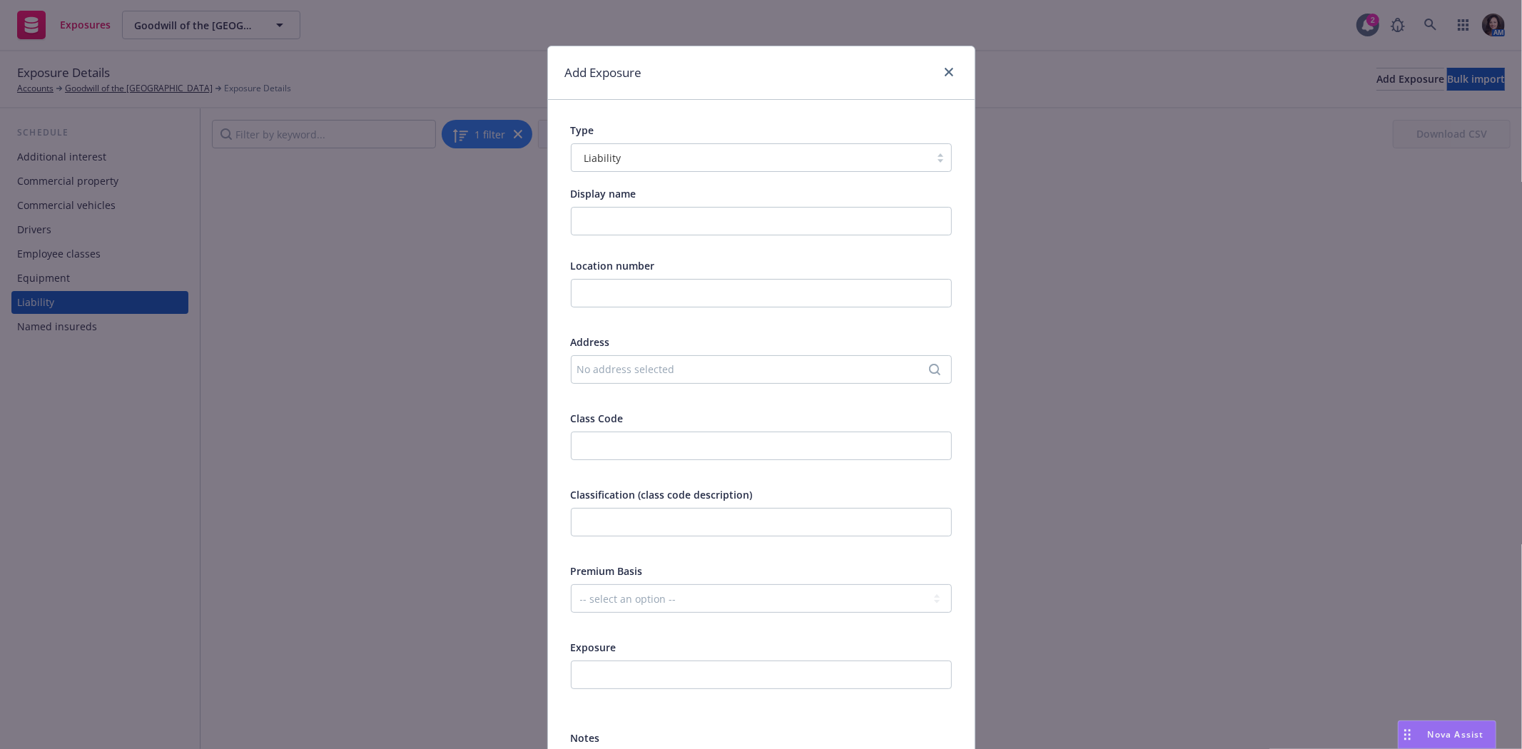
click at [637, 365] on div "No address selected" at bounding box center [754, 369] width 354 height 15
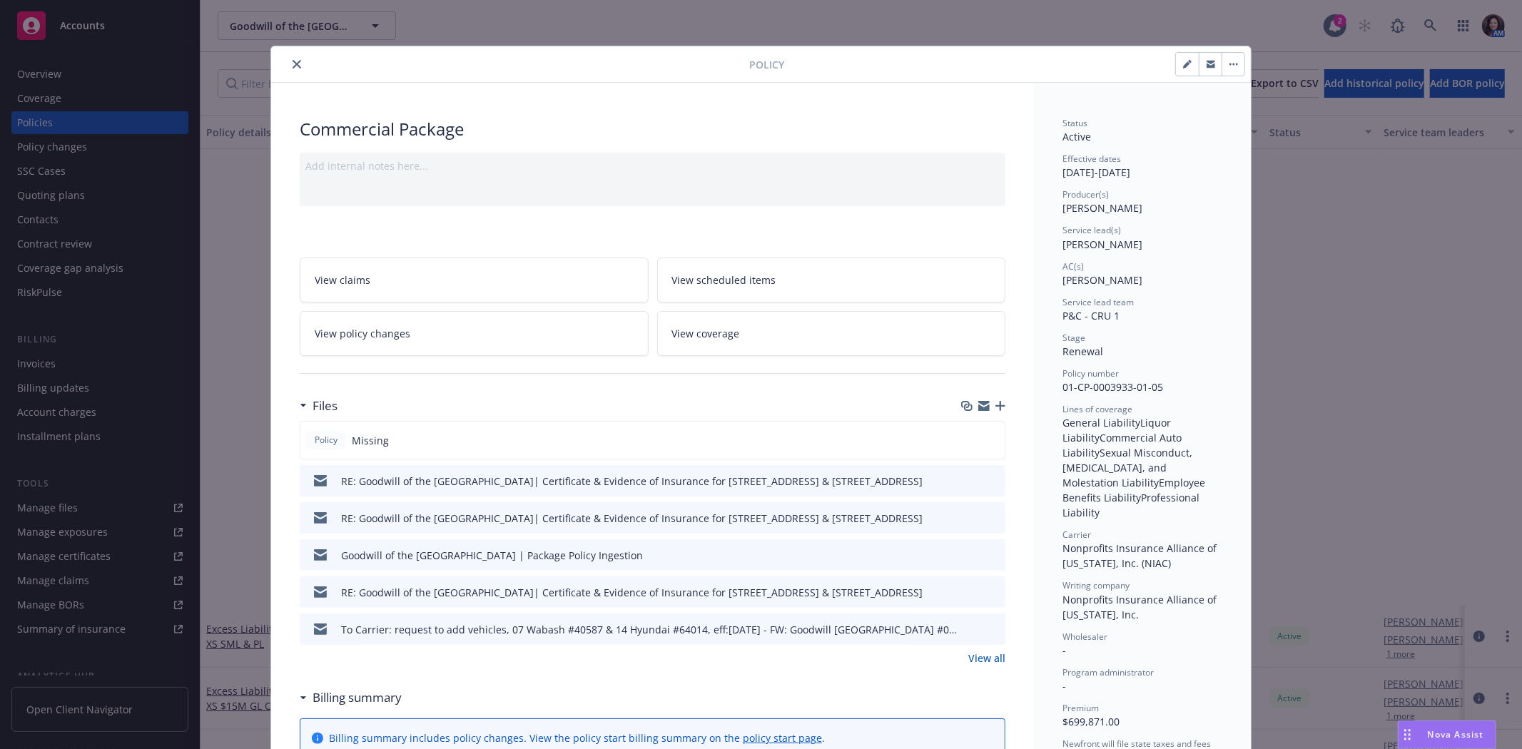
scroll to position [539, 0]
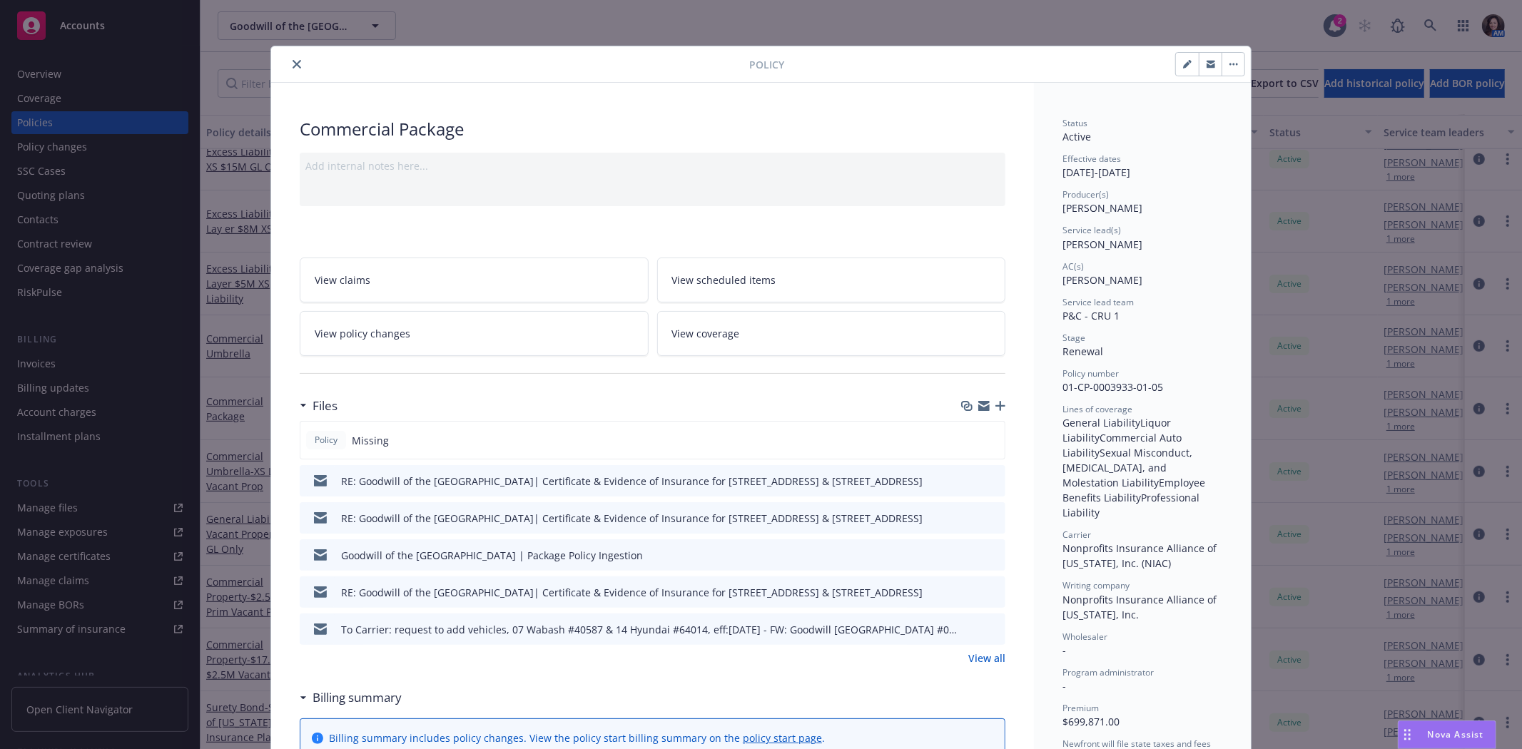
click at [288, 61] on button "close" at bounding box center [296, 64] width 17 height 17
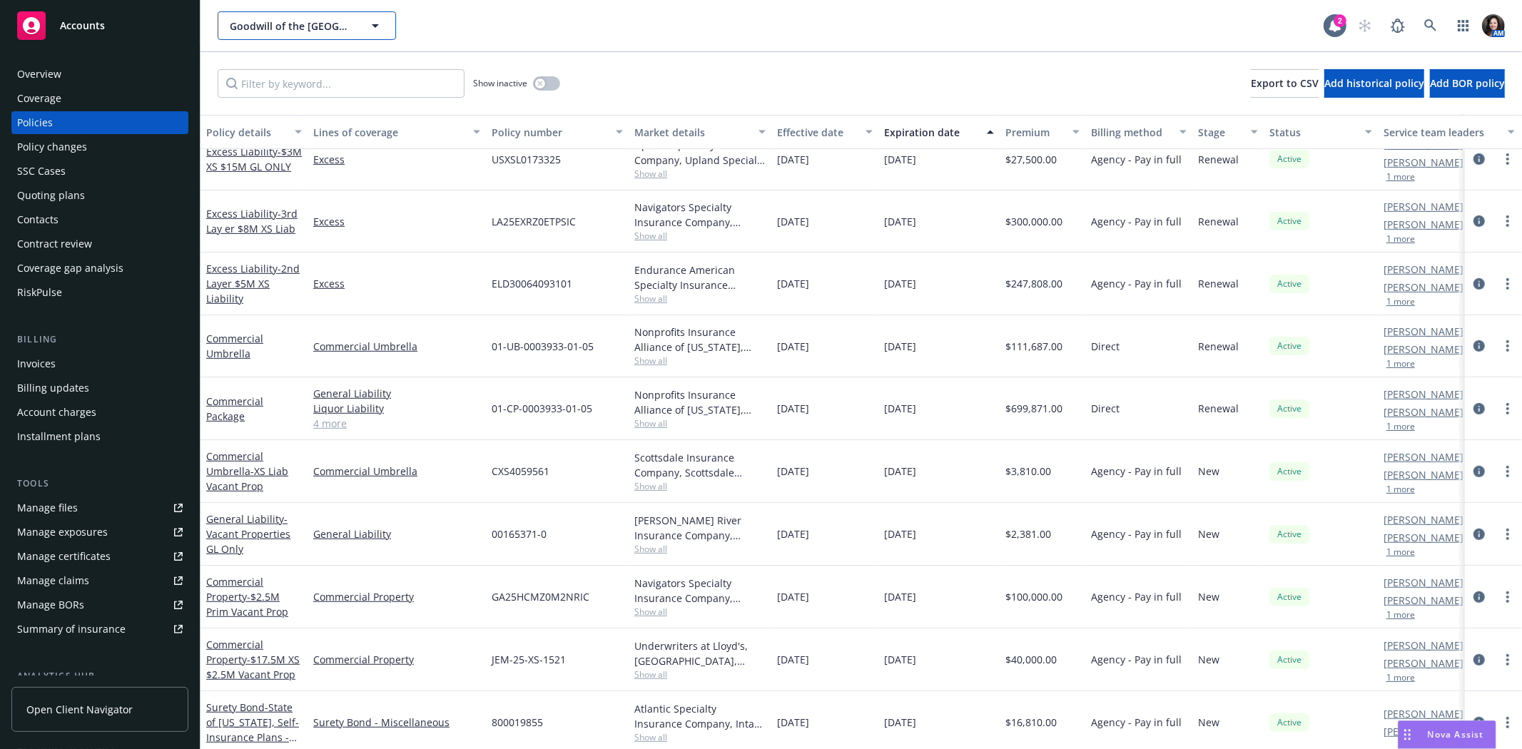
click at [293, 27] on span "Goodwill of the [GEOGRAPHIC_DATA]" at bounding box center [291, 26] width 123 height 15
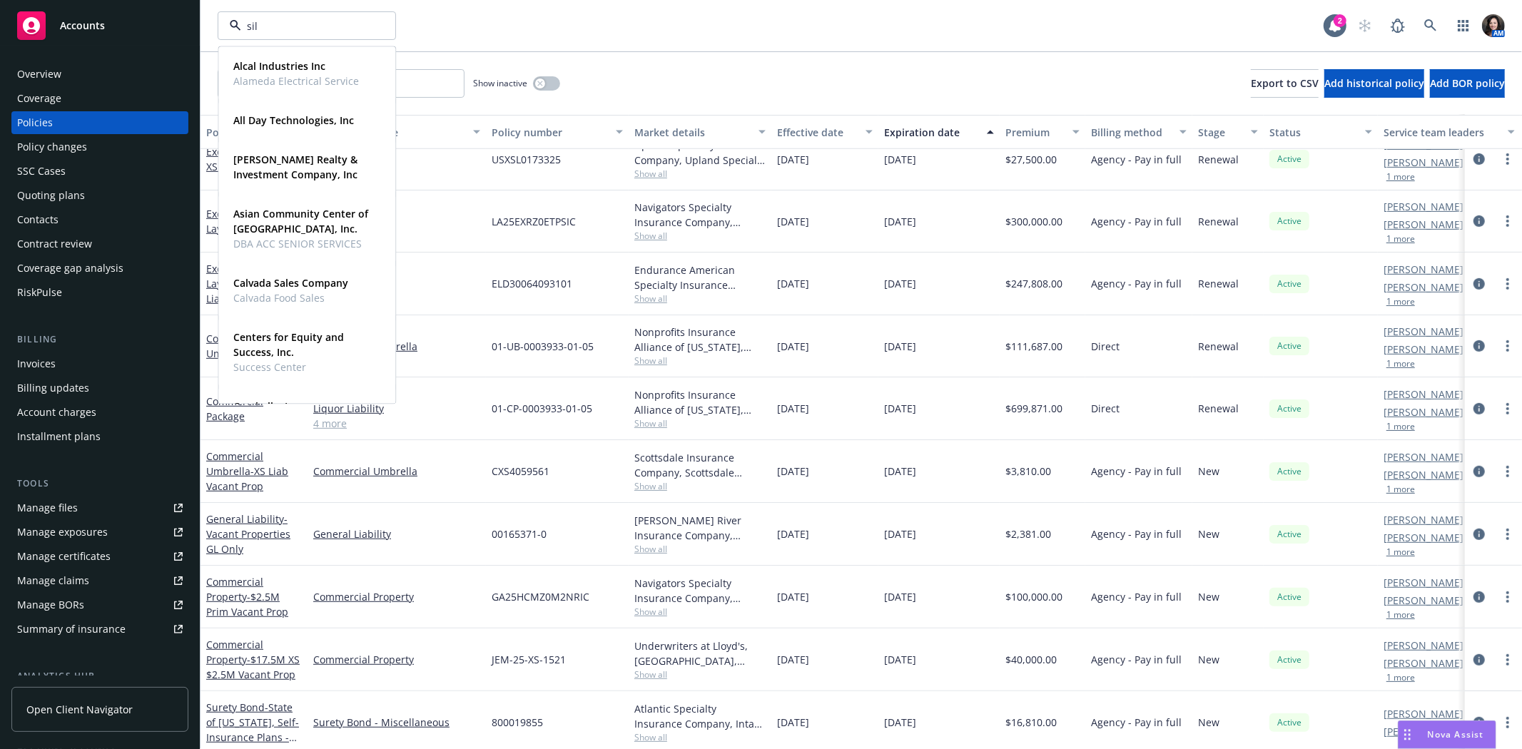
type input "sila"
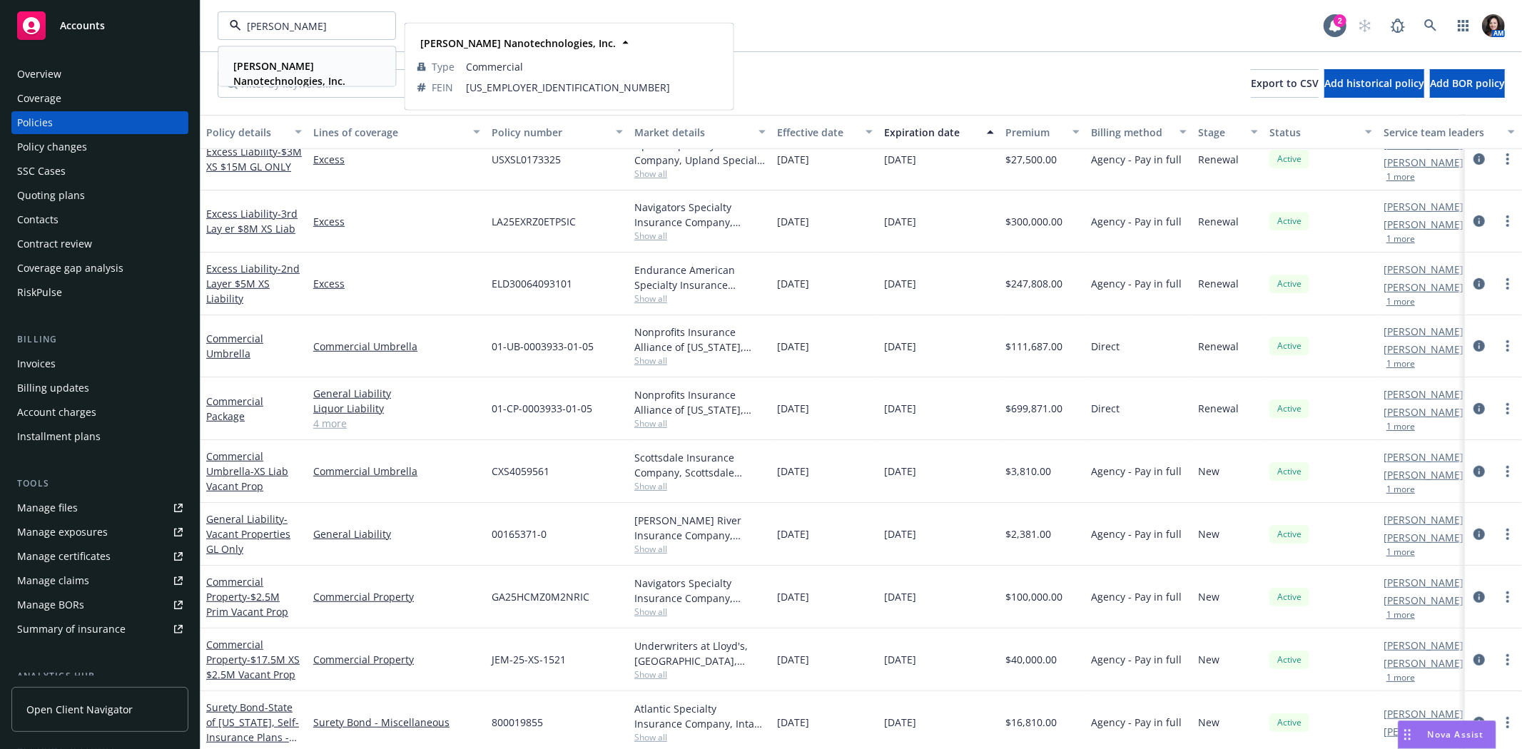
click at [285, 61] on strong "Sila Nanotechnologies, Inc." at bounding box center [289, 73] width 112 height 29
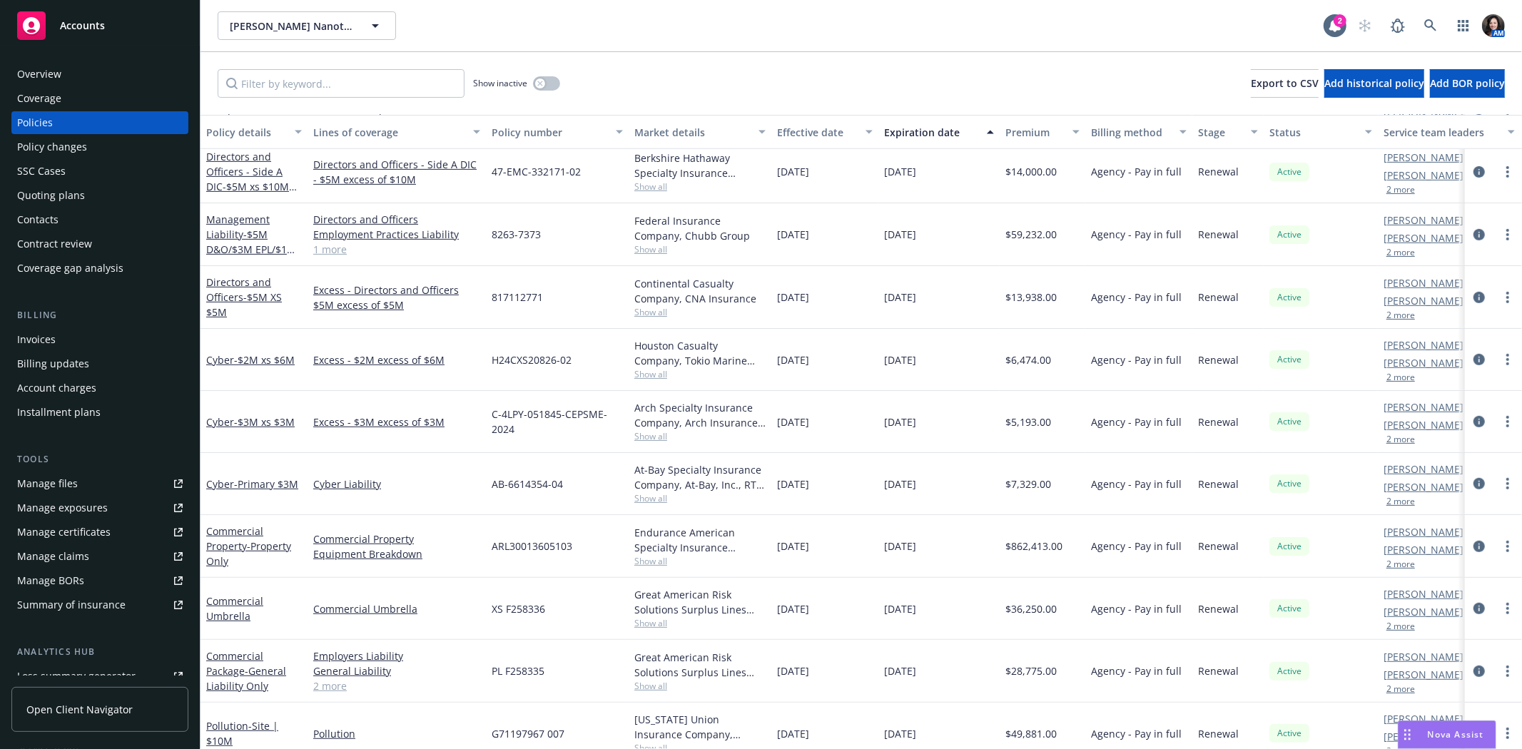
scroll to position [302, 0]
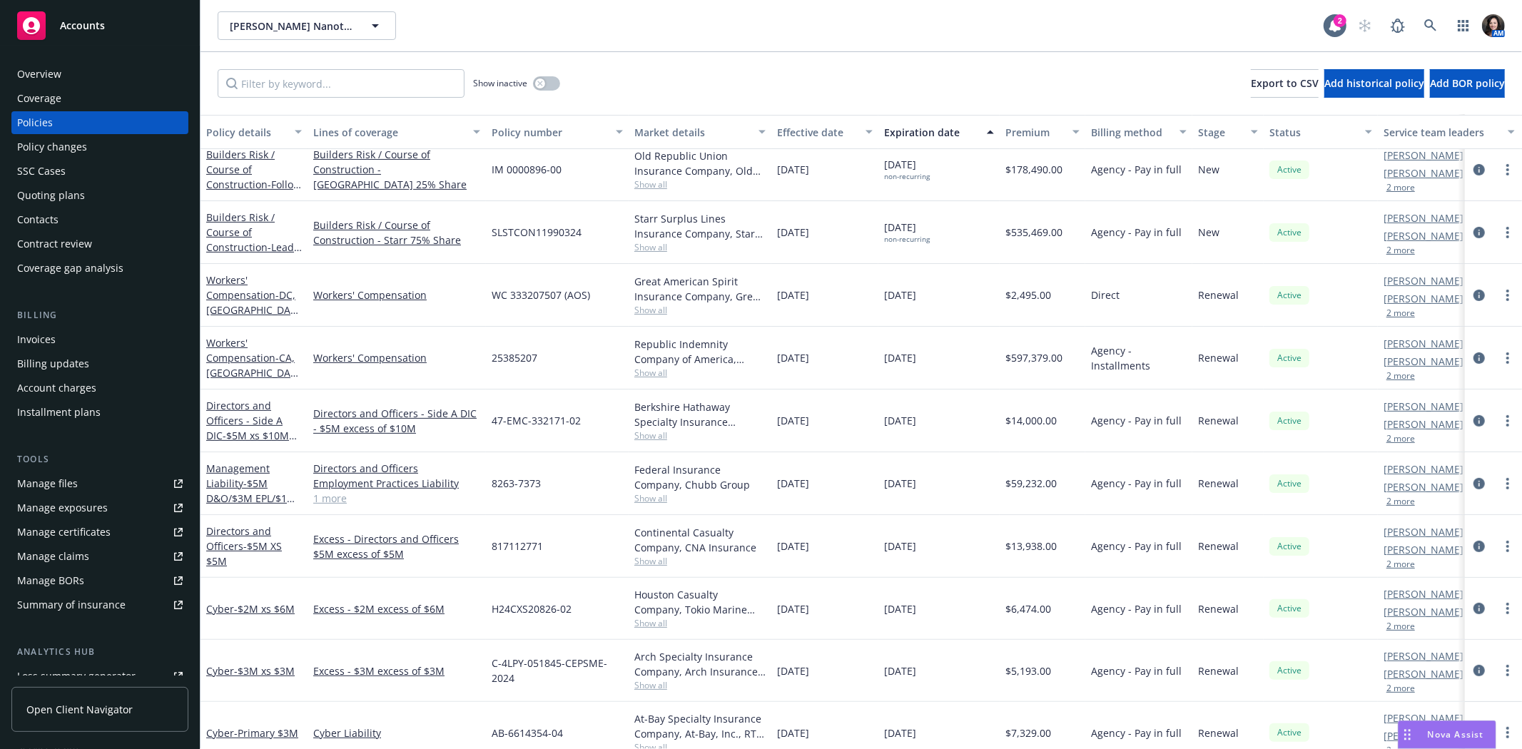
click at [647, 310] on span "Show all" at bounding box center [699, 310] width 131 height 12
click at [400, 377] on div "Workers' Compensation" at bounding box center [396, 358] width 178 height 63
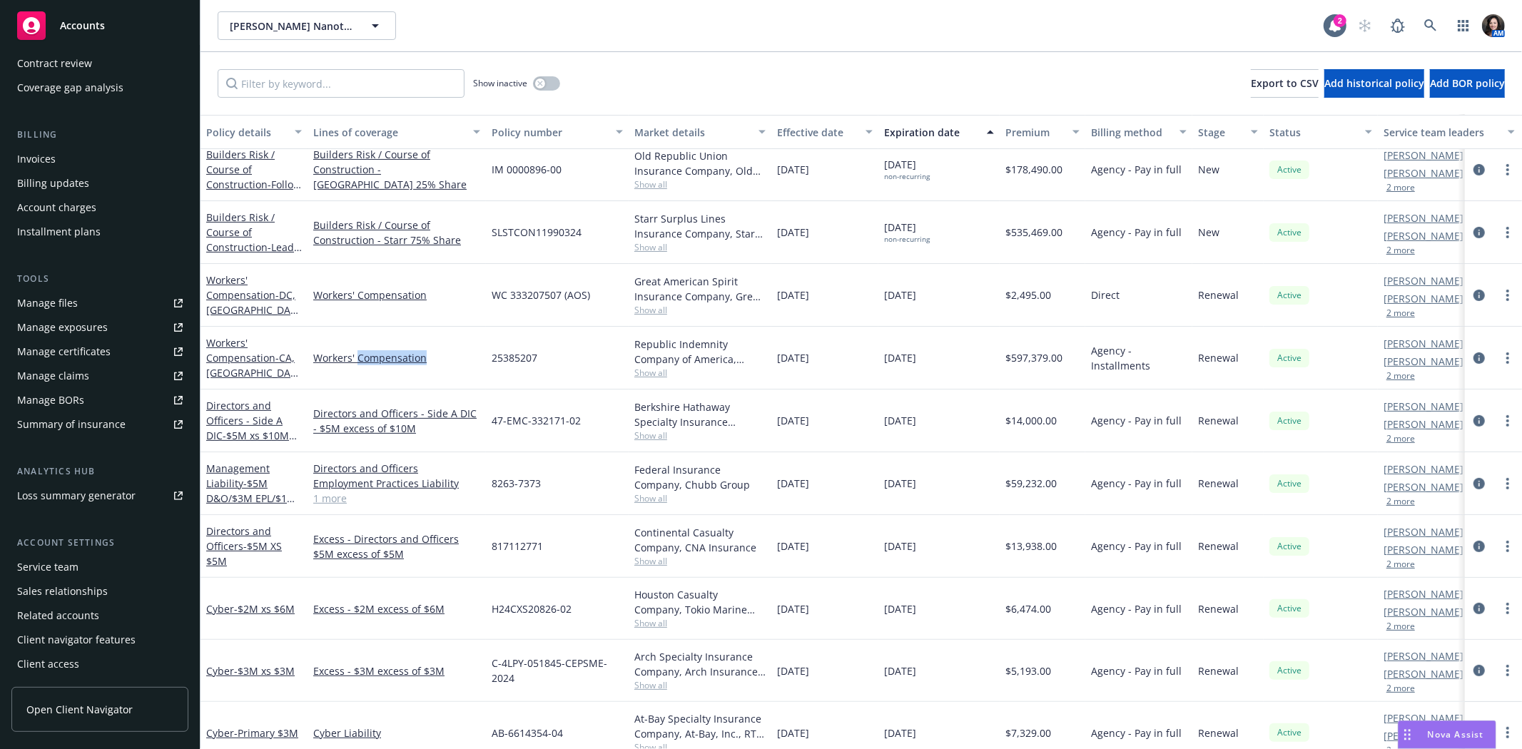
click at [59, 569] on div "Service team" at bounding box center [47, 567] width 61 height 23
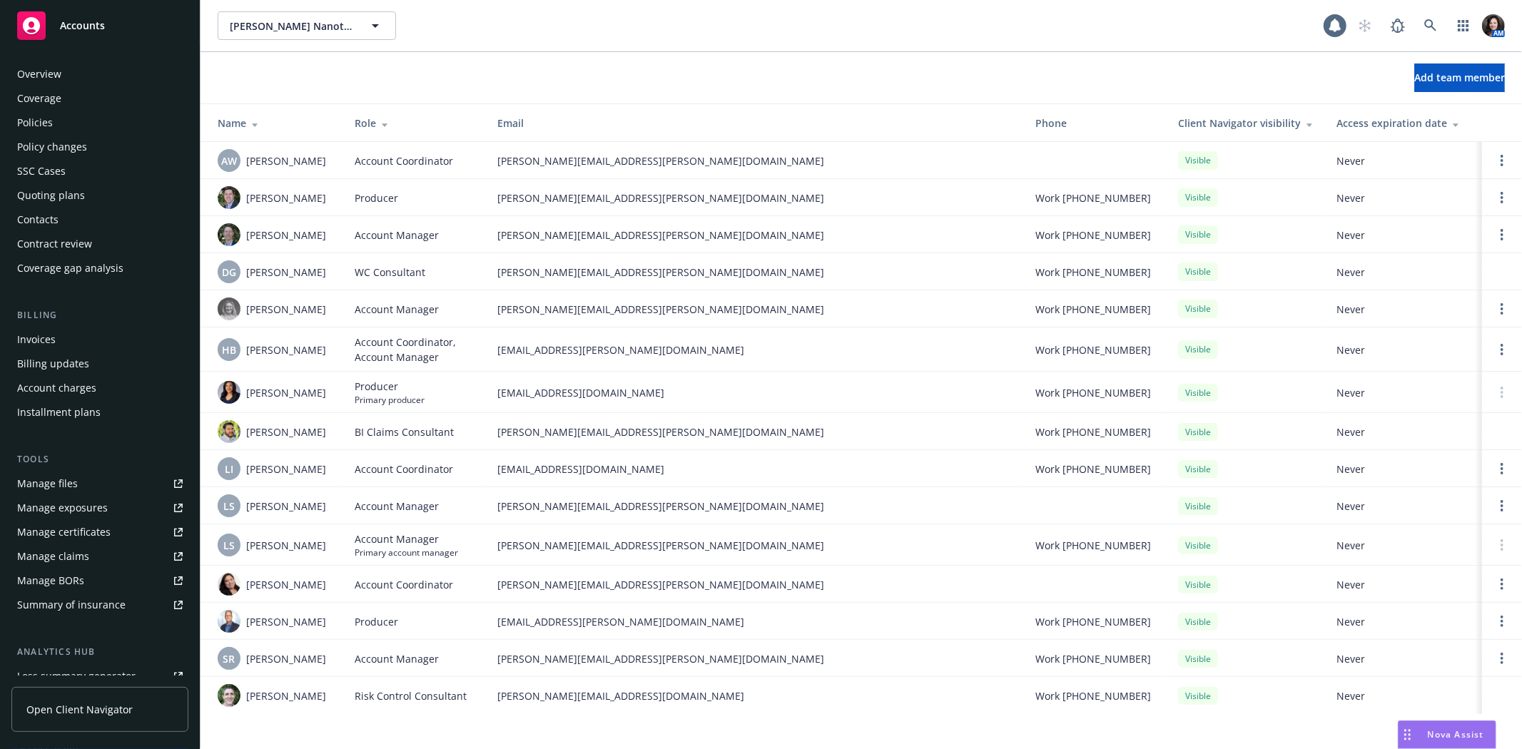
scroll to position [181, 0]
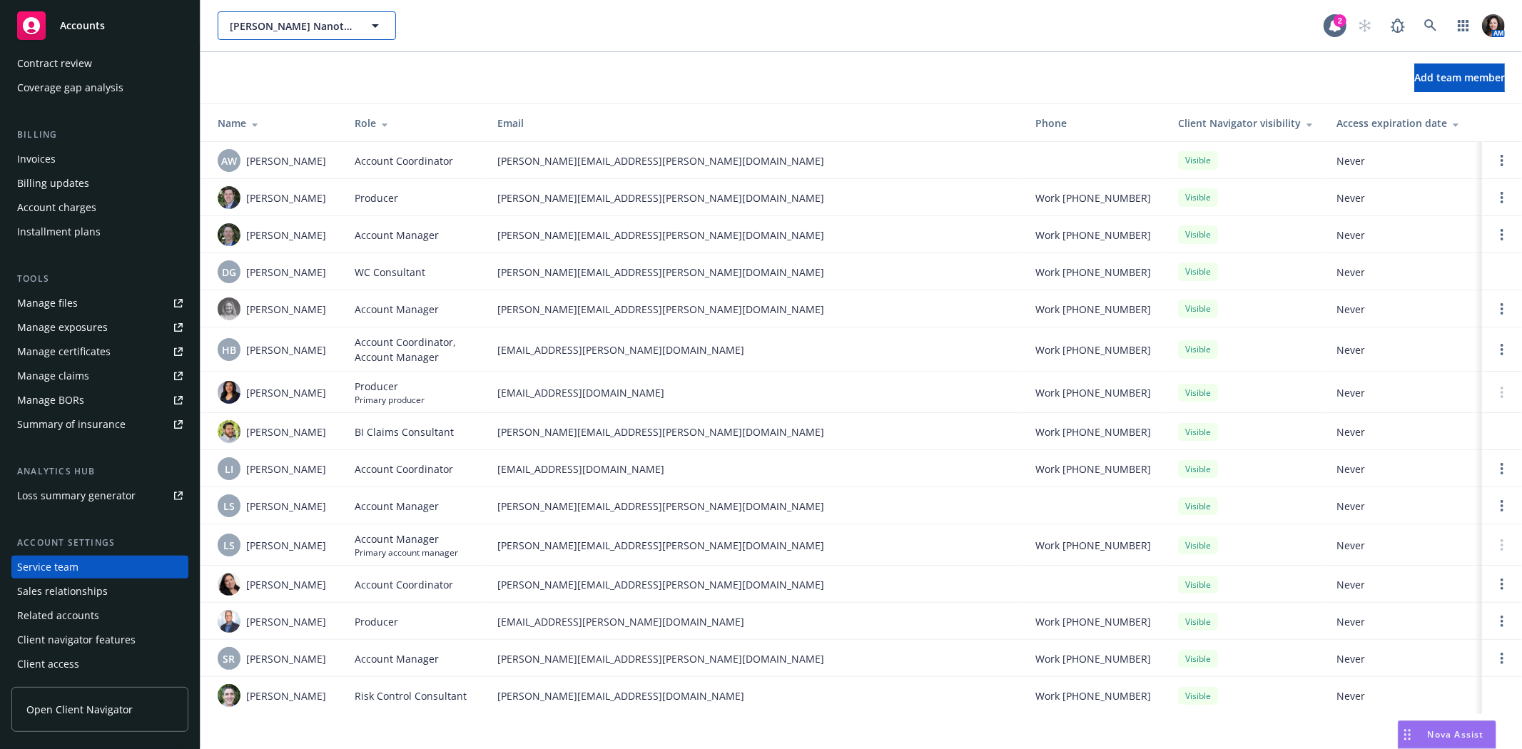
click at [257, 24] on span "Sila Nanotechnologies, Inc." at bounding box center [291, 26] width 123 height 15
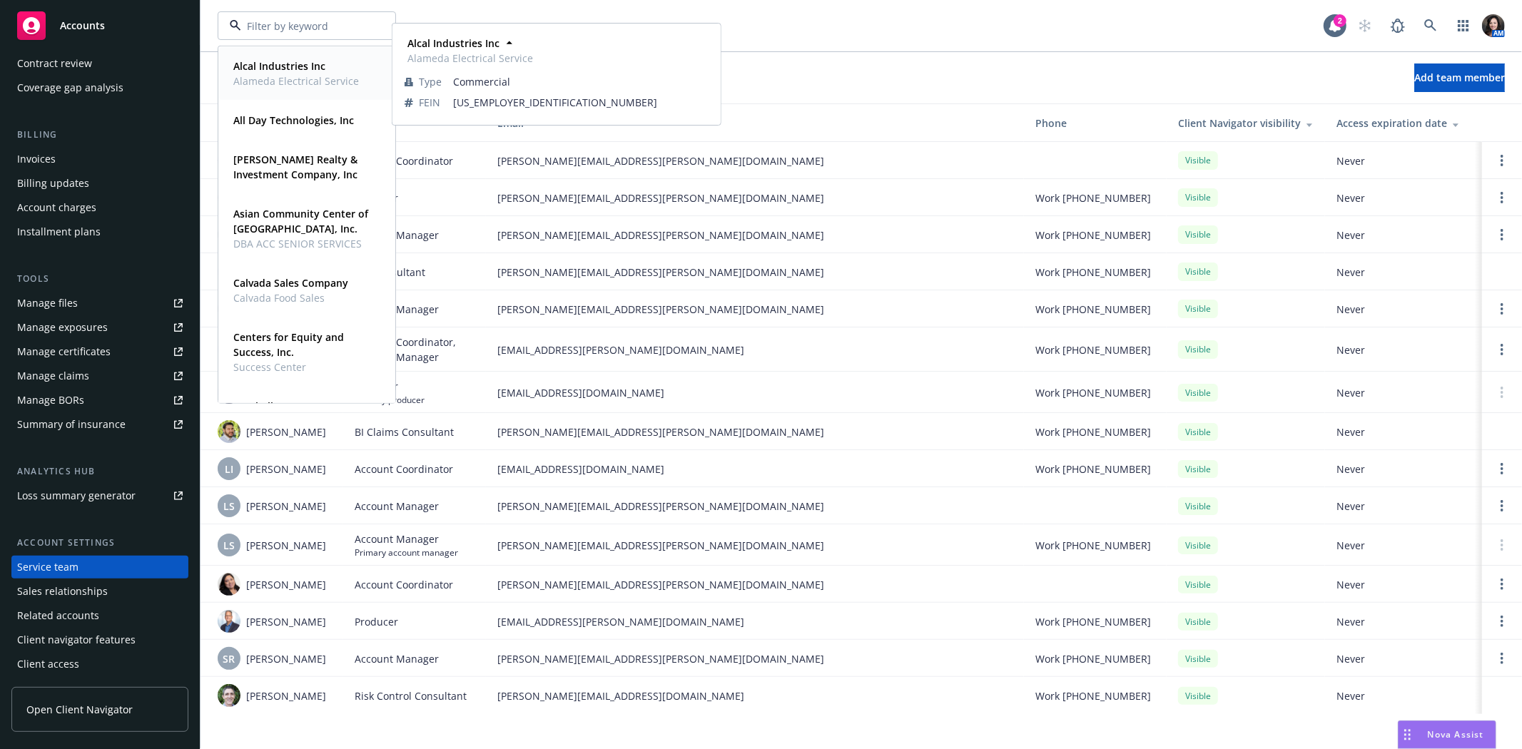
click at [269, 83] on span "Alameda Electrical Service" at bounding box center [296, 80] width 126 height 15
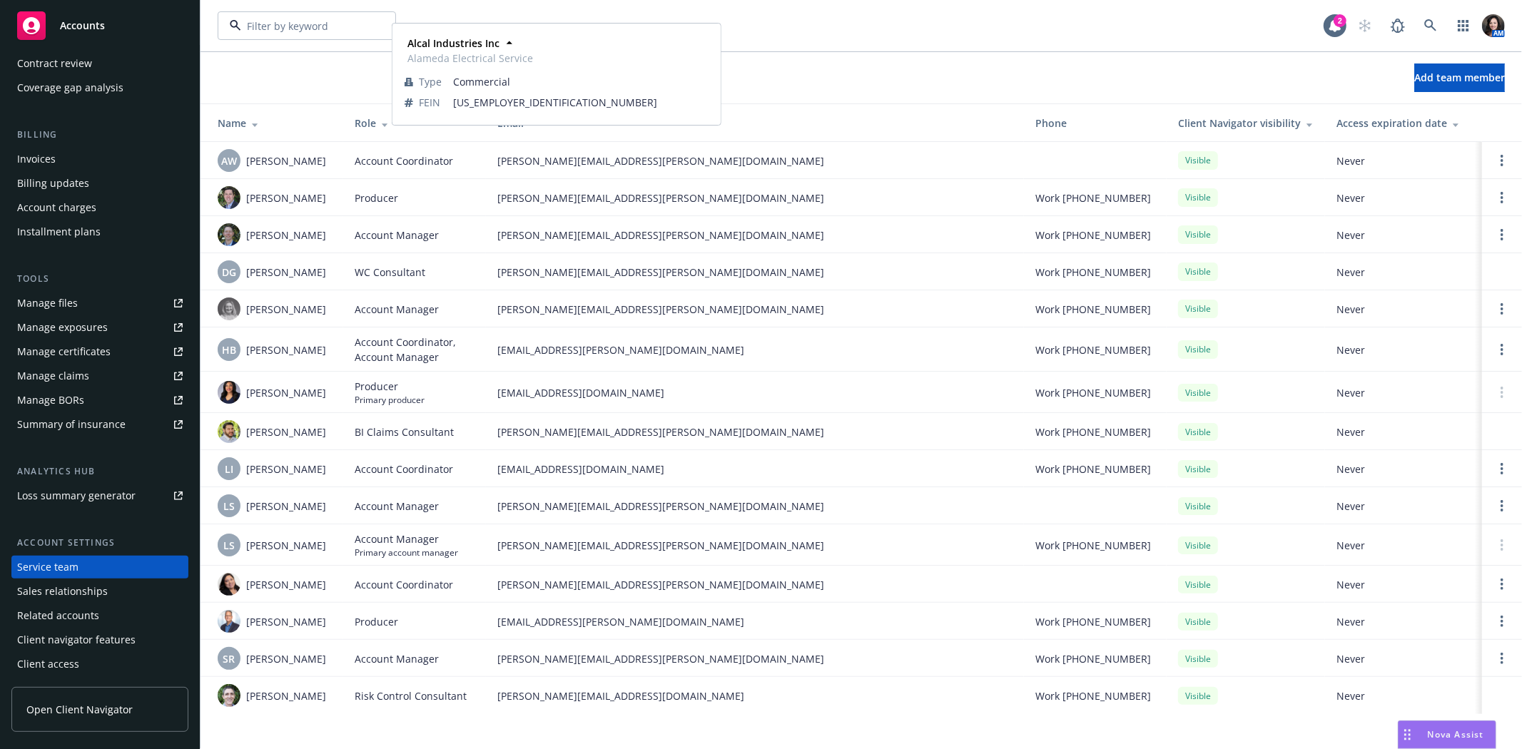
click at [269, 83] on span "Alameda Electrical Service" at bounding box center [296, 80] width 126 height 15
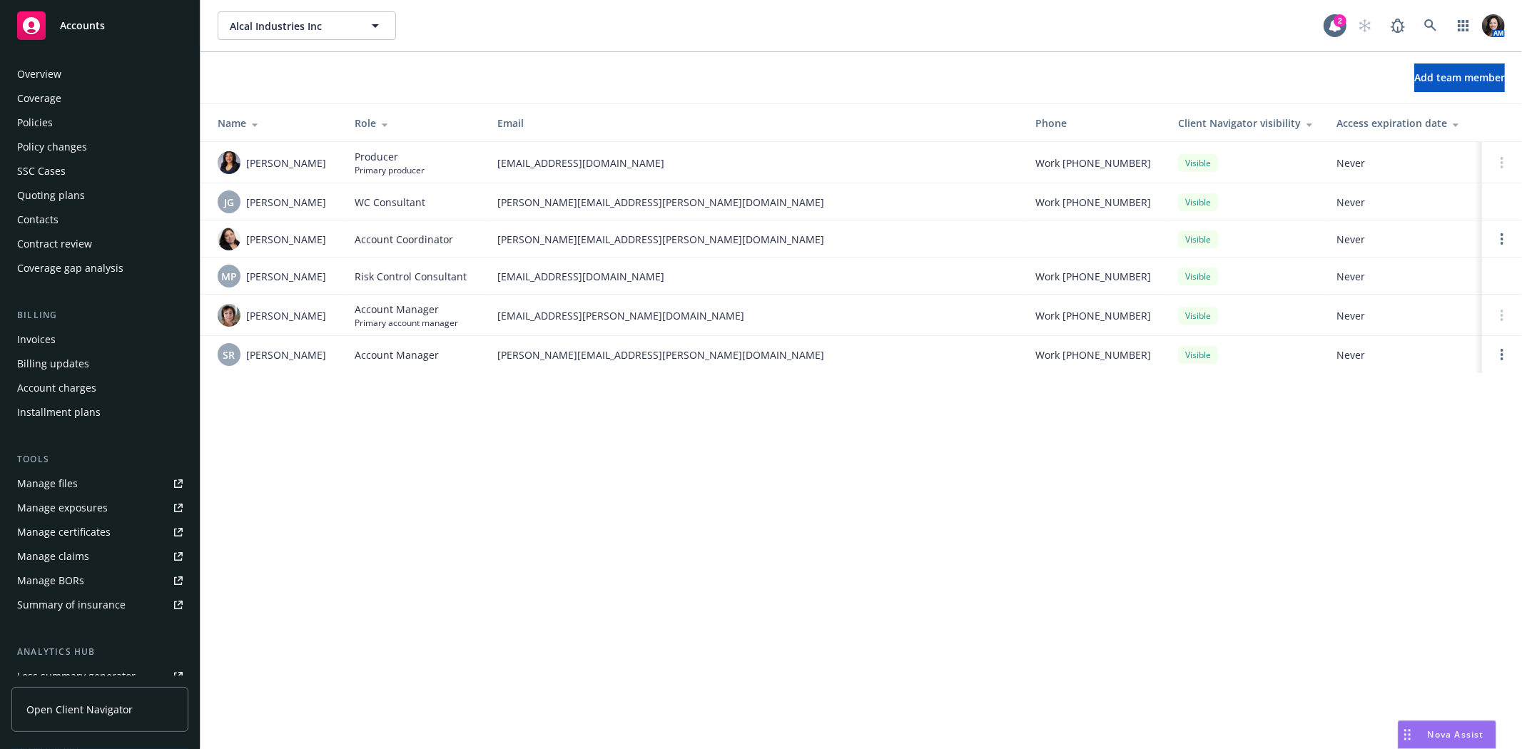
click at [34, 124] on div "Policies" at bounding box center [35, 122] width 36 height 23
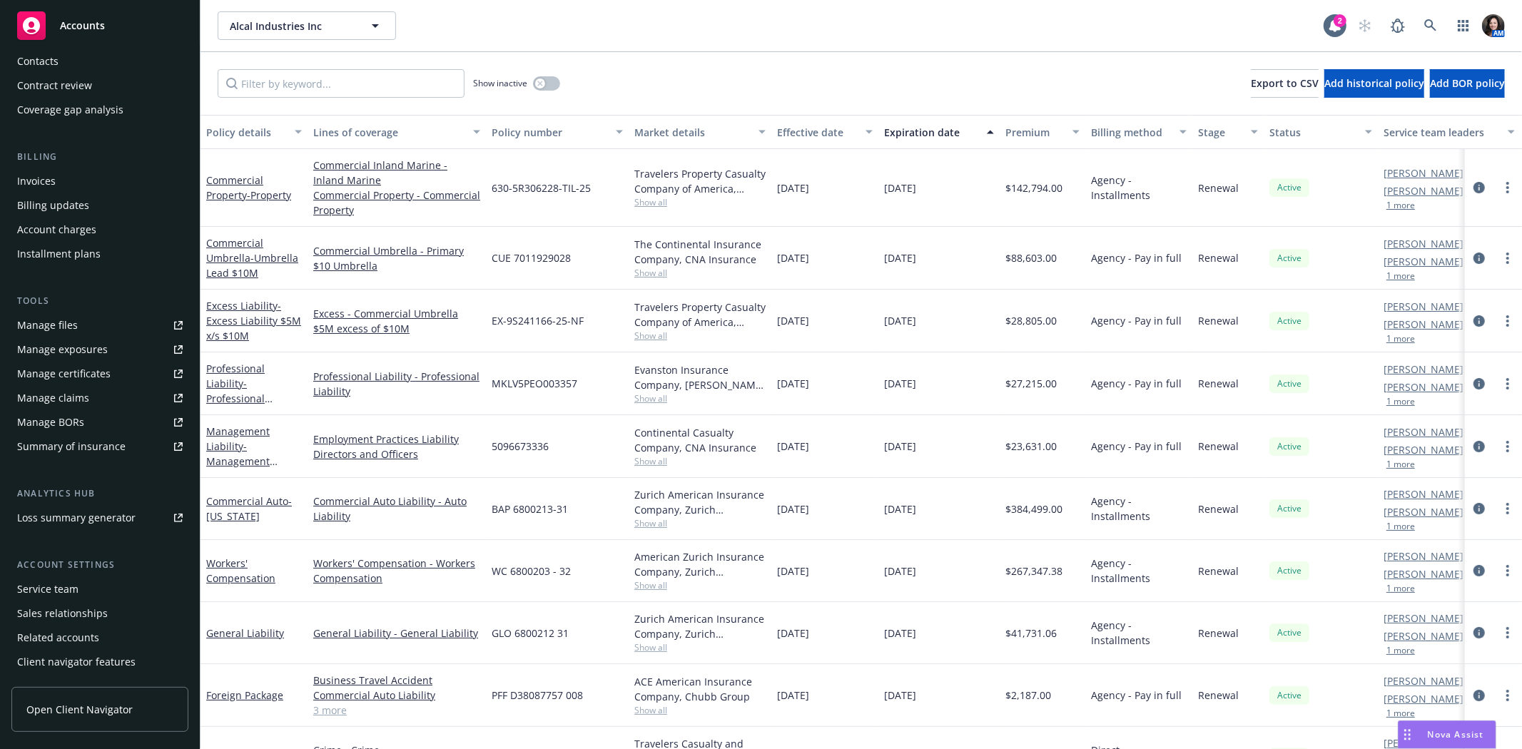
scroll to position [53, 0]
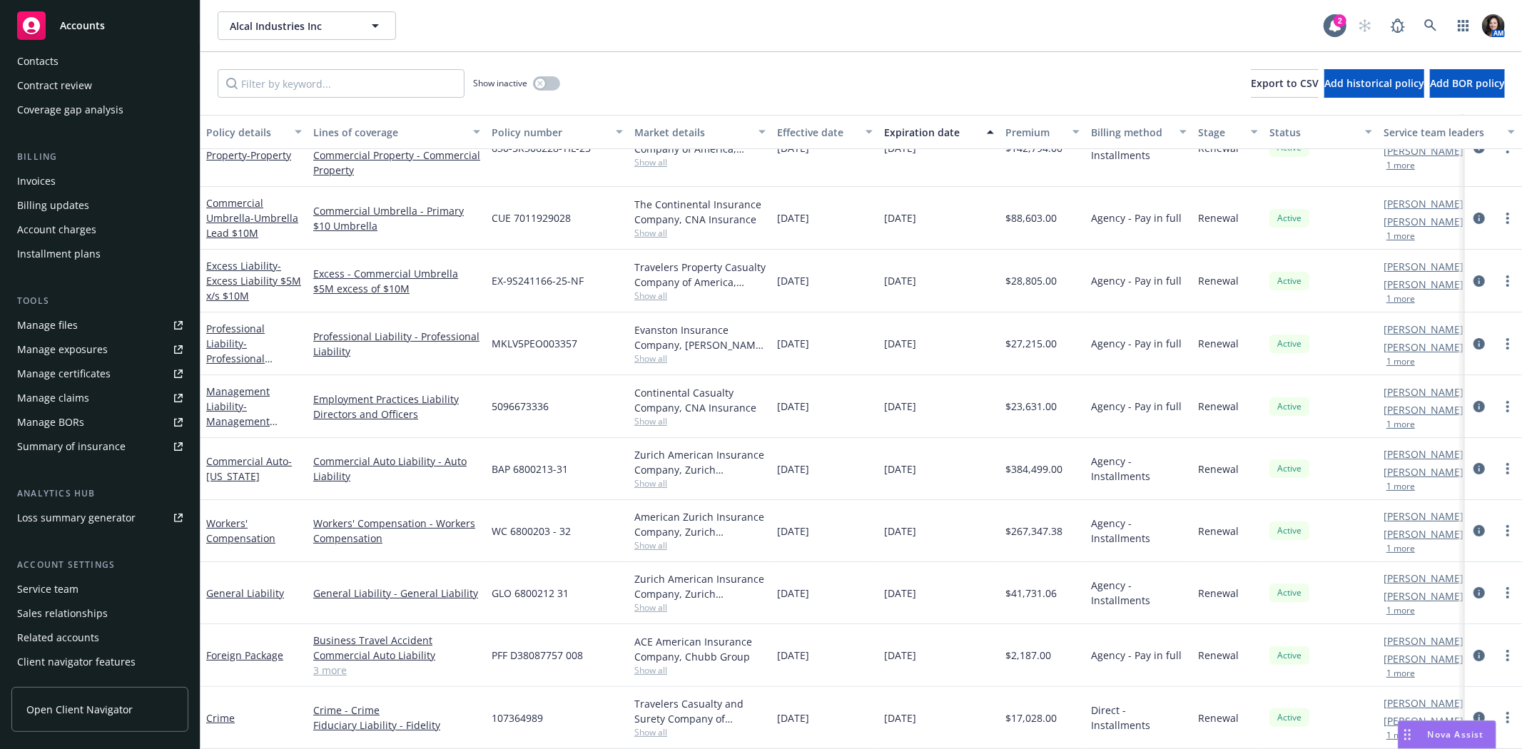
click at [61, 589] on div "Service team" at bounding box center [47, 589] width 61 height 23
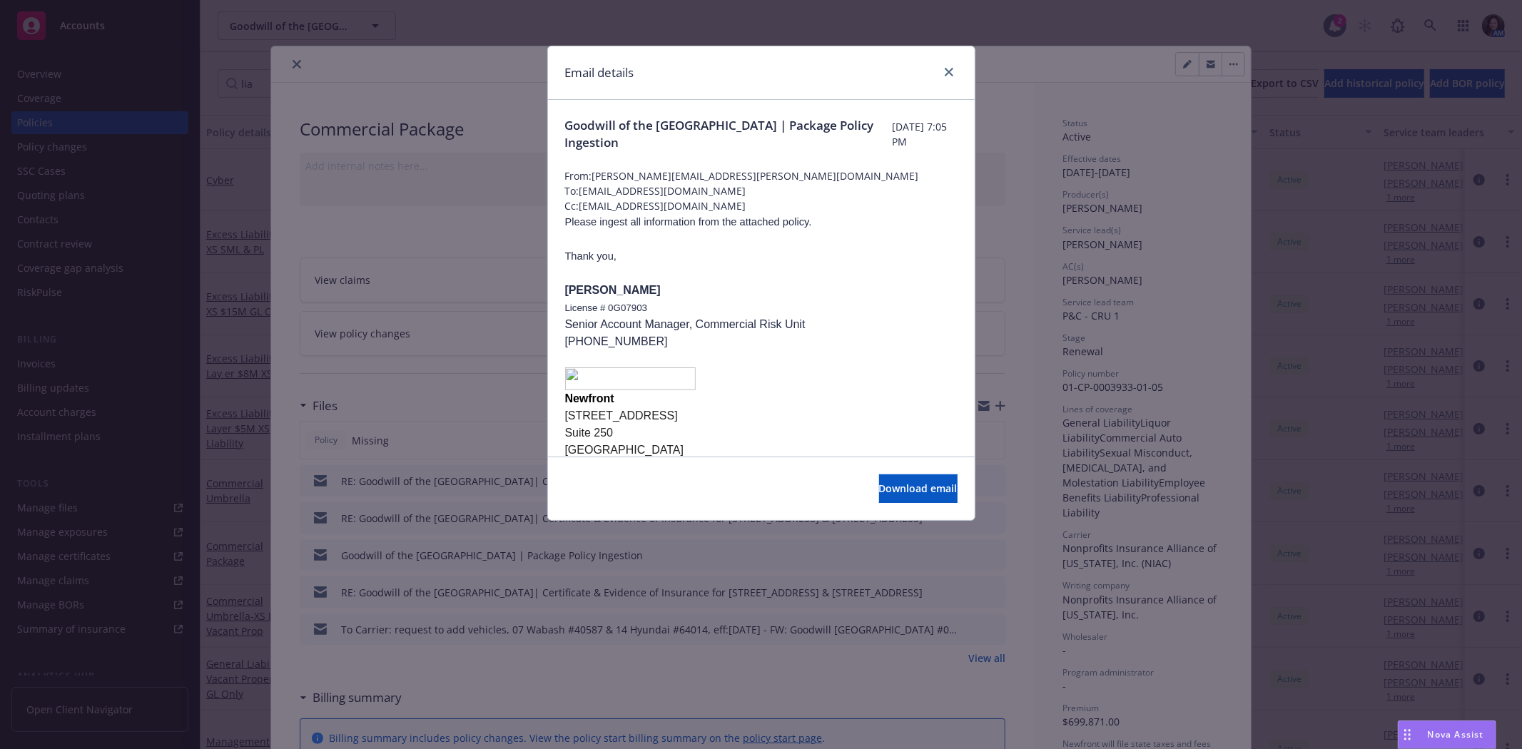
click at [290, 62] on div "Email details Goodwill of the [GEOGRAPHIC_DATA] | Package Policy Ingestion [DAT…" at bounding box center [761, 374] width 1522 height 749
click at [947, 68] on icon "close" at bounding box center [949, 72] width 9 height 9
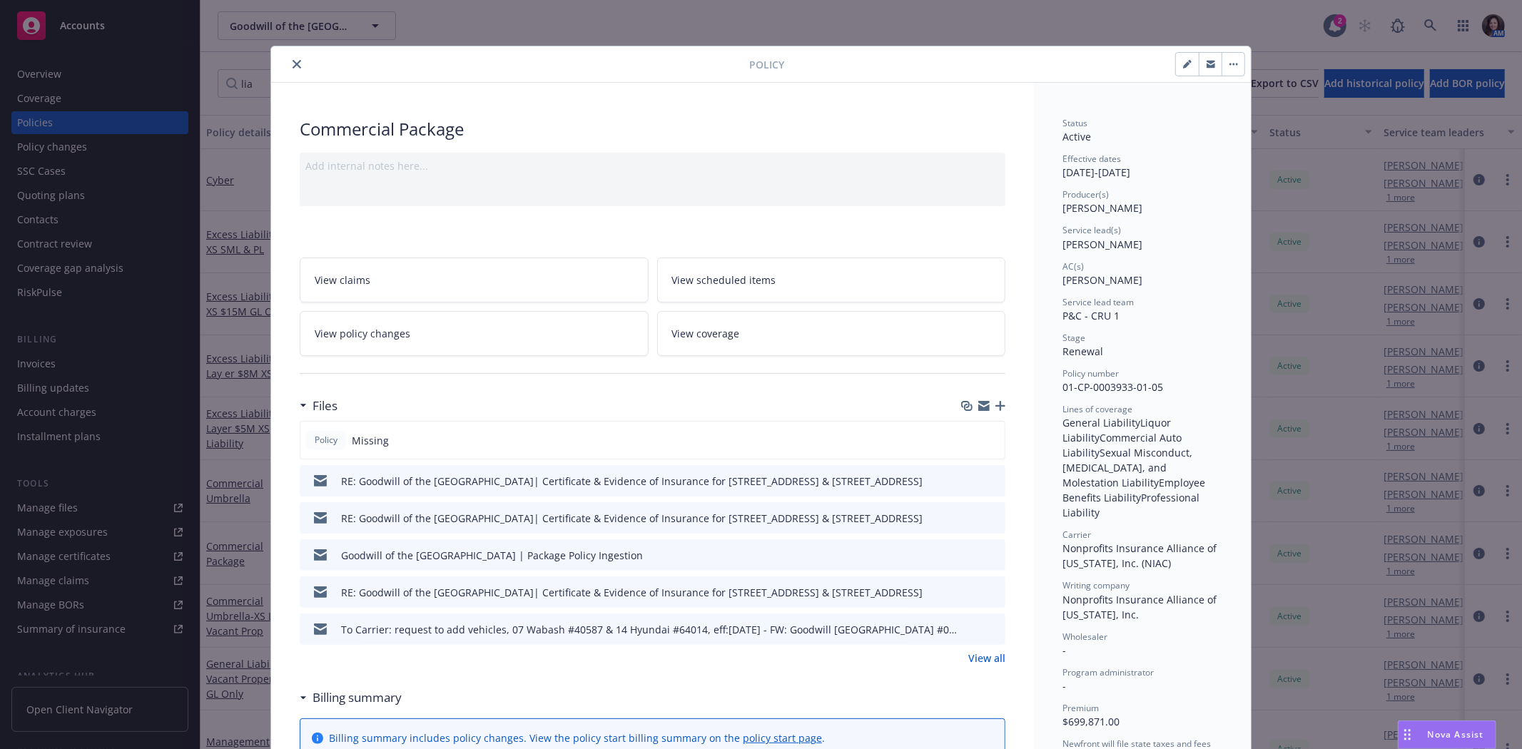
click at [305, 64] on div at bounding box center [513, 64] width 472 height 17
click at [294, 65] on icon "close" at bounding box center [297, 64] width 9 height 9
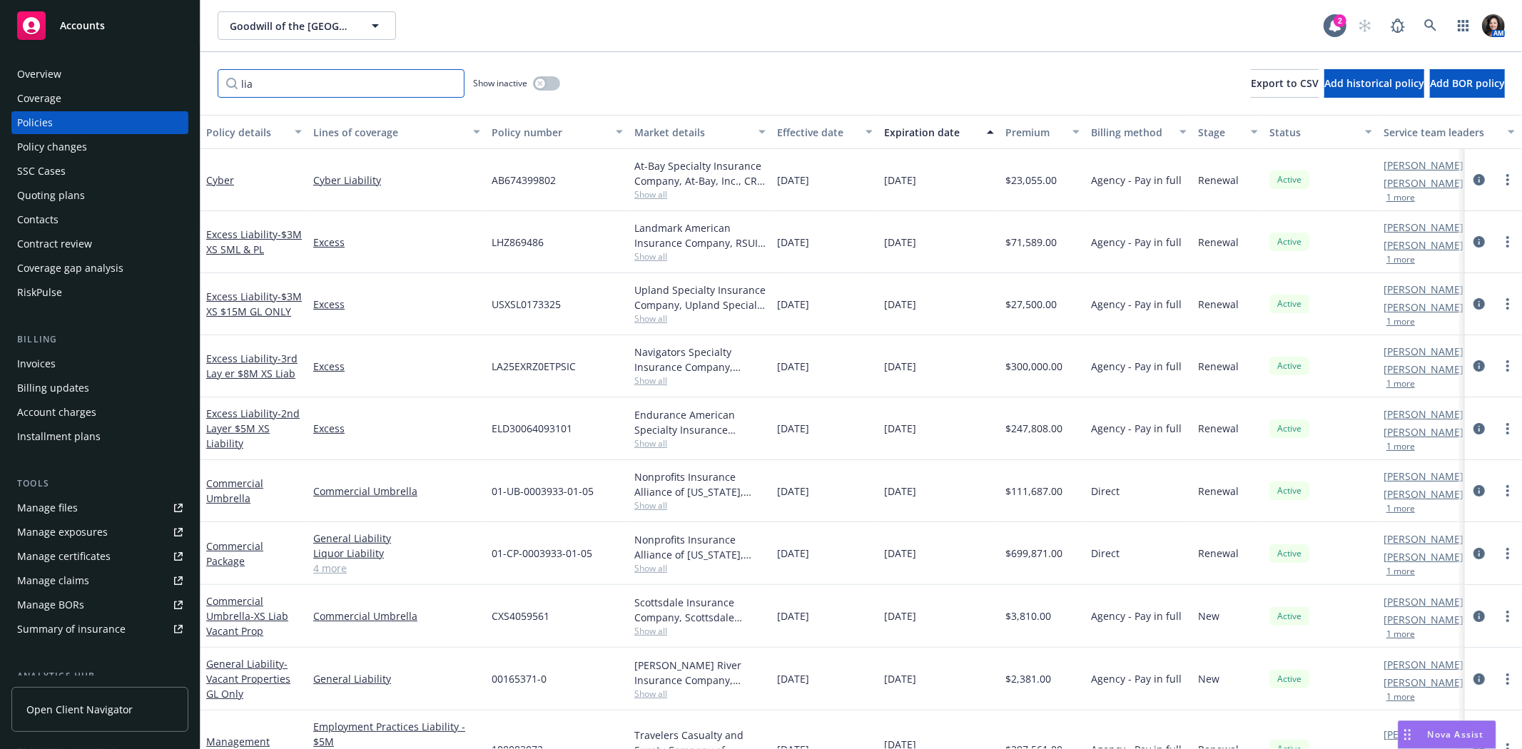
click at [452, 80] on input "lia" at bounding box center [341, 83] width 247 height 29
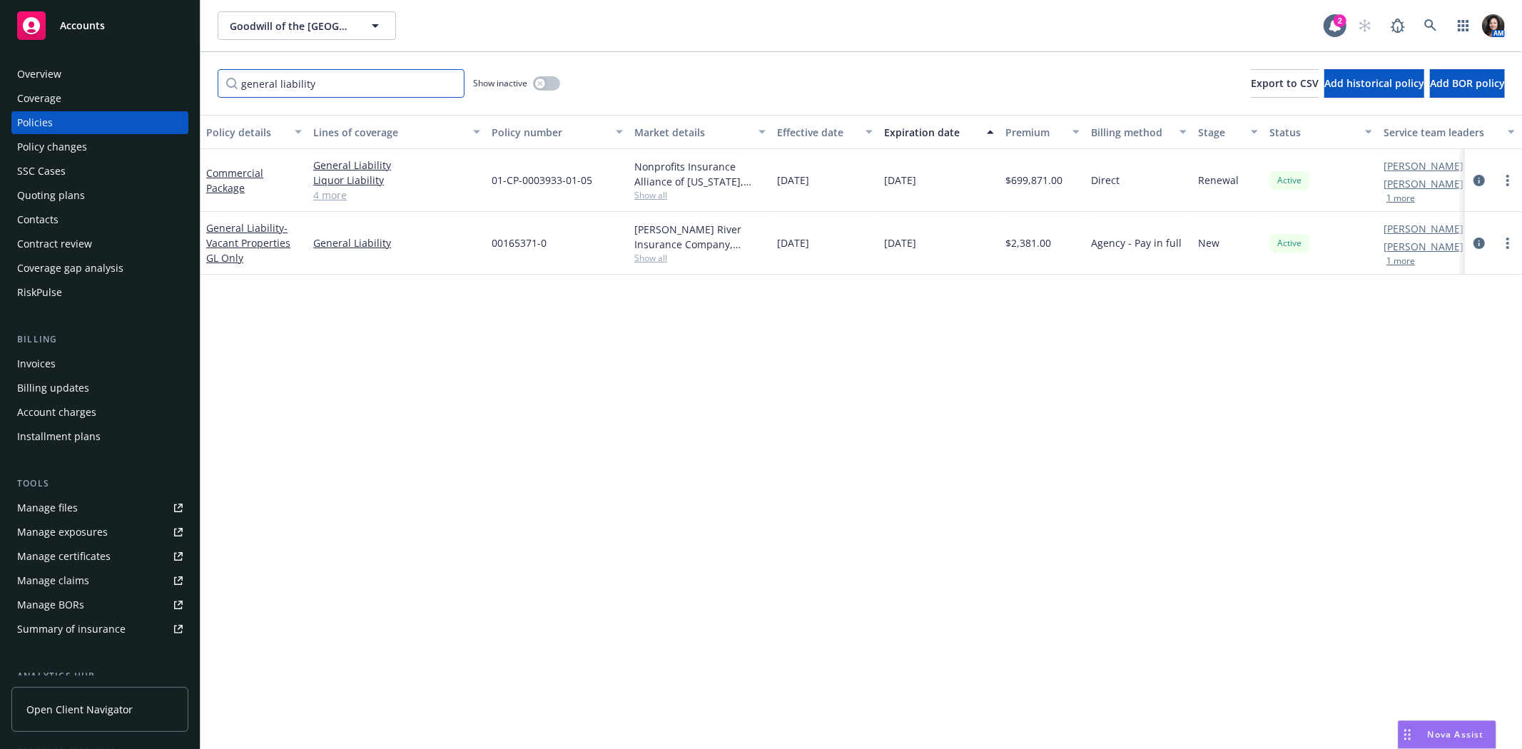
drag, startPoint x: 315, startPoint y: 88, endPoint x: 197, endPoint y: 91, distance: 118.5
click at [197, 91] on div "Accounts Overview Coverage Policies Policy changes SSC Cases Quoting plans Cont…" at bounding box center [761, 374] width 1522 height 749
type input "umbrella"
